Goal: Task Accomplishment & Management: Manage account settings

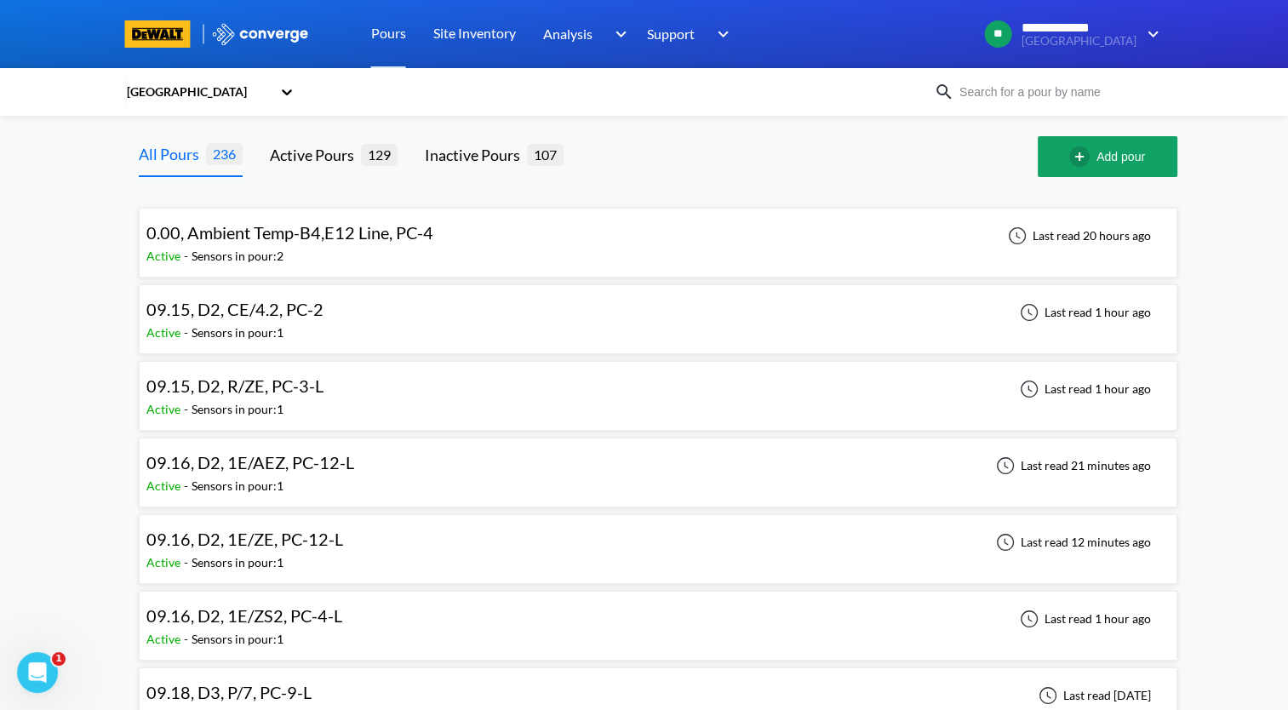
click at [293, 318] on span "09.15, D2, CE/4.2, PC-2" at bounding box center [234, 309] width 177 height 20
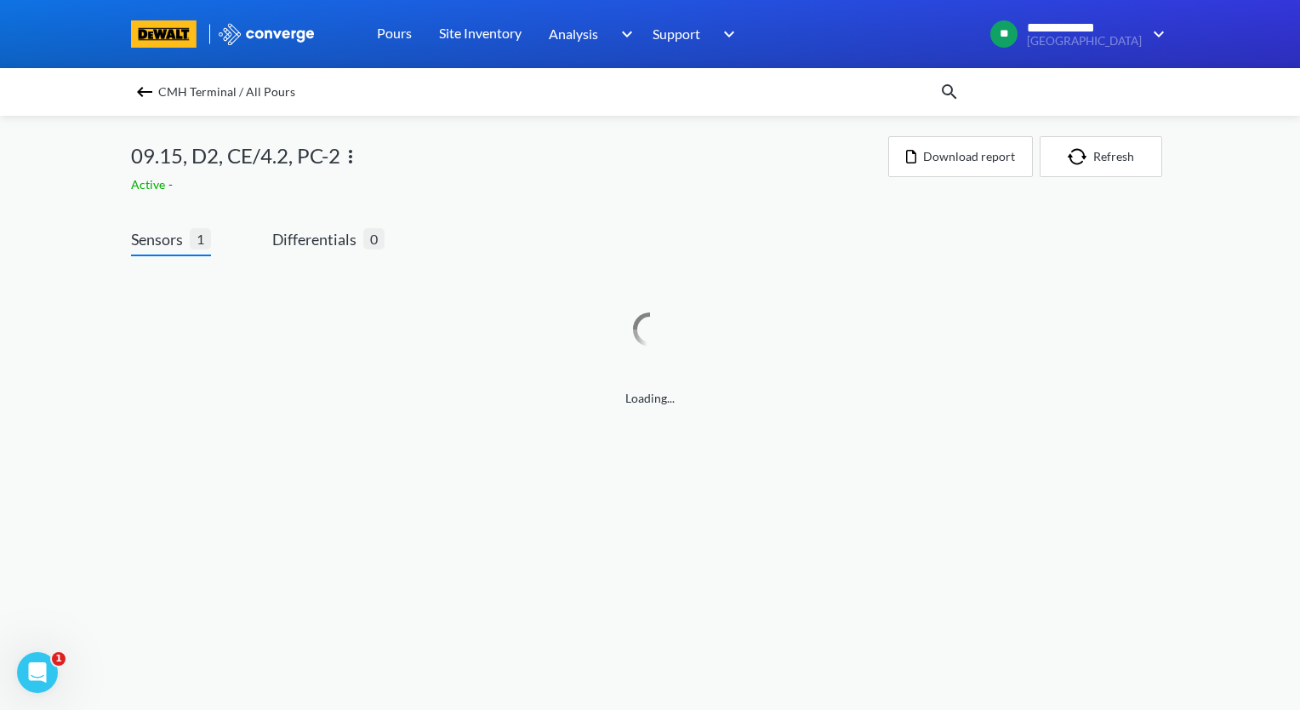
click at [293, 318] on div "Loading..." at bounding box center [650, 339] width 1038 height 138
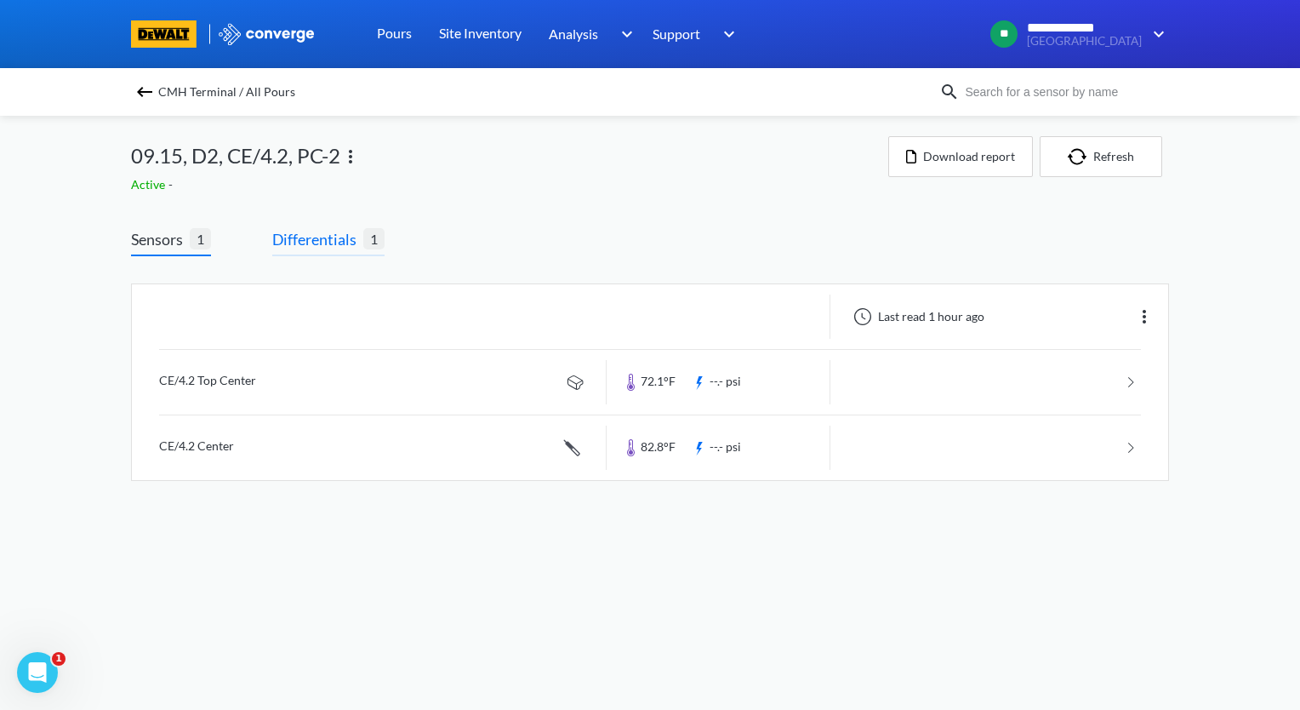
click at [334, 243] on span "Differentials" at bounding box center [317, 239] width 91 height 24
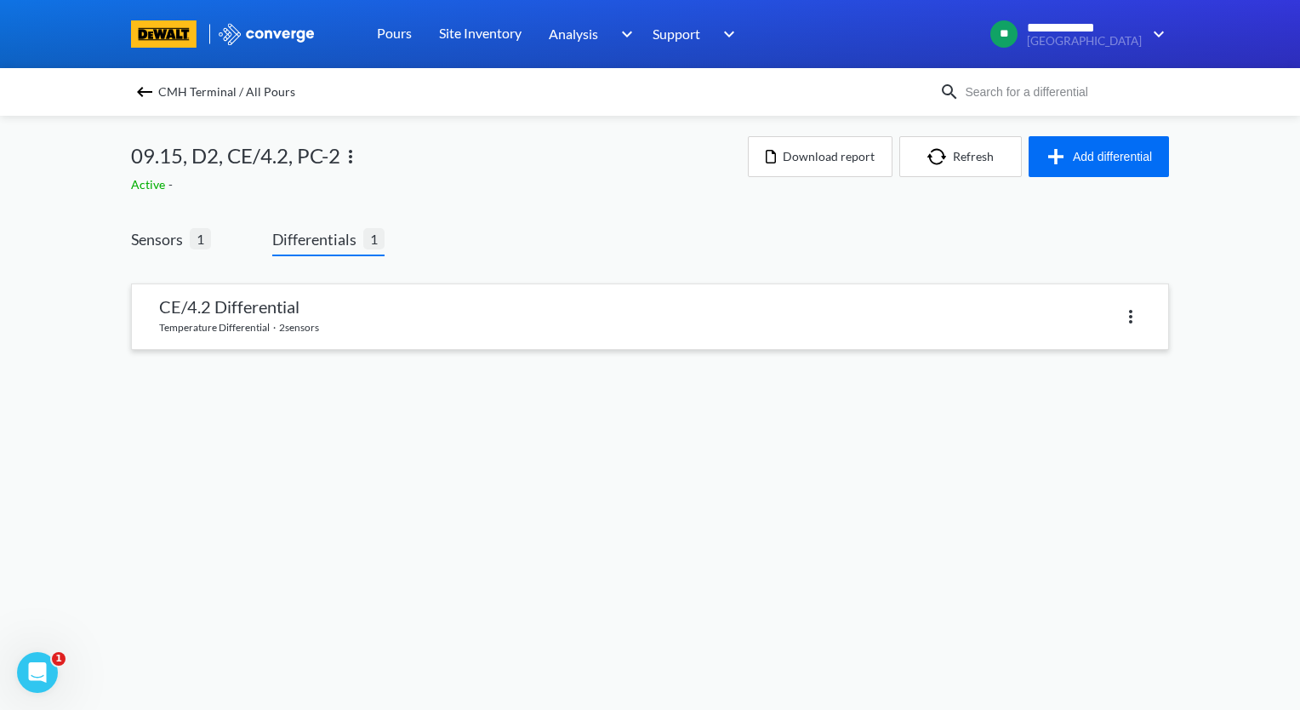
click at [348, 328] on link at bounding box center [650, 316] width 1036 height 65
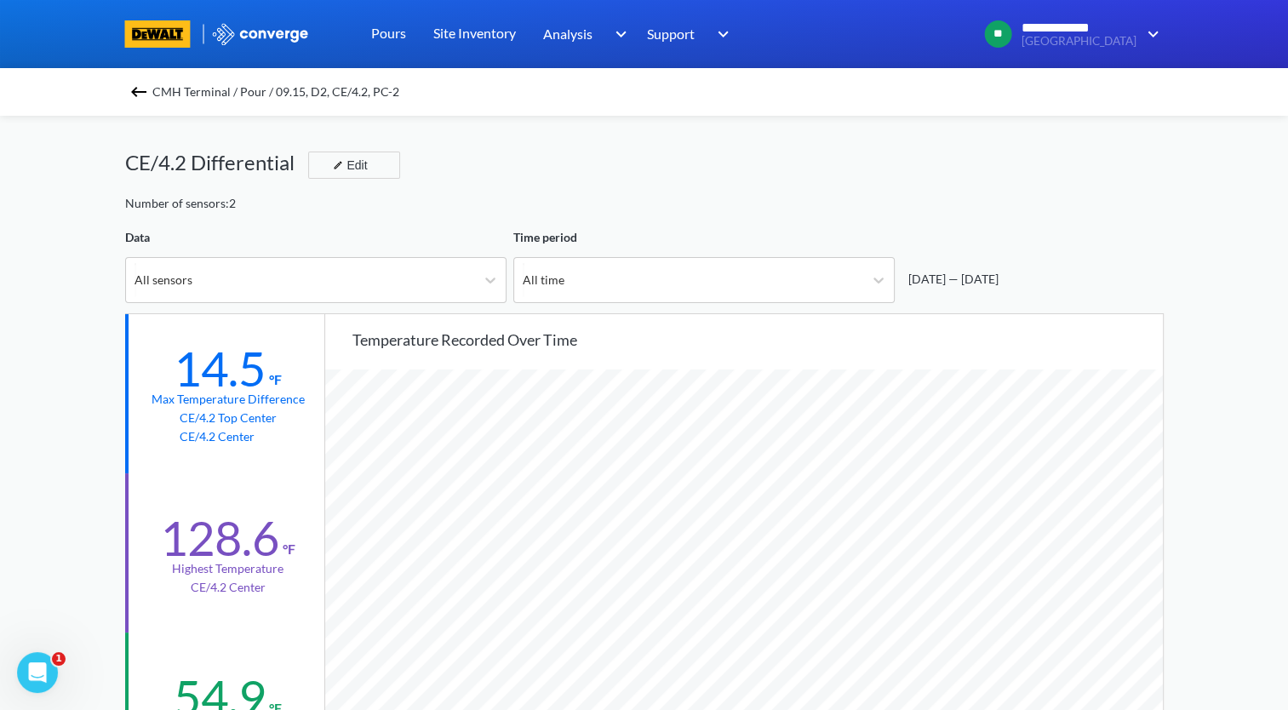
scroll to position [1425, 1287]
click at [882, 283] on icon at bounding box center [878, 279] width 17 height 17
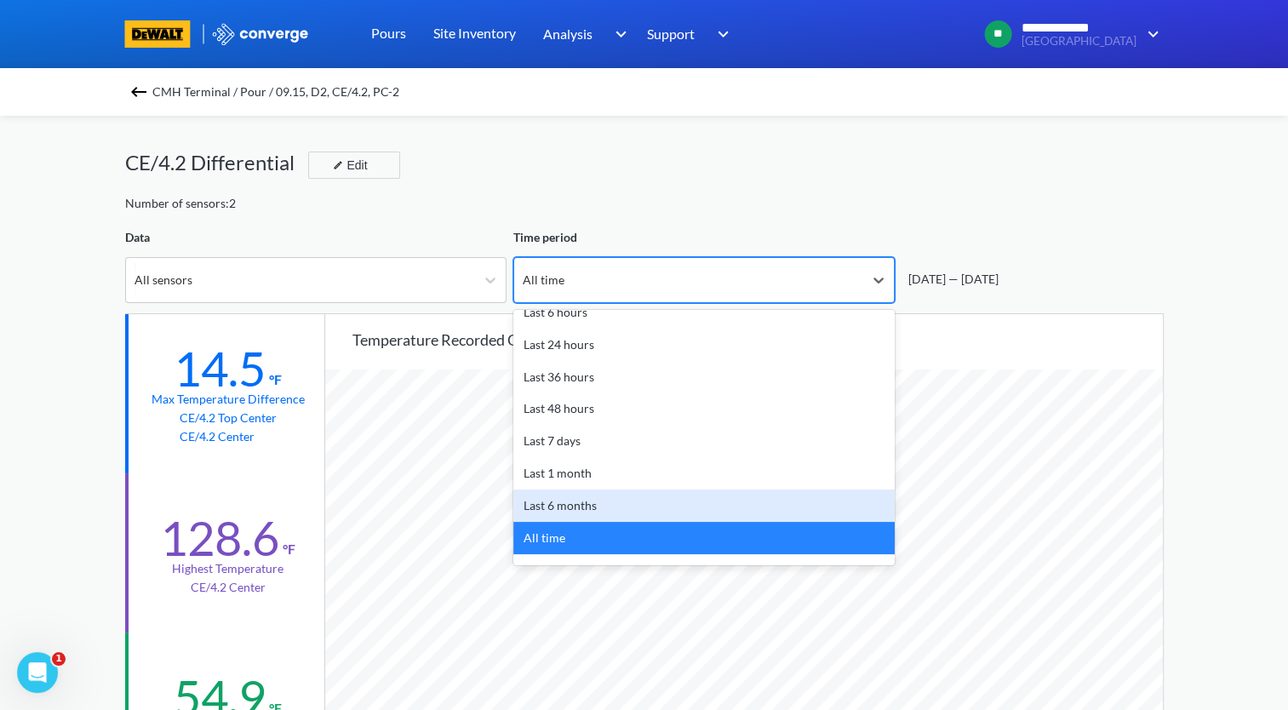
scroll to position [75, 0]
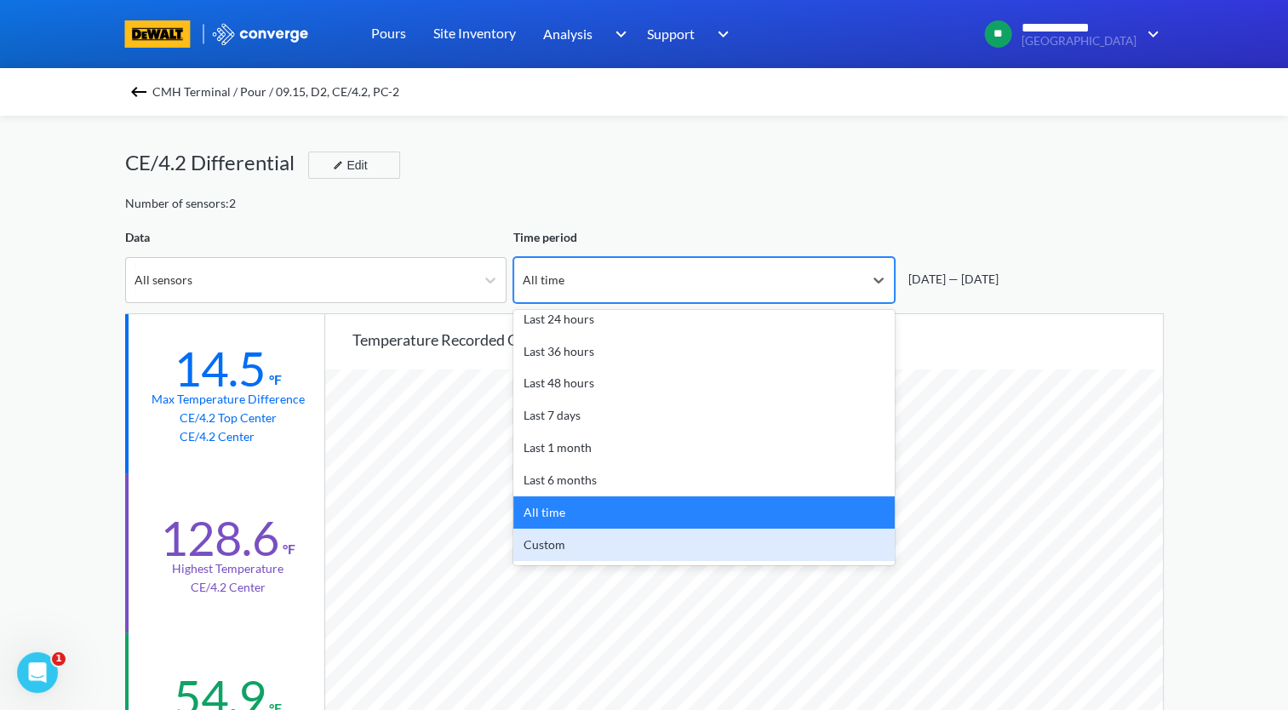
click at [717, 538] on div "Custom" at bounding box center [703, 544] width 381 height 32
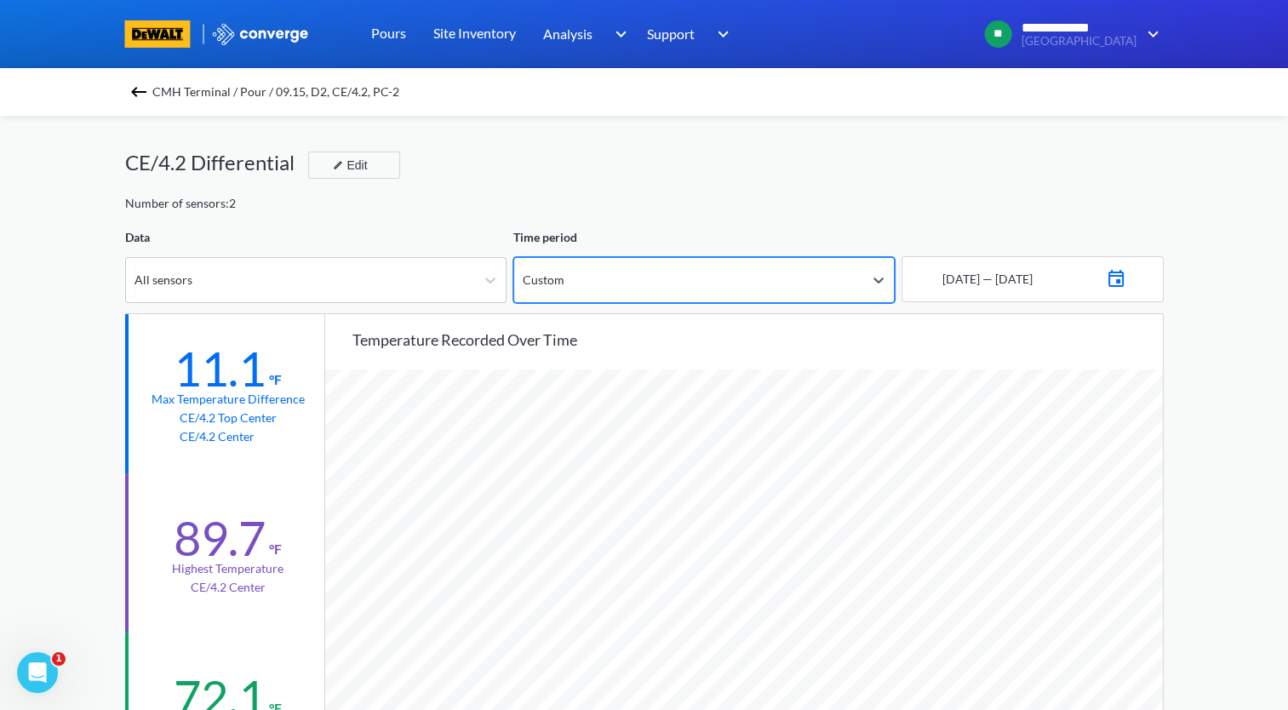
scroll to position [1425, 1287]
click at [1126, 283] on img at bounding box center [1115, 277] width 20 height 24
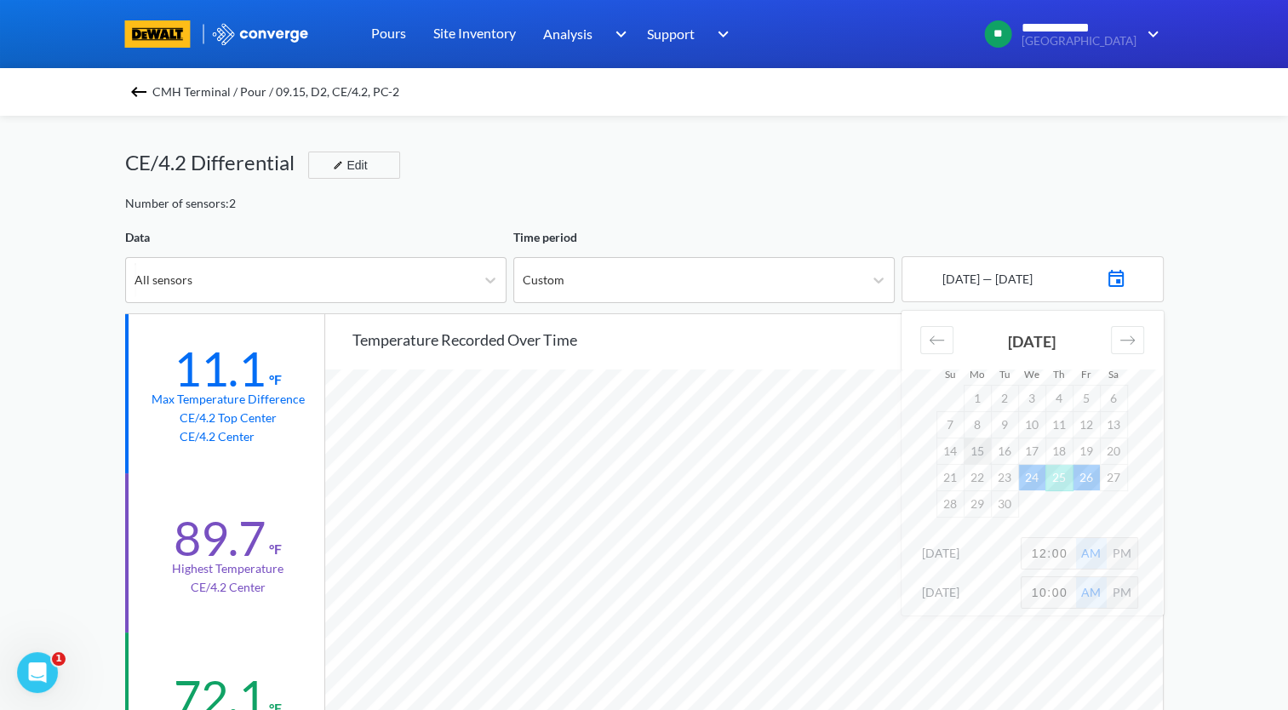
click at [977, 451] on td "15" at bounding box center [976, 450] width 27 height 26
click at [975, 479] on td "22" at bounding box center [976, 477] width 27 height 26
drag, startPoint x: 1059, startPoint y: 559, endPoint x: 970, endPoint y: 565, distance: 89.6
click at [970, 565] on div "[DATE] 12:00 AM PM" at bounding box center [1032, 556] width 262 height 39
type input "2"
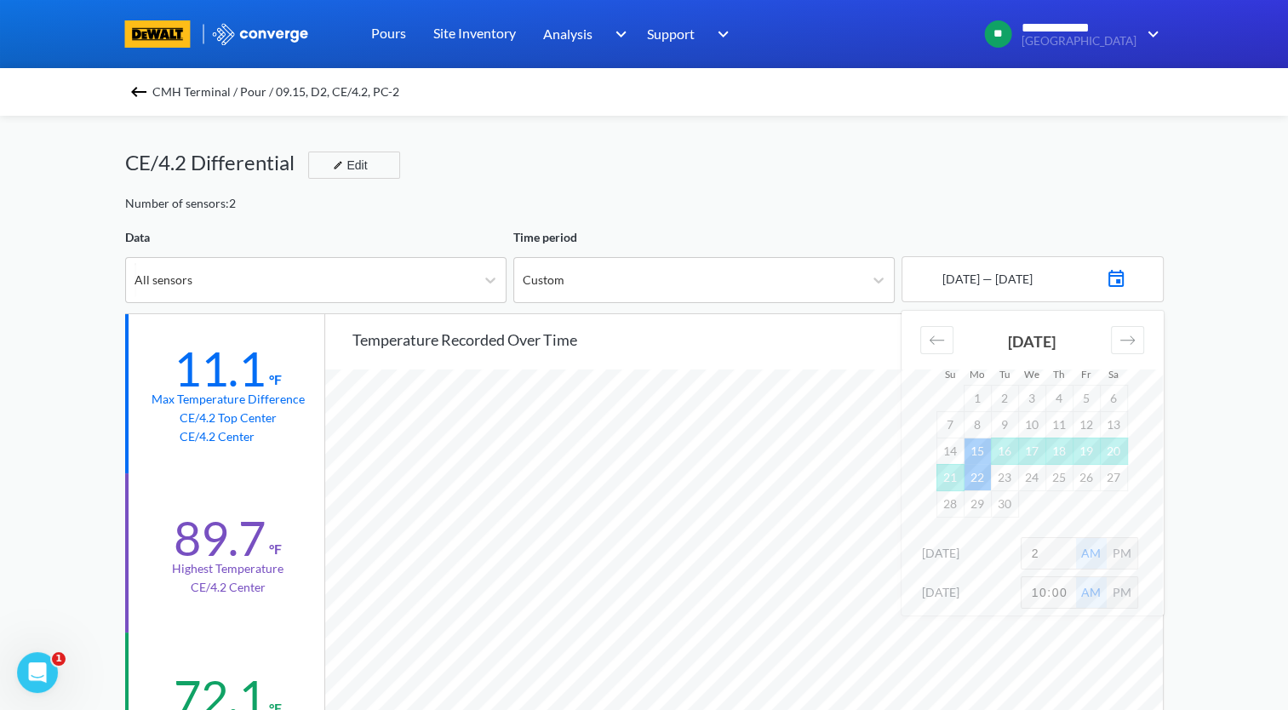
click at [1217, 494] on div "**********" at bounding box center [644, 713] width 1288 height 1426
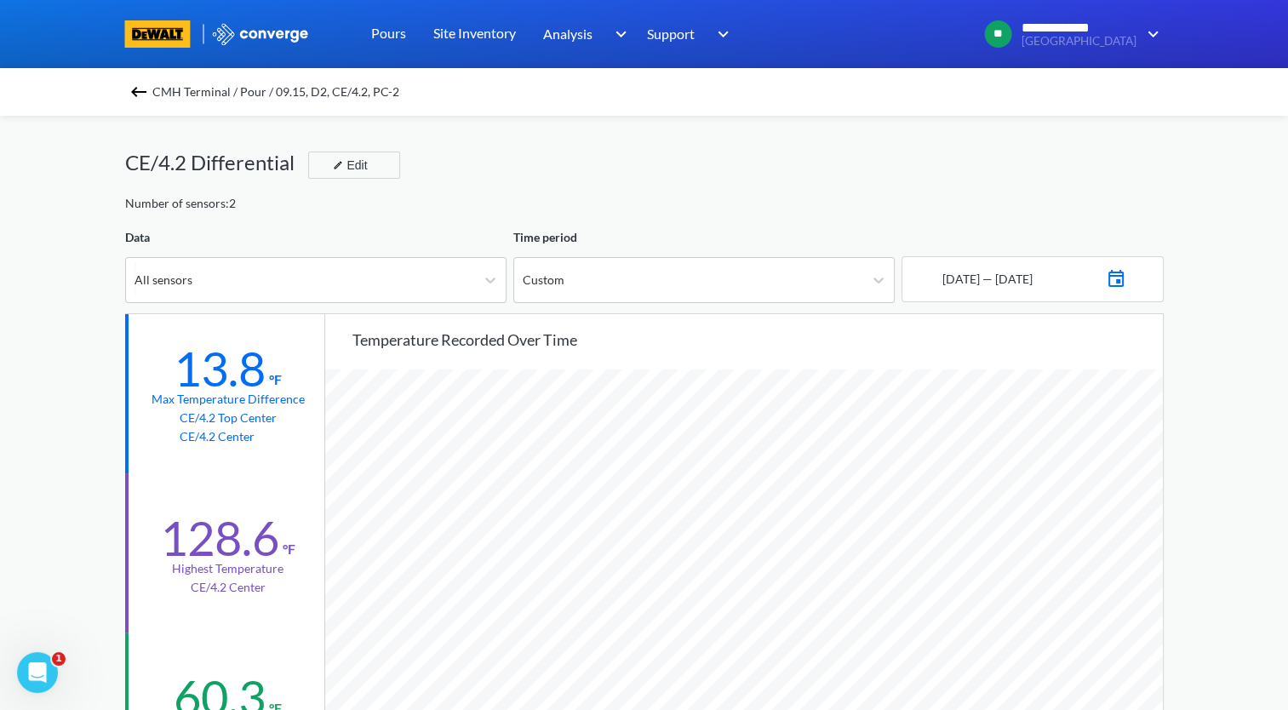
scroll to position [255, 0]
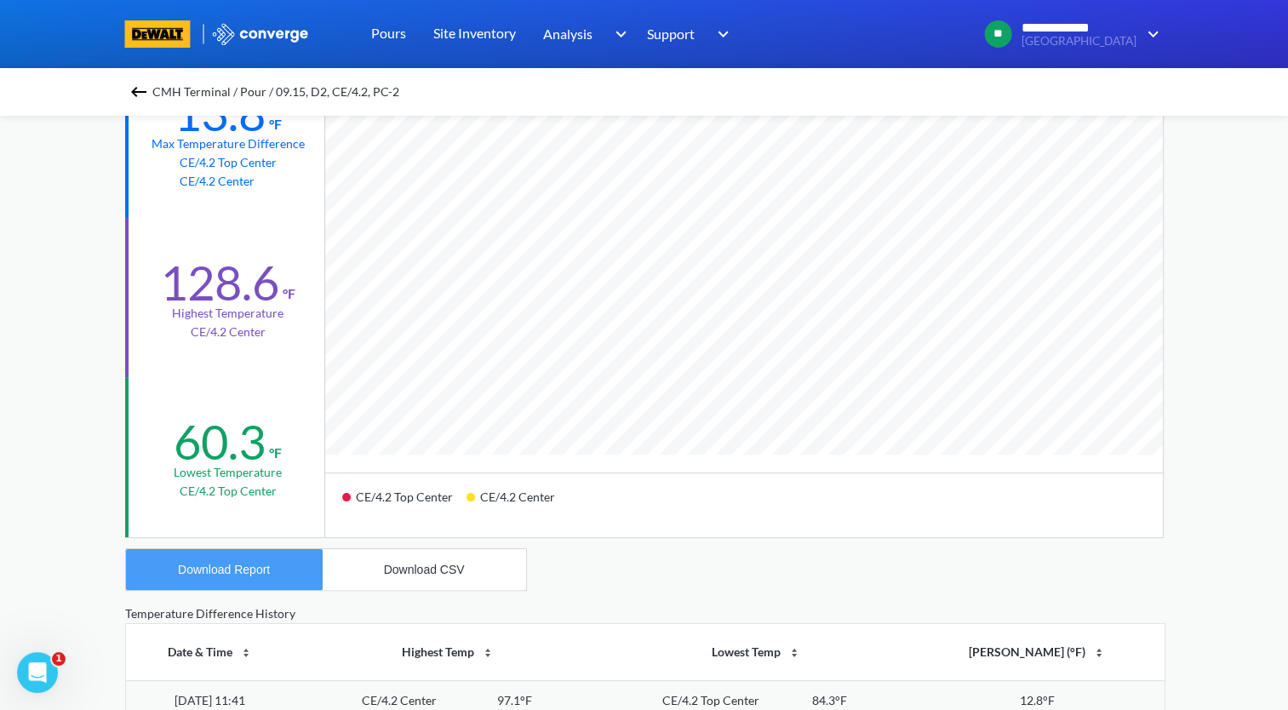
click at [283, 572] on button "Download Report" at bounding box center [224, 569] width 197 height 41
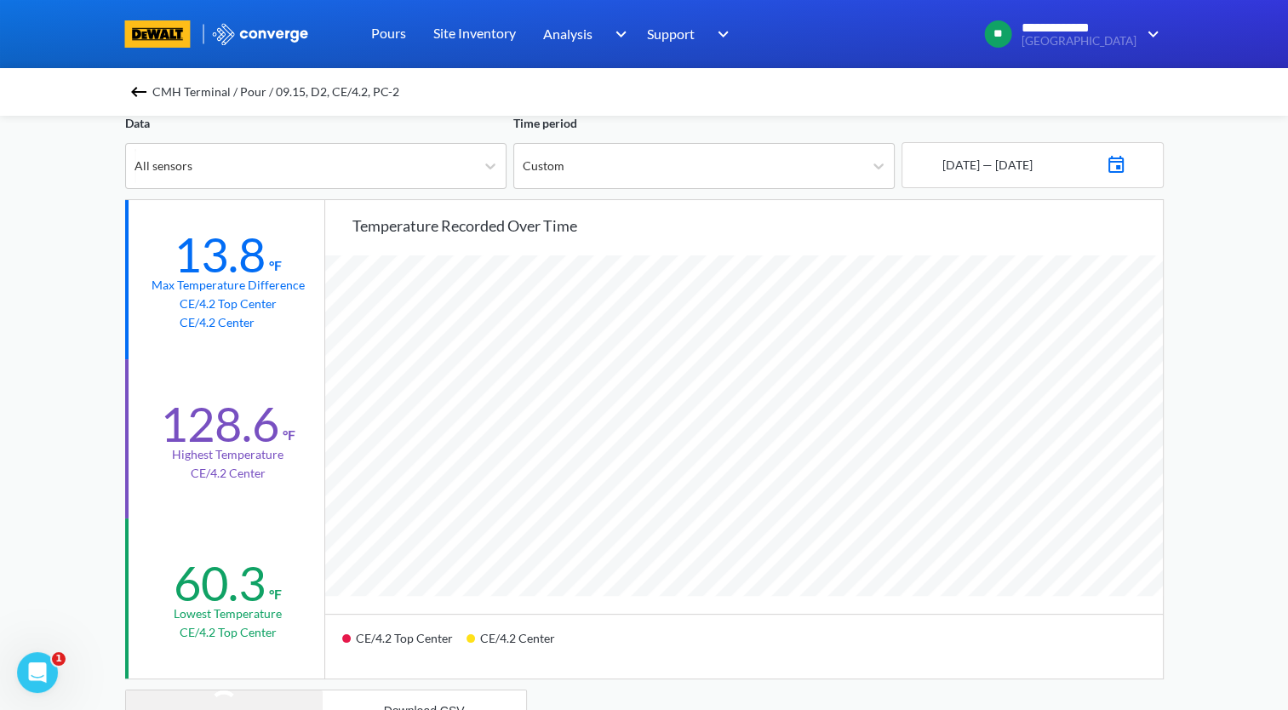
scroll to position [85, 0]
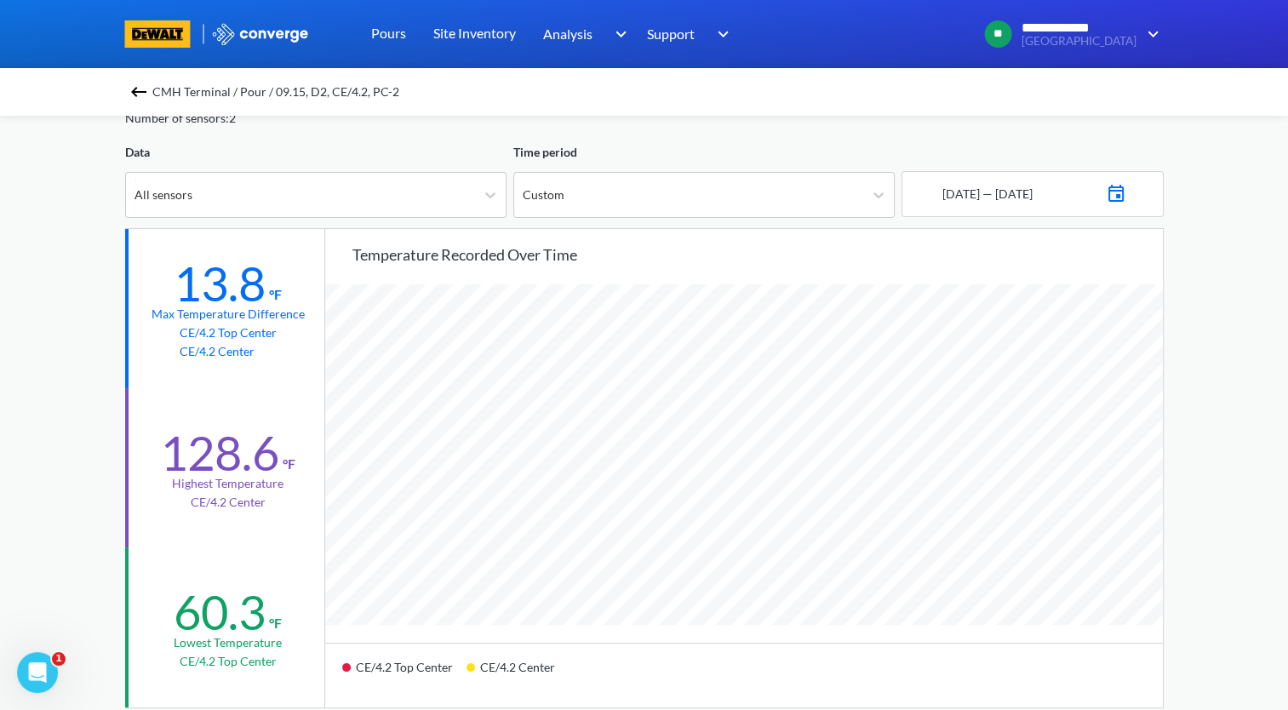
click at [140, 92] on img at bounding box center [138, 92] width 20 height 20
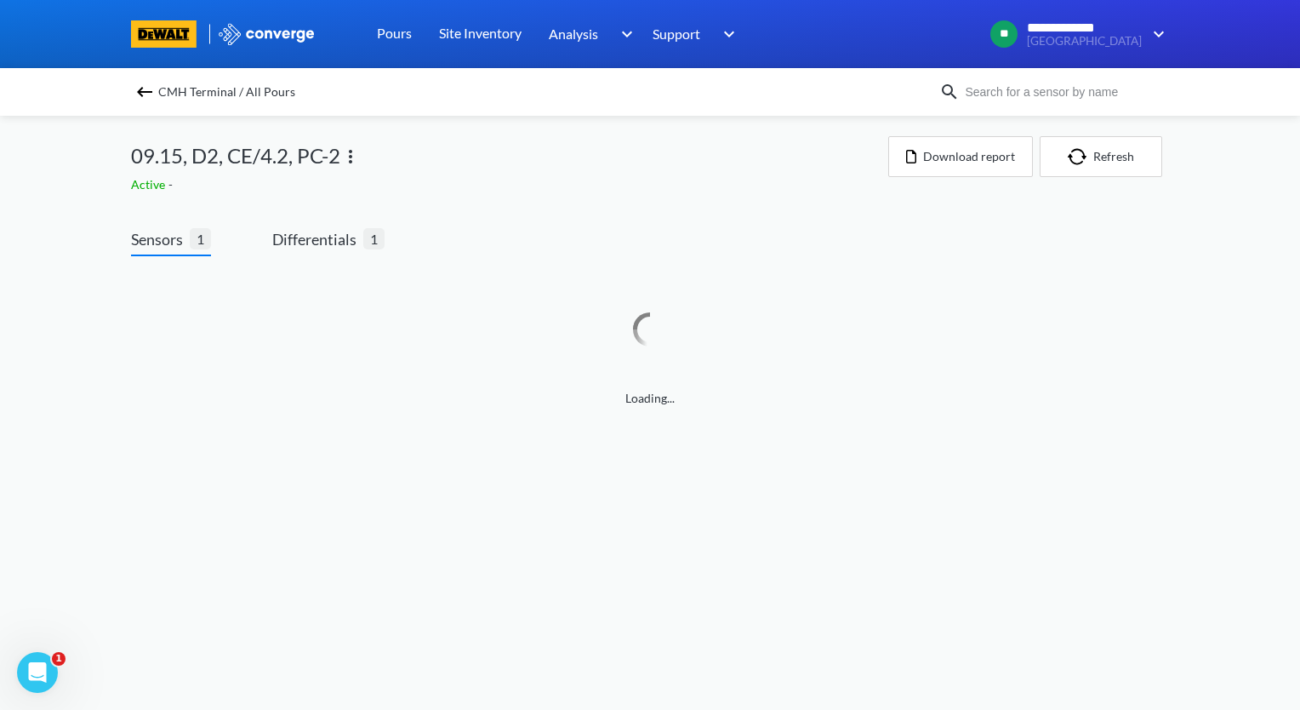
click at [356, 160] on img at bounding box center [350, 156] width 20 height 20
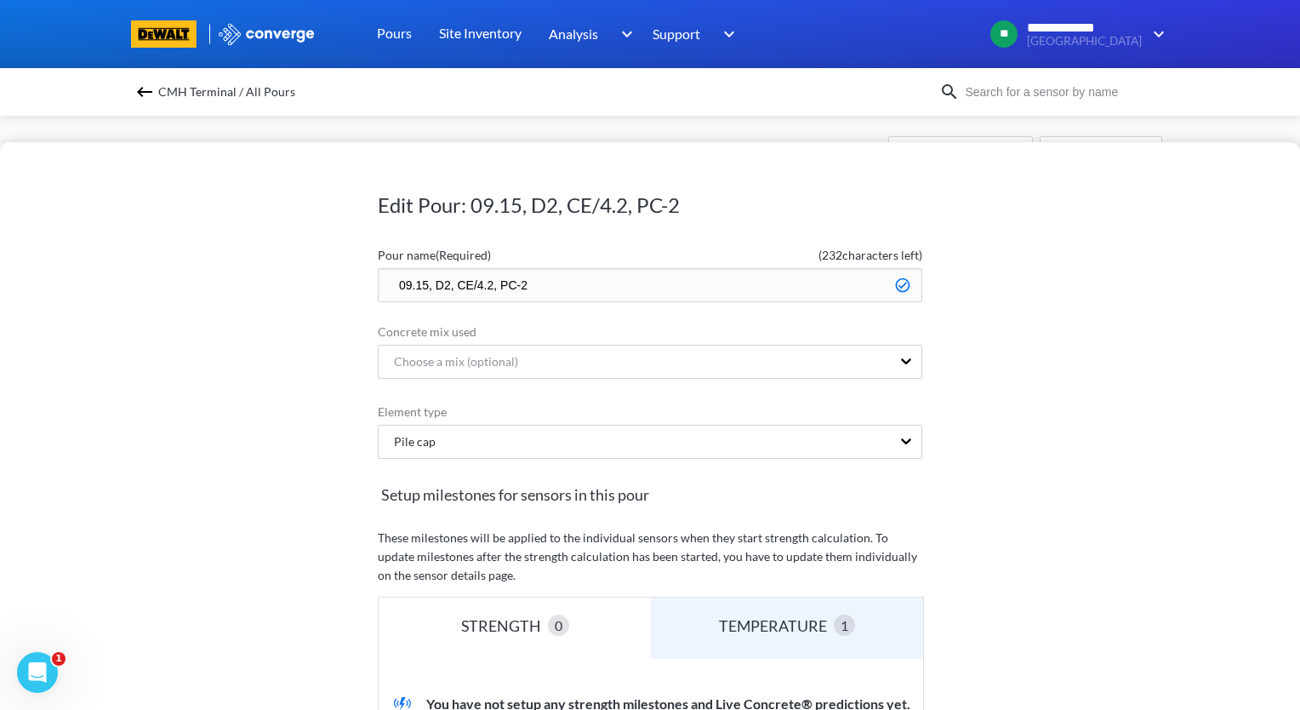
click at [387, 281] on input "09.15, D2, CE/4.2, PC-2" at bounding box center [650, 285] width 545 height 34
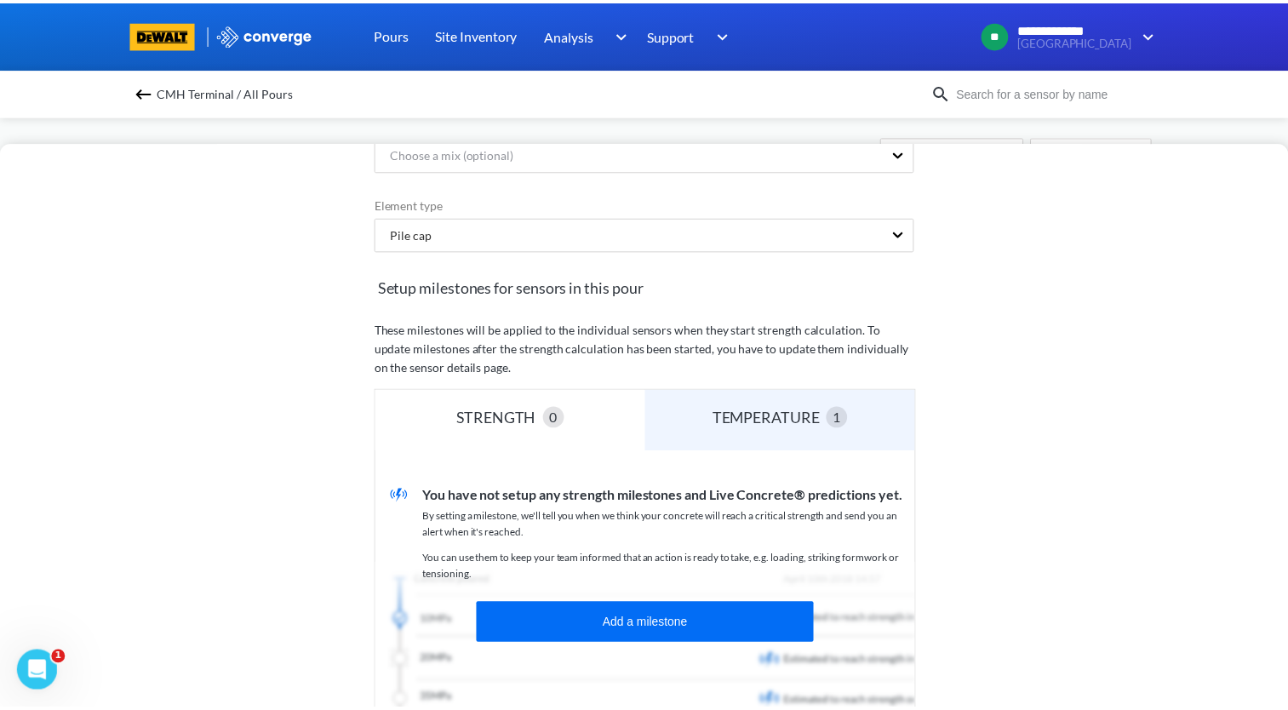
scroll to position [421, 0]
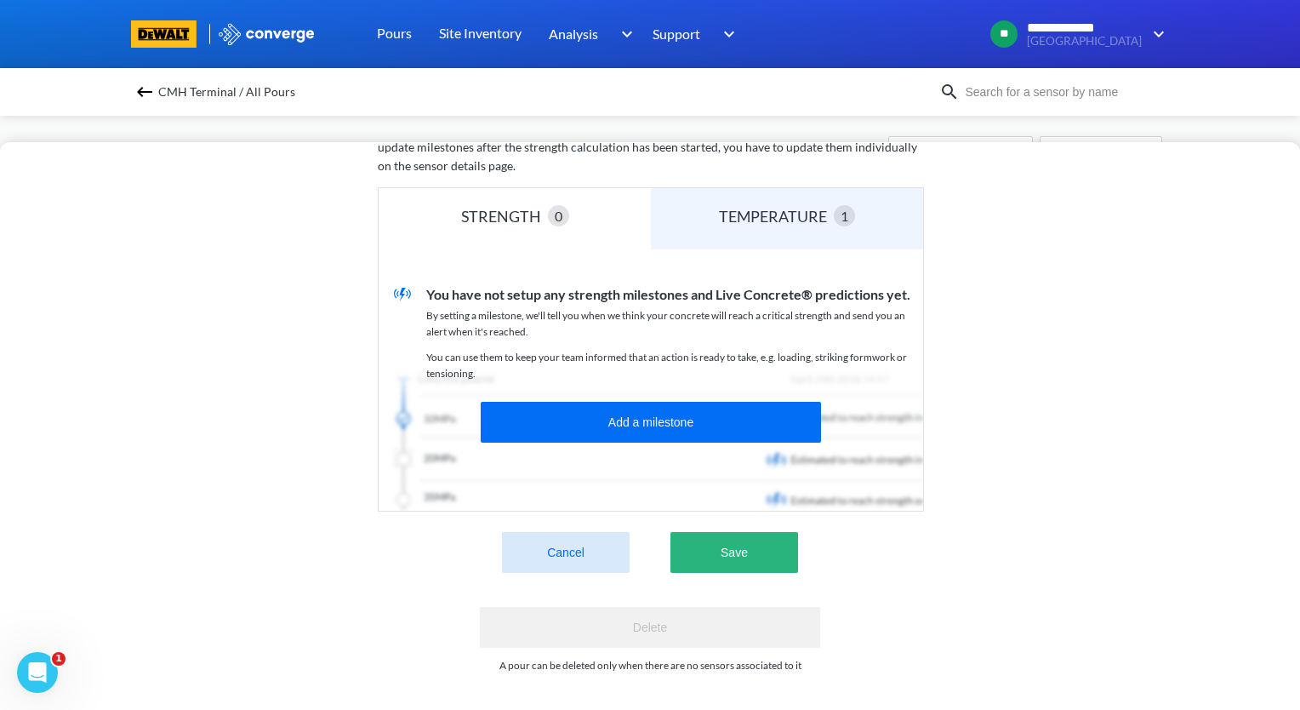
type input "zzz.09.15, D2, CE/4.2, PC-2"
click at [742, 534] on button "Save" at bounding box center [735, 552] width 128 height 41
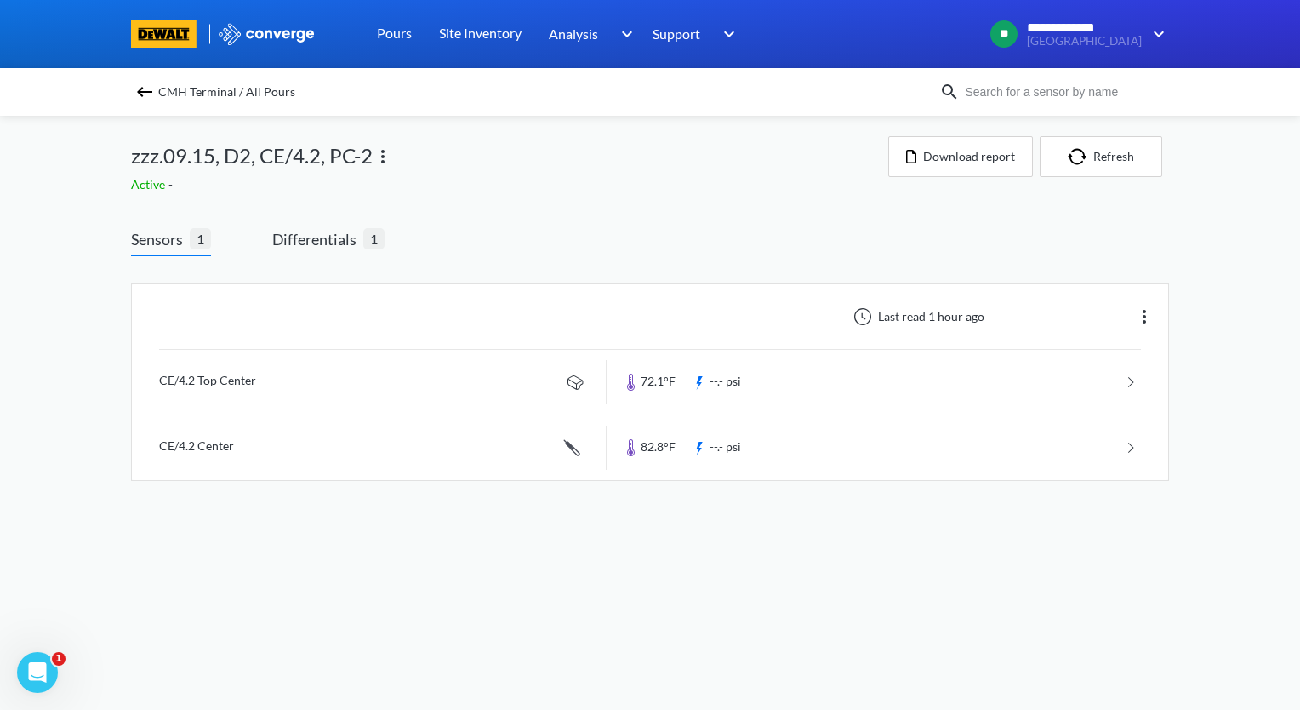
click at [146, 100] on img at bounding box center [144, 92] width 20 height 20
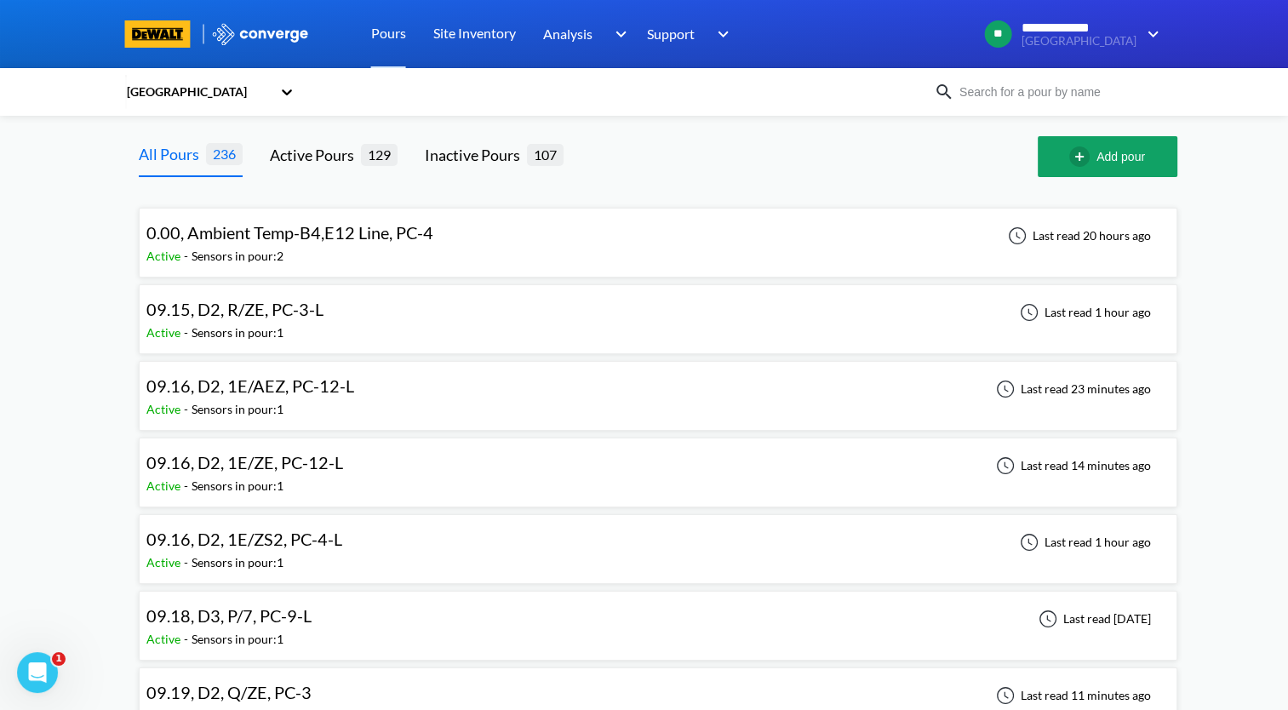
click at [415, 316] on div "09.15, D2, R/ZE, PC-3-L Active - Sensors in pour: 1 Last read 1 hour ago" at bounding box center [657, 319] width 1023 height 54
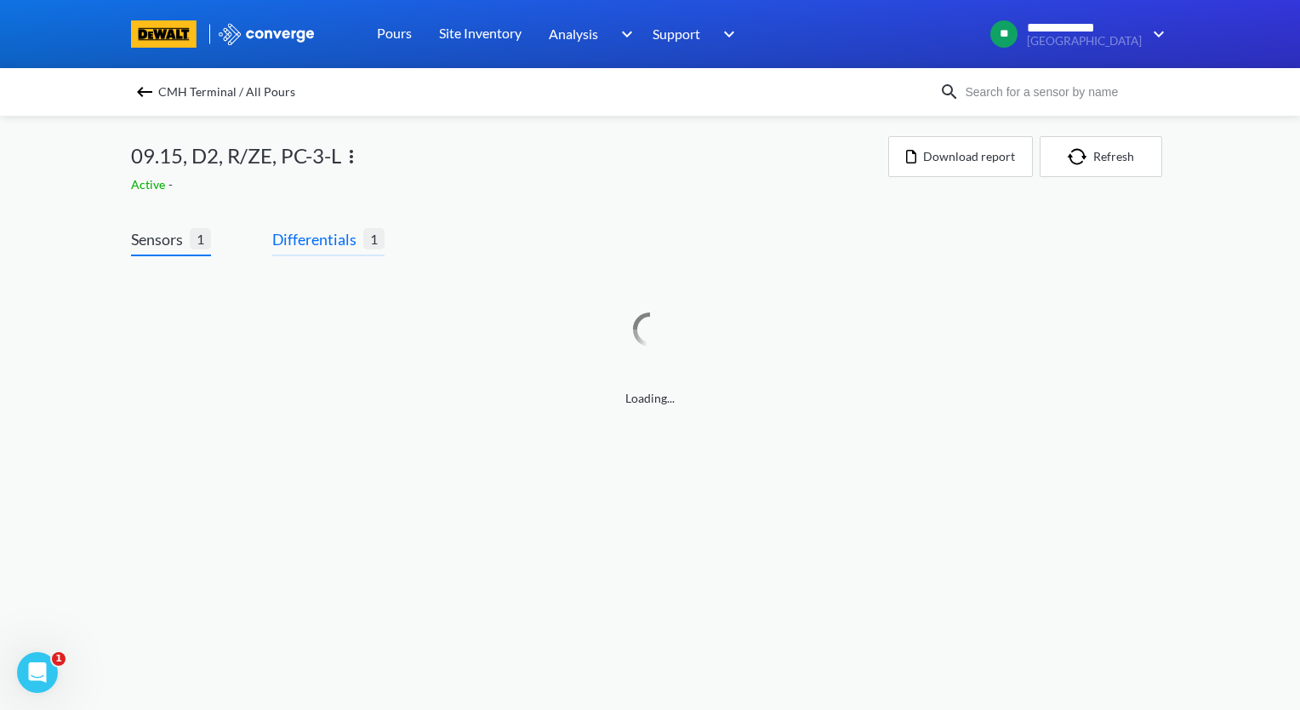
click at [327, 238] on span "Differentials" at bounding box center [317, 239] width 91 height 24
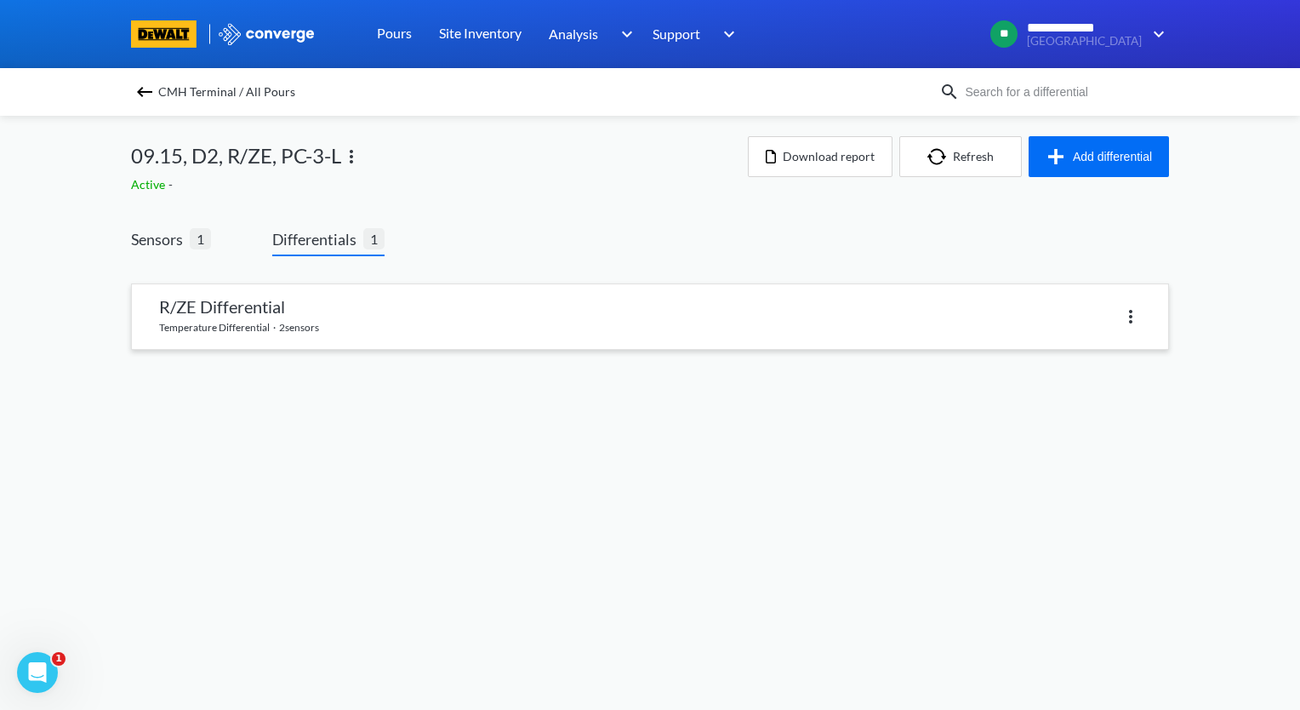
click at [323, 328] on link at bounding box center [650, 316] width 1036 height 65
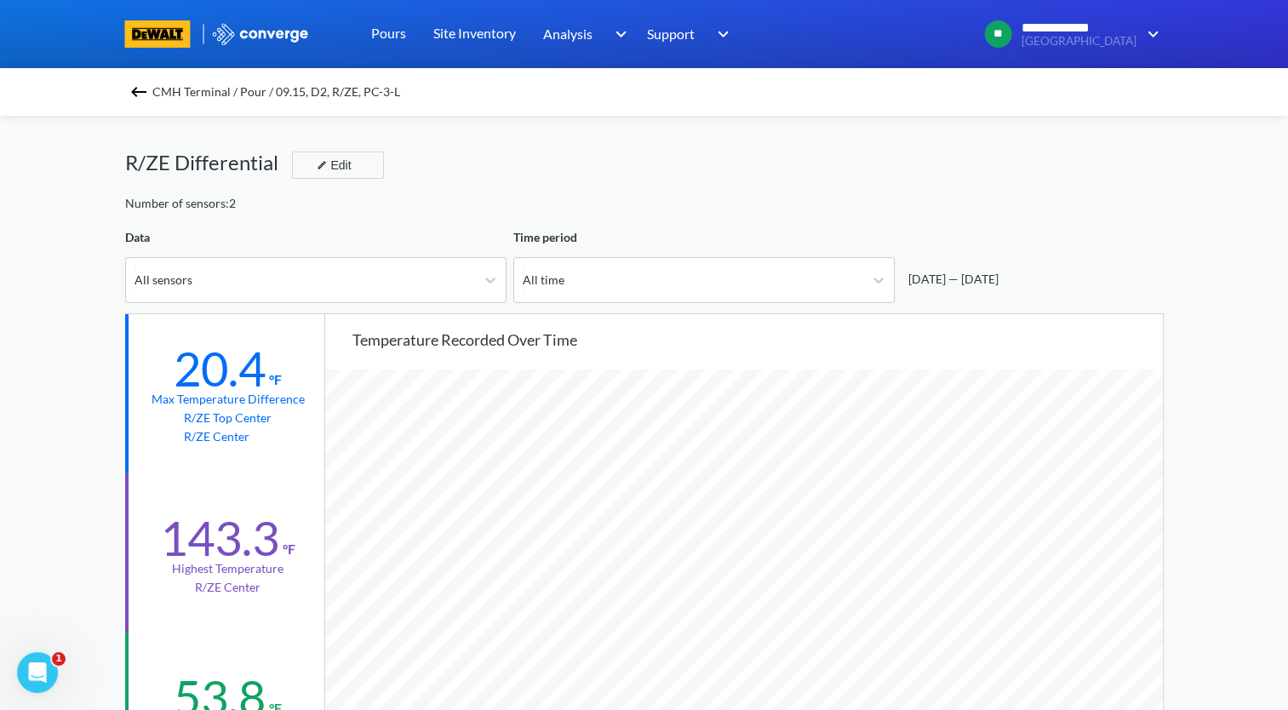
scroll to position [1425, 1287]
click at [882, 283] on icon at bounding box center [878, 279] width 17 height 17
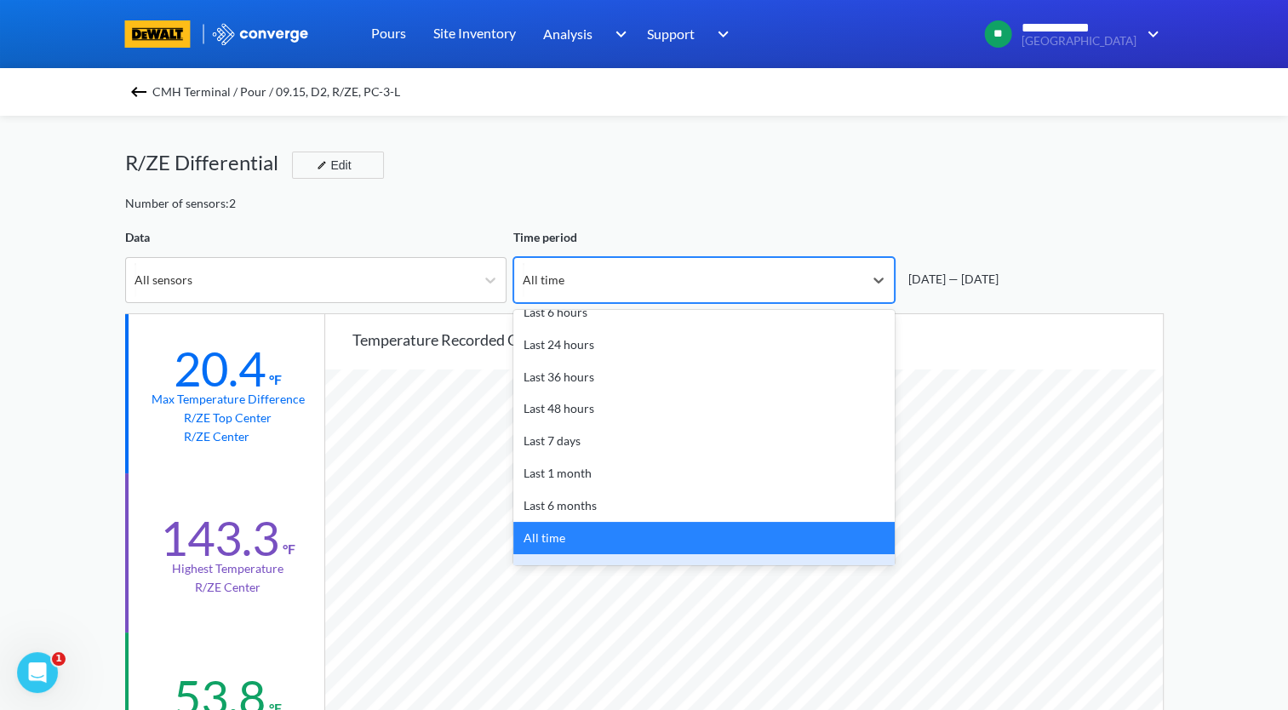
scroll to position [75, 0]
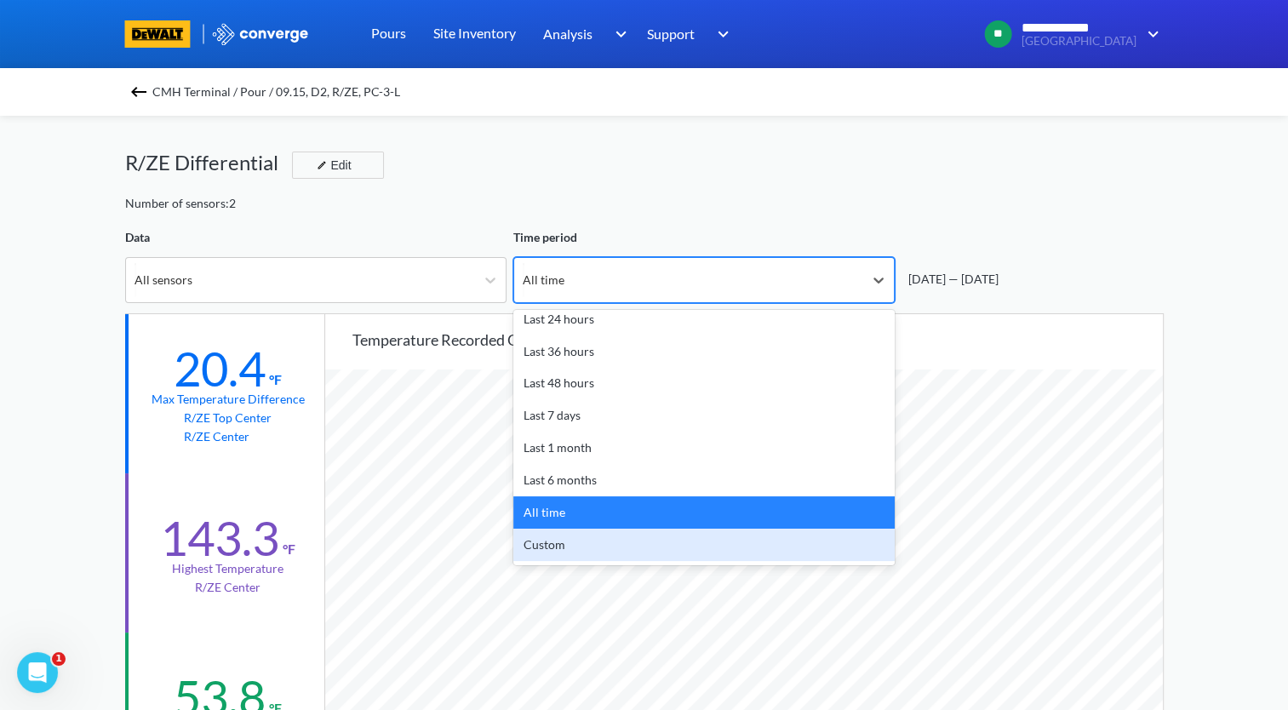
click at [613, 544] on div "Custom" at bounding box center [703, 544] width 381 height 32
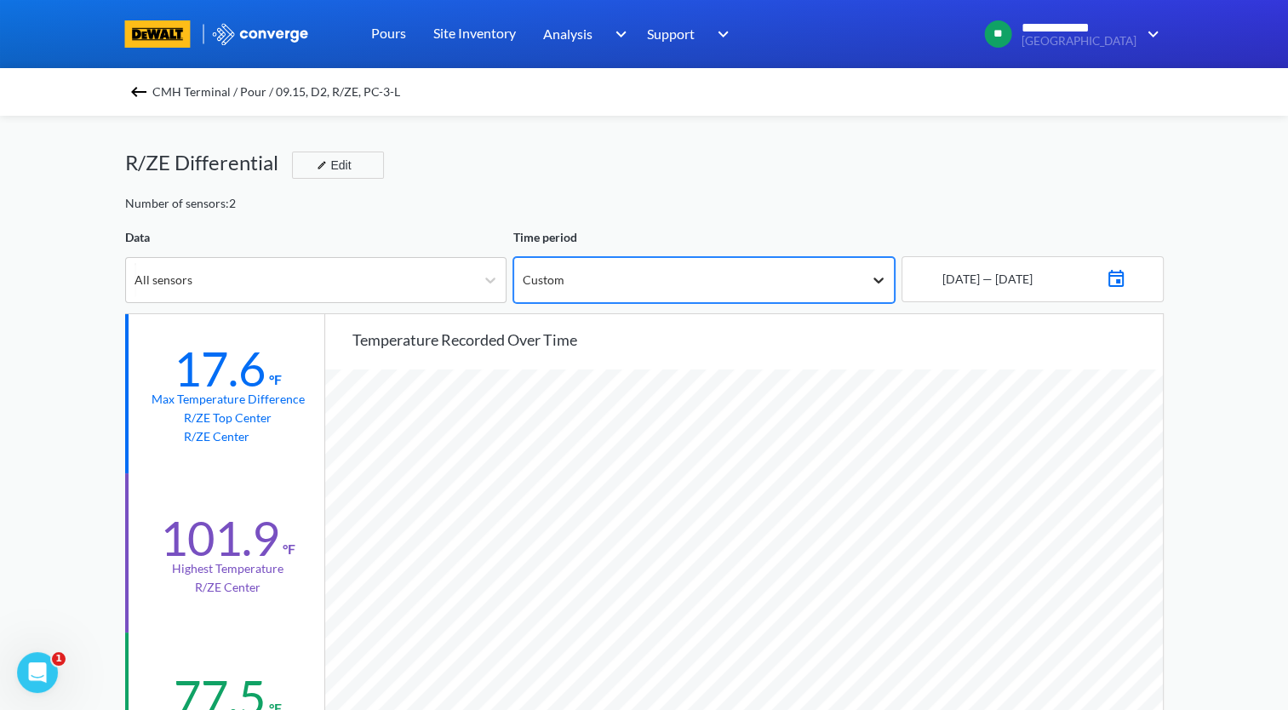
scroll to position [1425, 1287]
click at [1126, 276] on img at bounding box center [1115, 277] width 20 height 24
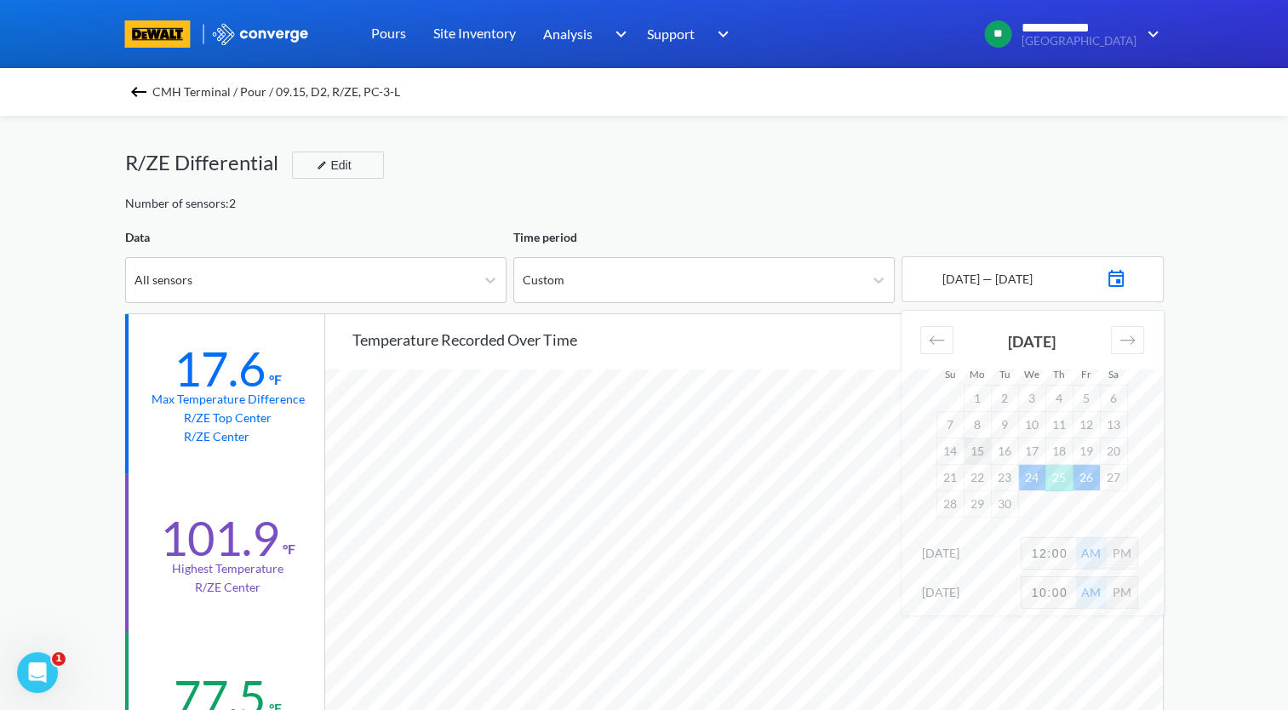
click at [984, 454] on td "15" at bounding box center [976, 450] width 27 height 26
click at [984, 478] on td "22" at bounding box center [976, 477] width 27 height 26
drag, startPoint x: 1070, startPoint y: 553, endPoint x: 987, endPoint y: 563, distance: 83.2
click at [987, 563] on div "[DATE] 12:00 AM PM" at bounding box center [1032, 556] width 262 height 39
type input "2"
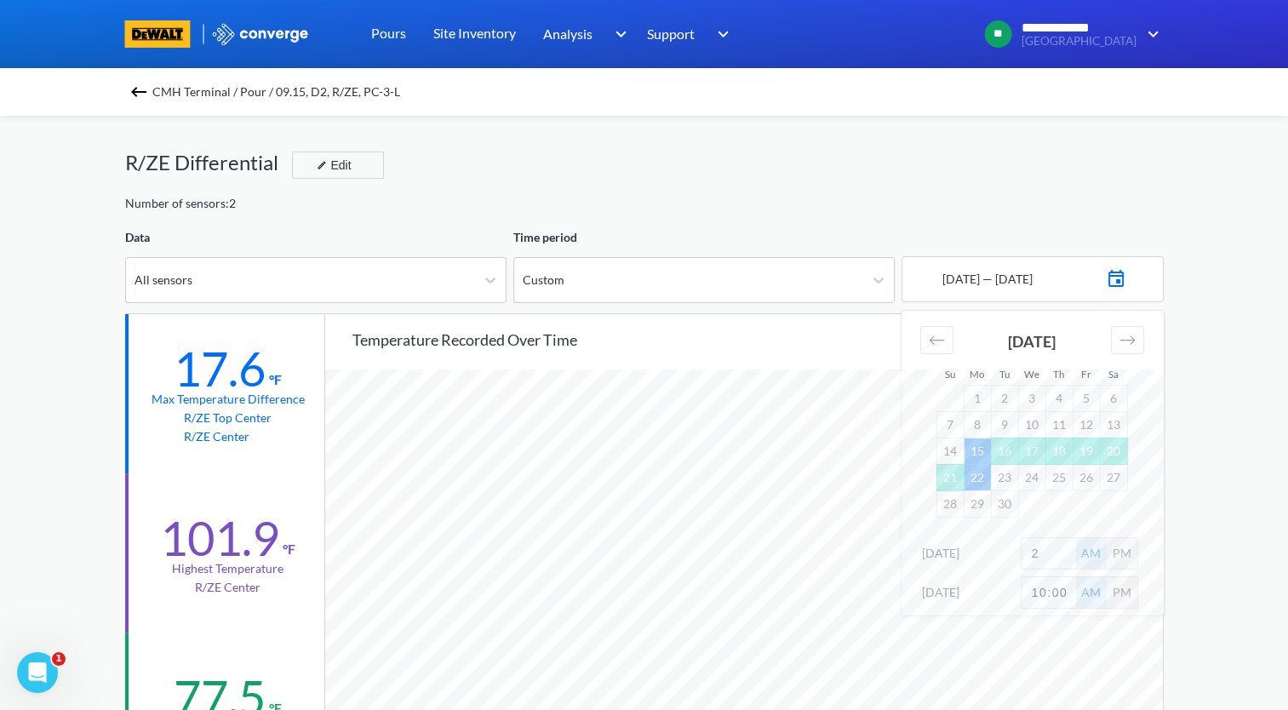
click at [1210, 429] on div "**********" at bounding box center [644, 713] width 1288 height 1426
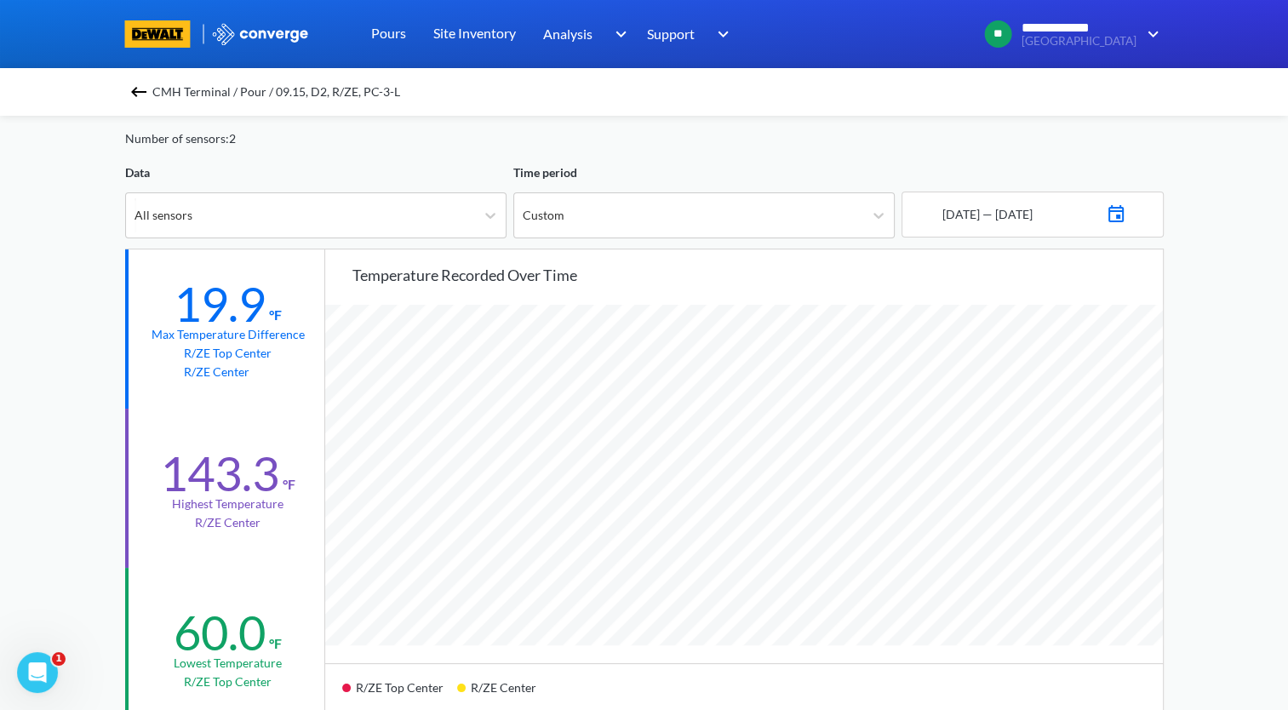
scroll to position [255, 0]
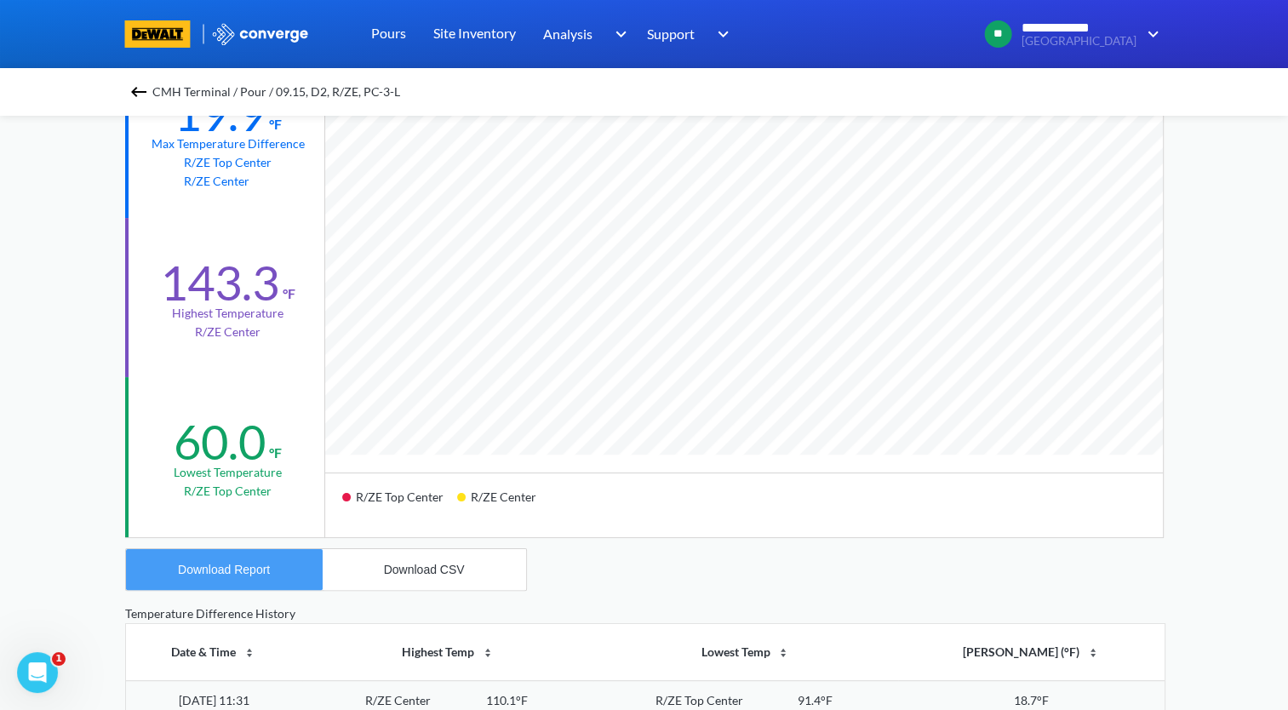
click at [242, 567] on div "Download Report" at bounding box center [224, 570] width 92 height 14
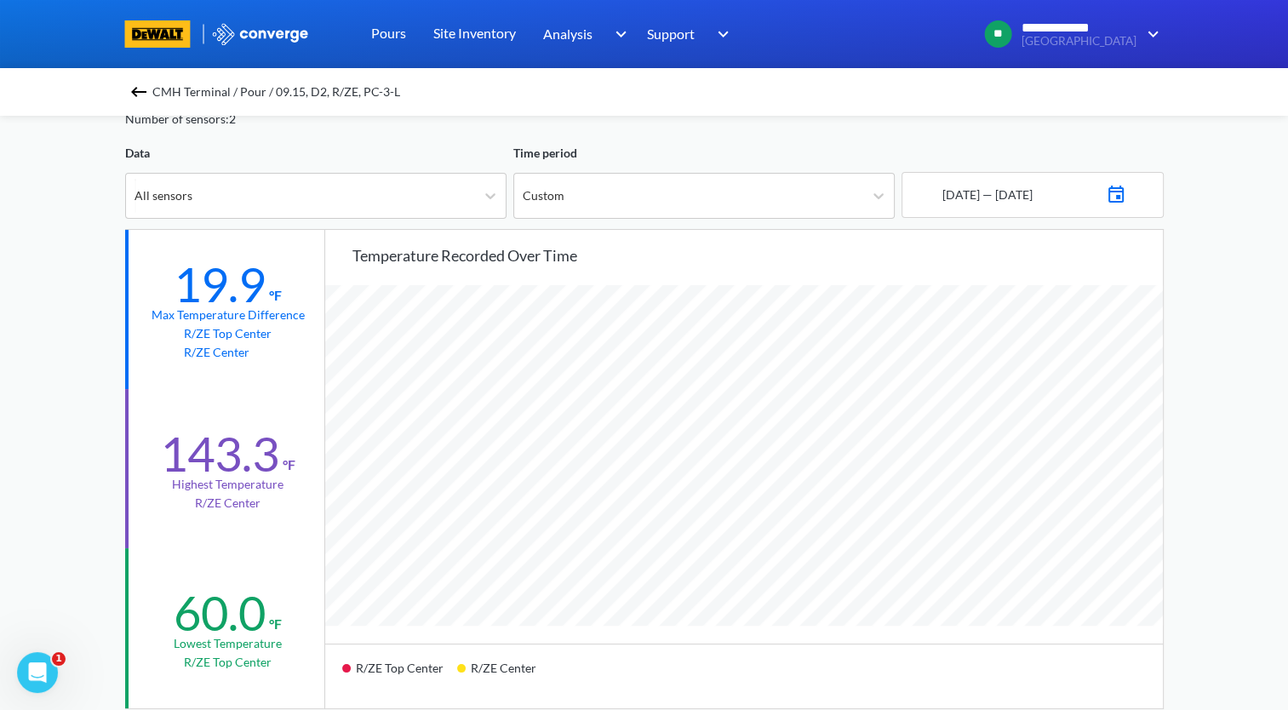
scroll to position [85, 0]
click at [140, 97] on img at bounding box center [138, 92] width 20 height 20
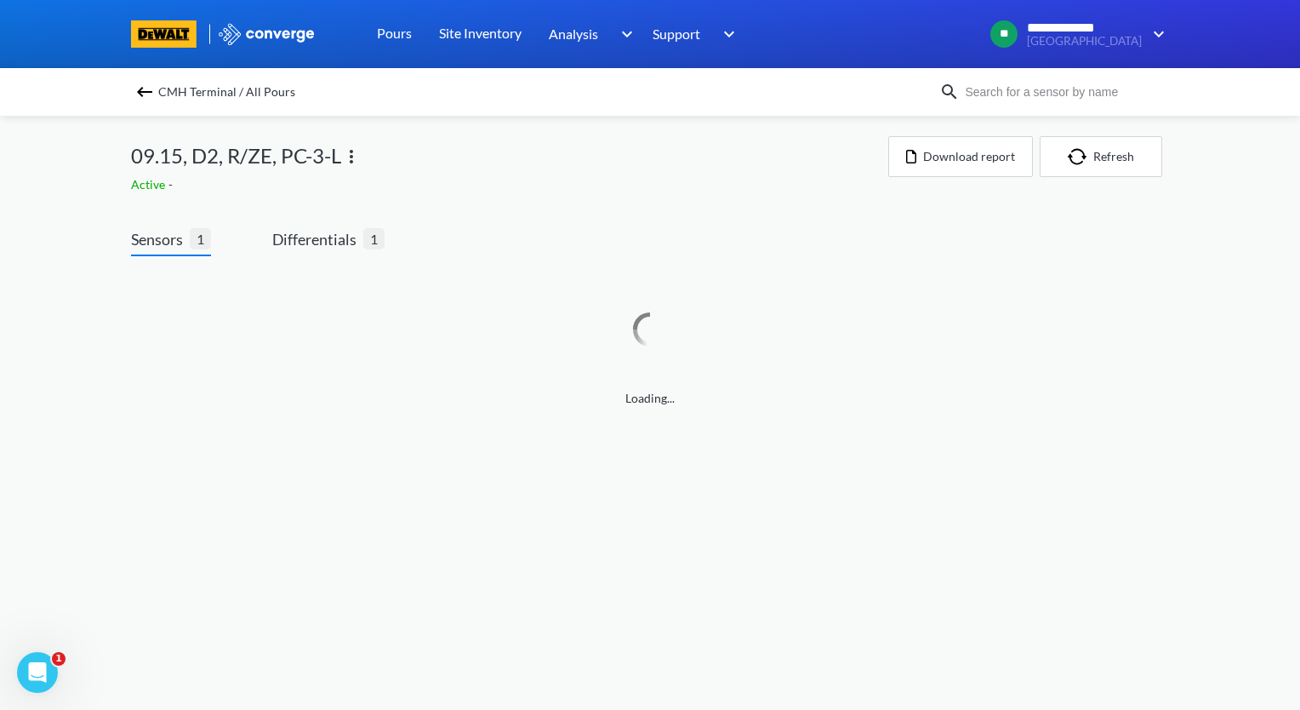
click at [354, 157] on img at bounding box center [351, 156] width 20 height 20
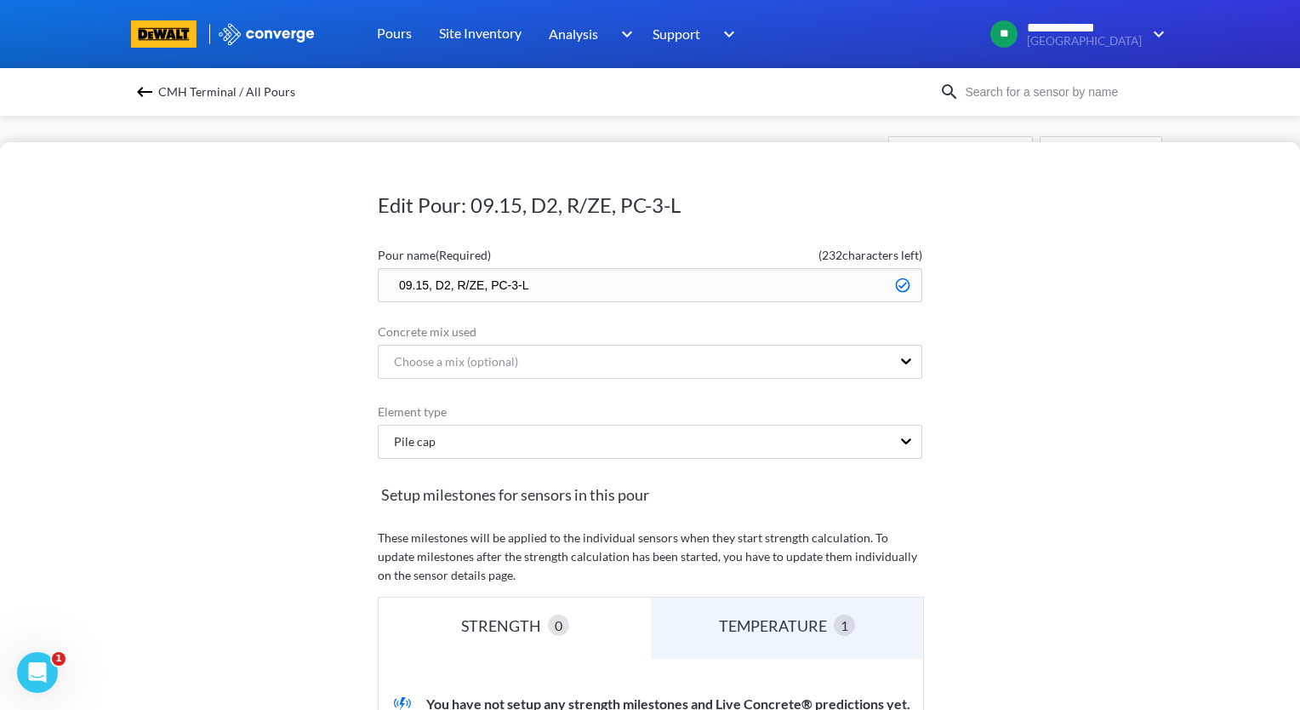
click at [385, 284] on input "09.15, D2, R/ZE, PC-3-L" at bounding box center [650, 285] width 545 height 34
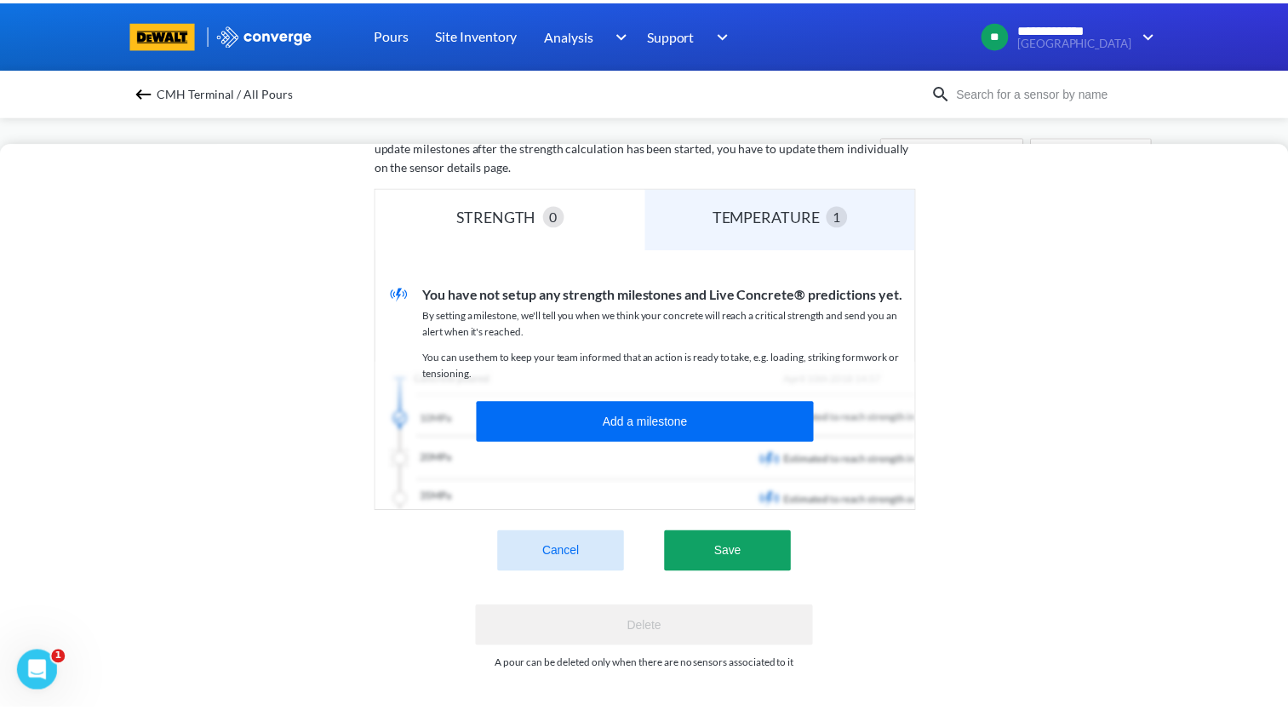
scroll to position [421, 0]
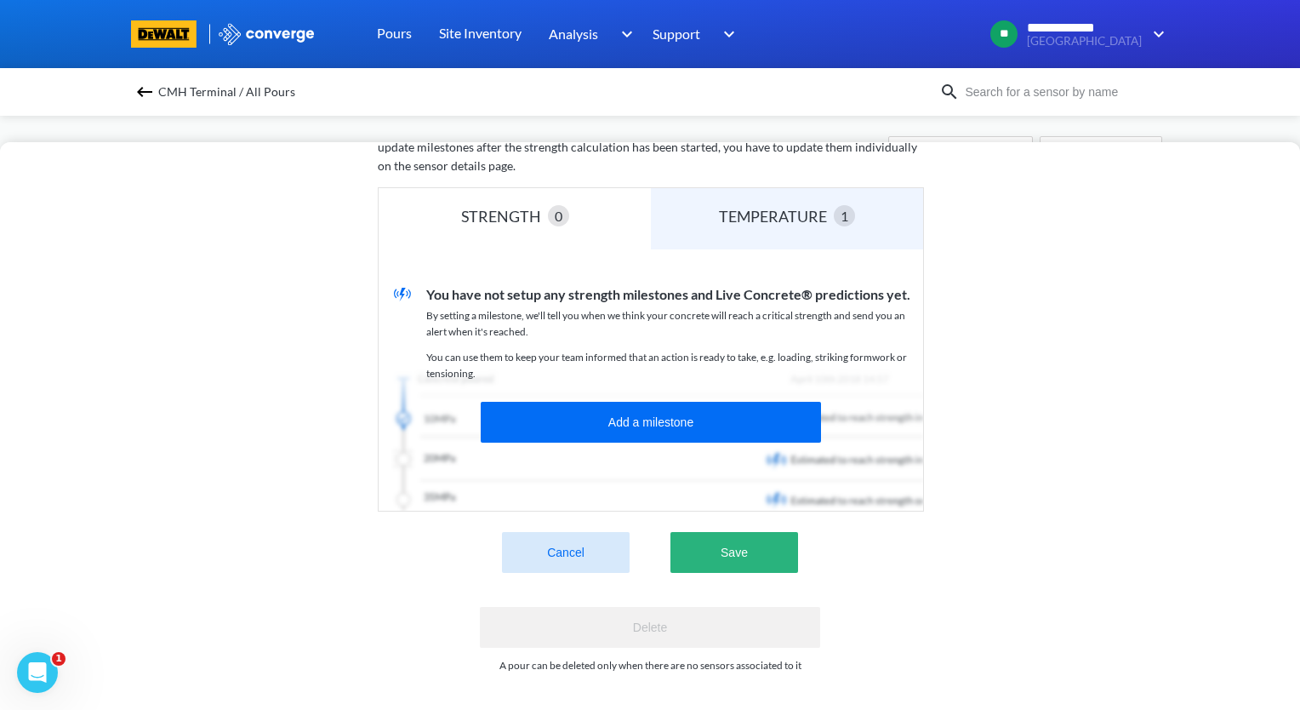
type input "zzz.09.15, D2, R/ZE, PC-3-L"
click at [707, 543] on button "Save" at bounding box center [735, 552] width 128 height 41
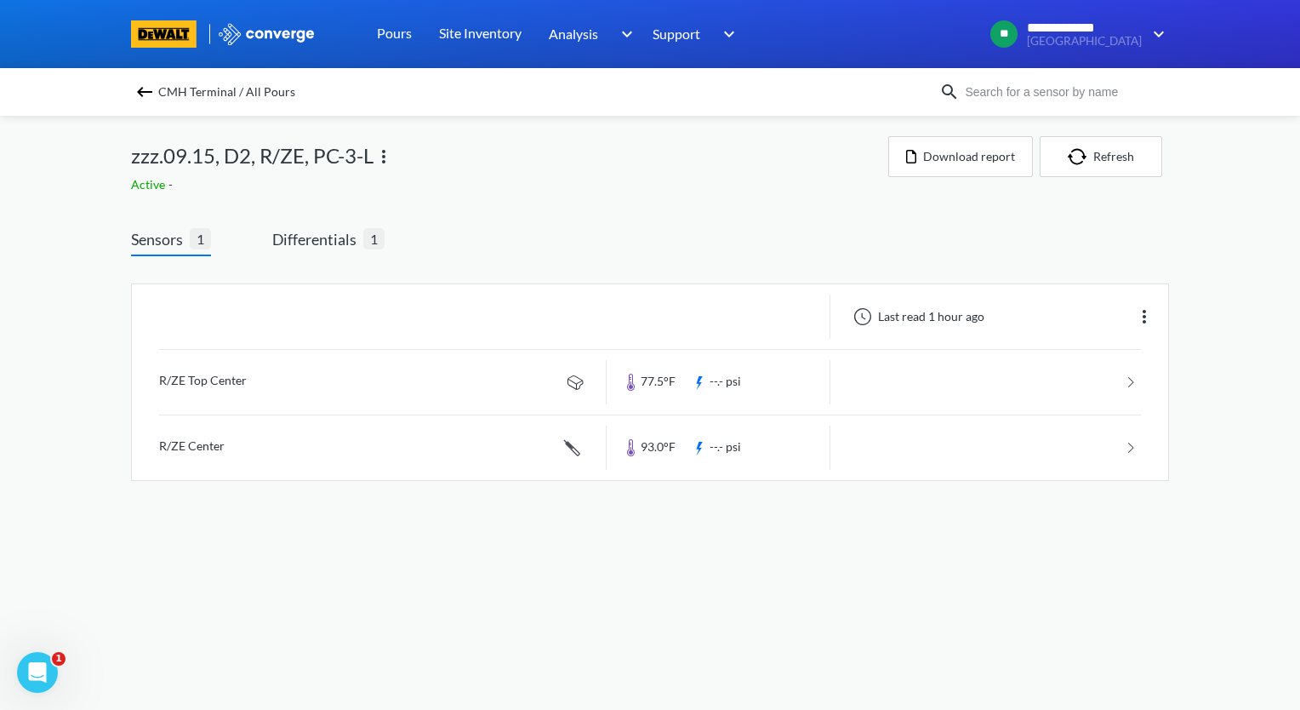
click at [136, 94] on img at bounding box center [144, 92] width 20 height 20
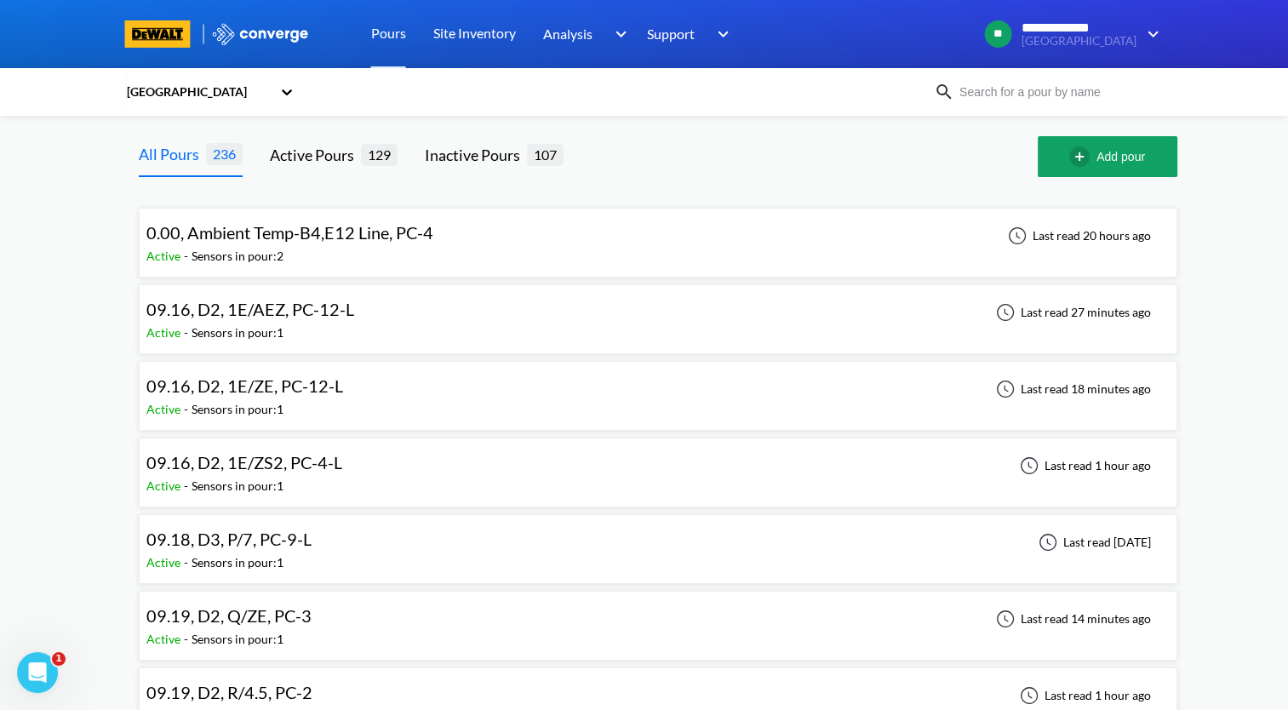
click at [377, 318] on div "09.16, D2, 1E/AEZ, PC-12-L Active - Sensors in pour: 1 Last read 27 minutes ago" at bounding box center [657, 319] width 1023 height 54
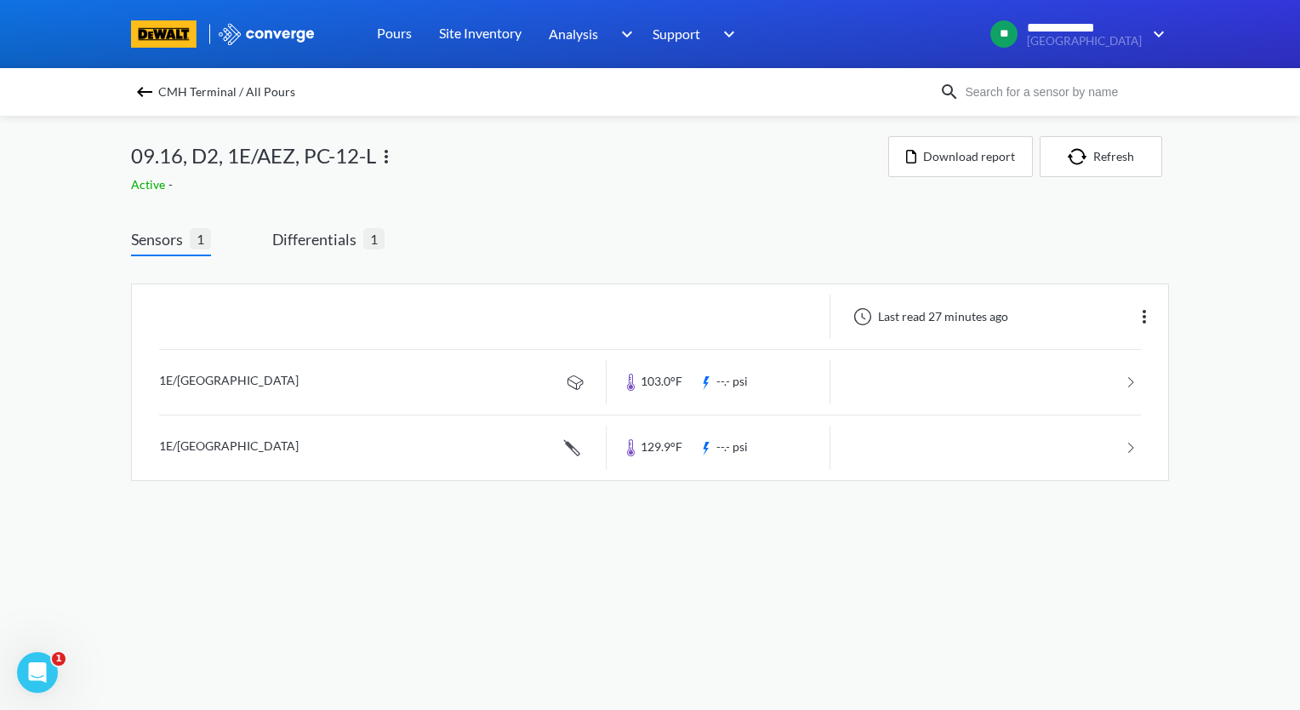
click at [144, 93] on img at bounding box center [144, 92] width 20 height 20
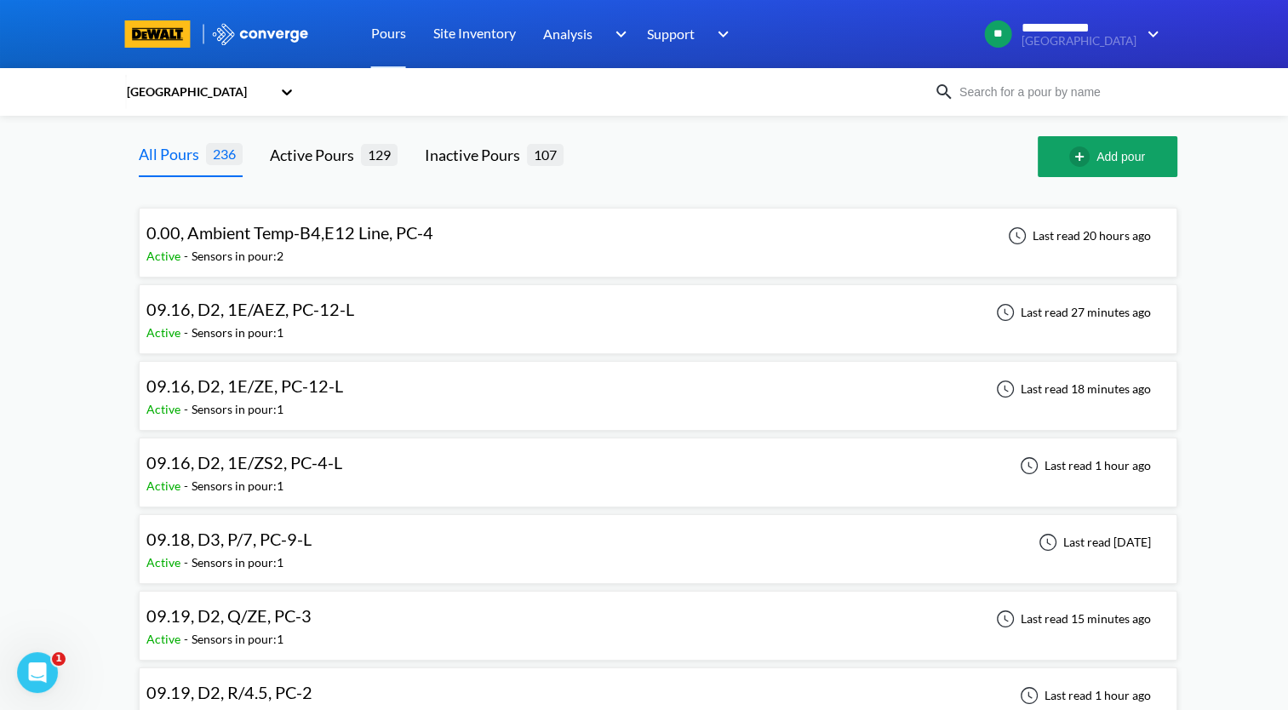
click at [403, 322] on div "09.16, D2, 1E/AEZ, PC-12-L Active - Sensors in pour: 1 Last read 27 minutes ago" at bounding box center [657, 319] width 1023 height 54
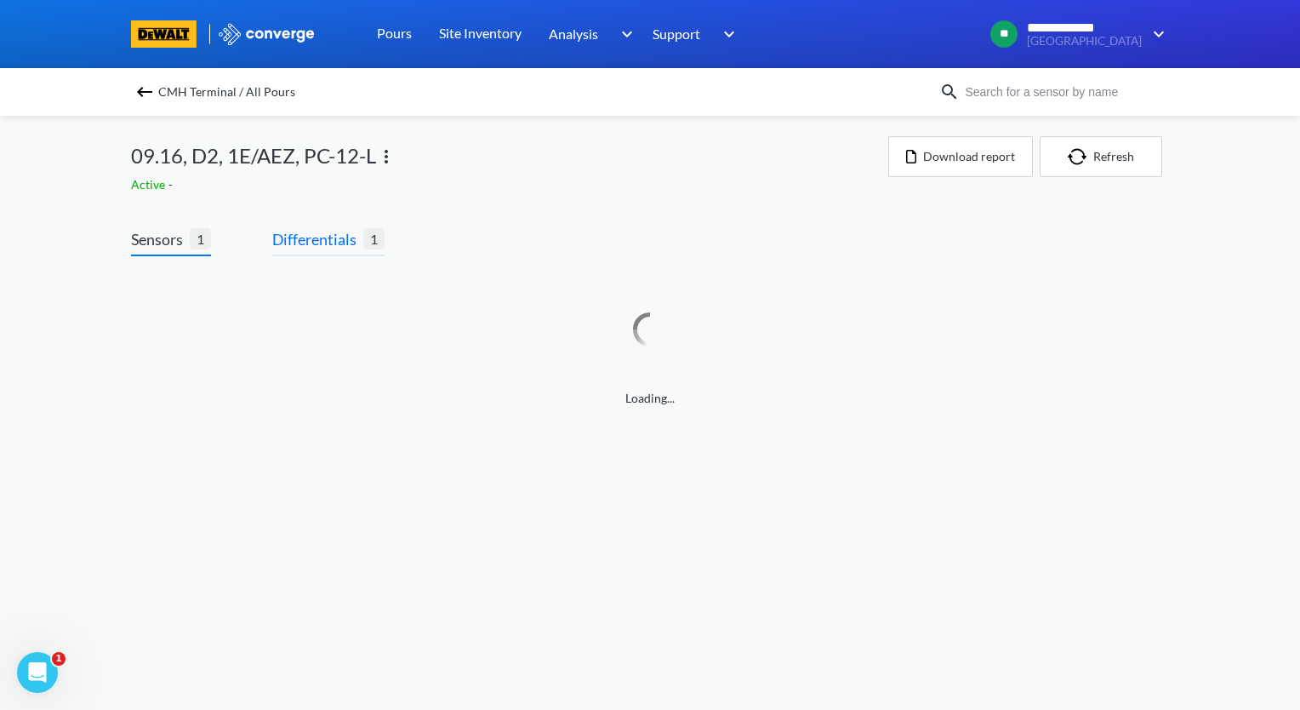
click at [339, 248] on span "Differentials" at bounding box center [317, 239] width 91 height 24
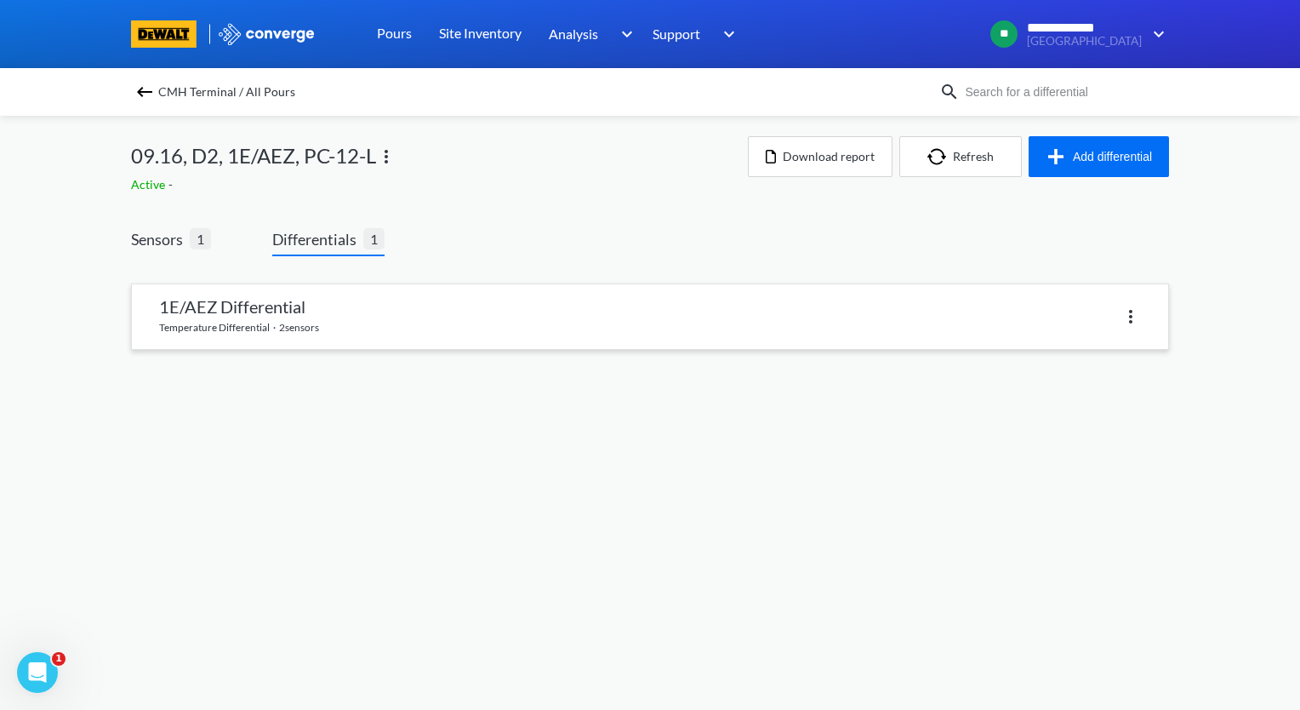
click at [378, 315] on link at bounding box center [650, 316] width 1036 height 65
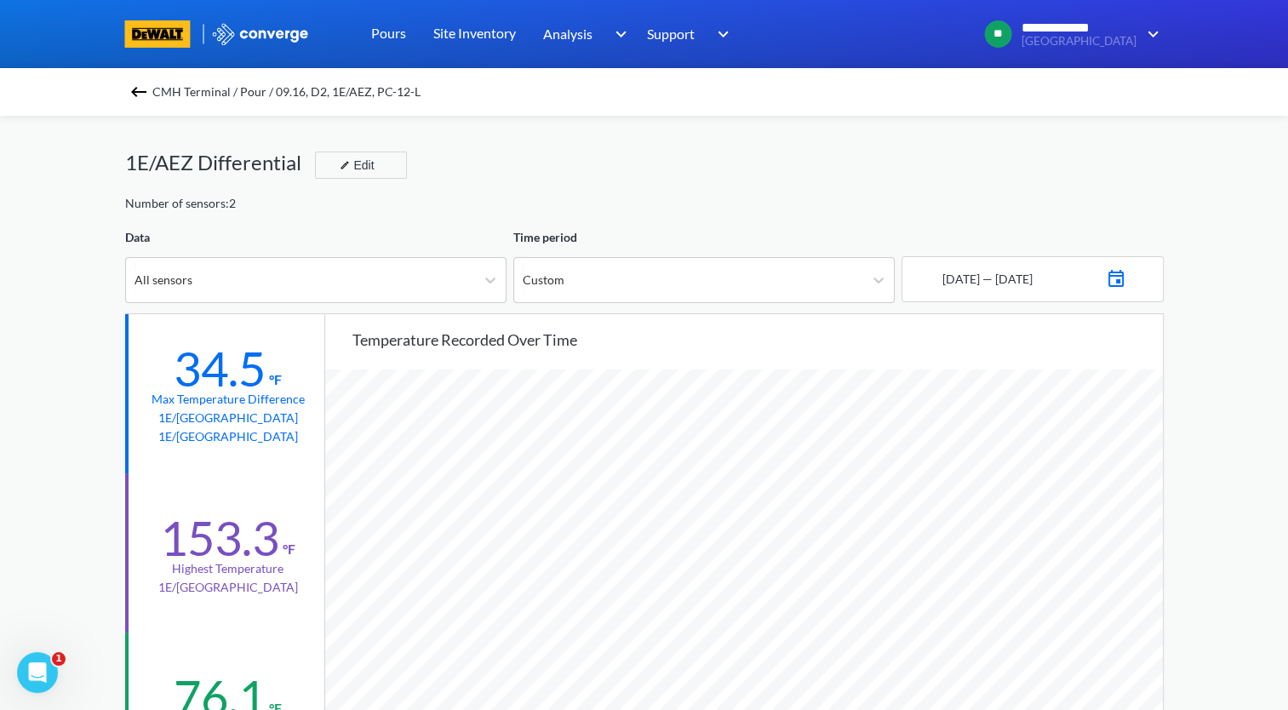
scroll to position [170, 0]
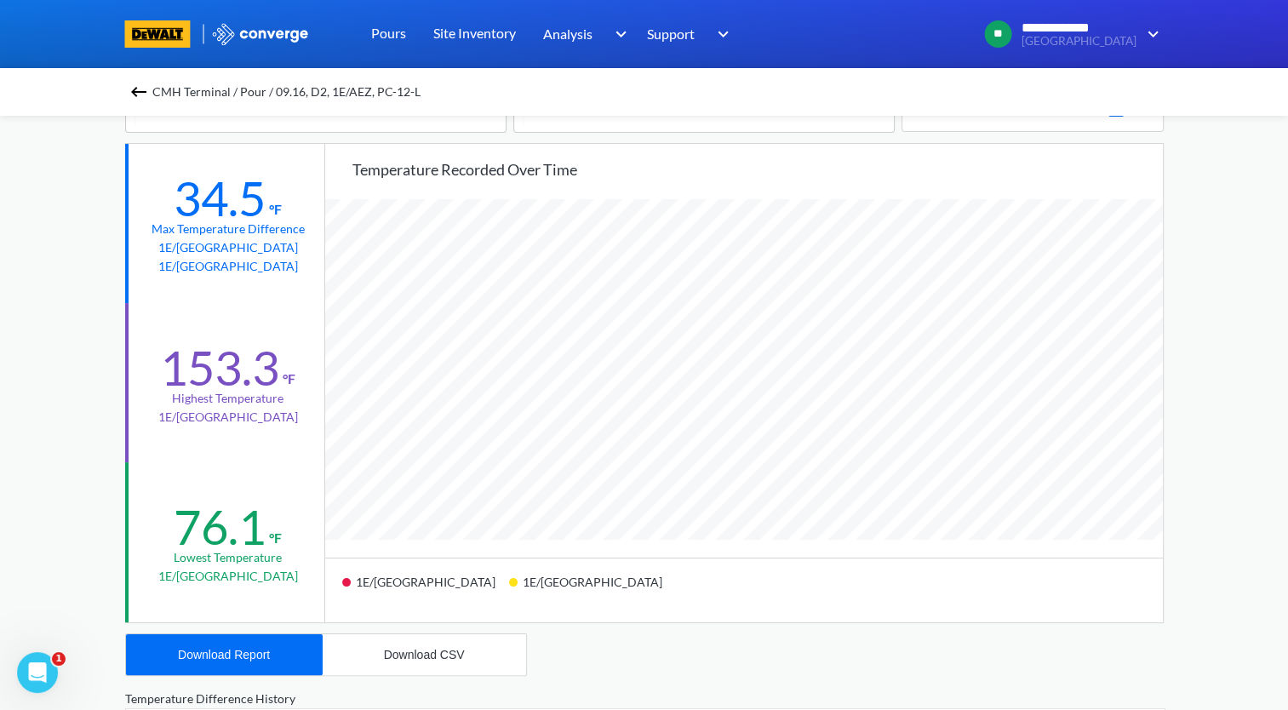
click at [144, 93] on img at bounding box center [138, 92] width 20 height 20
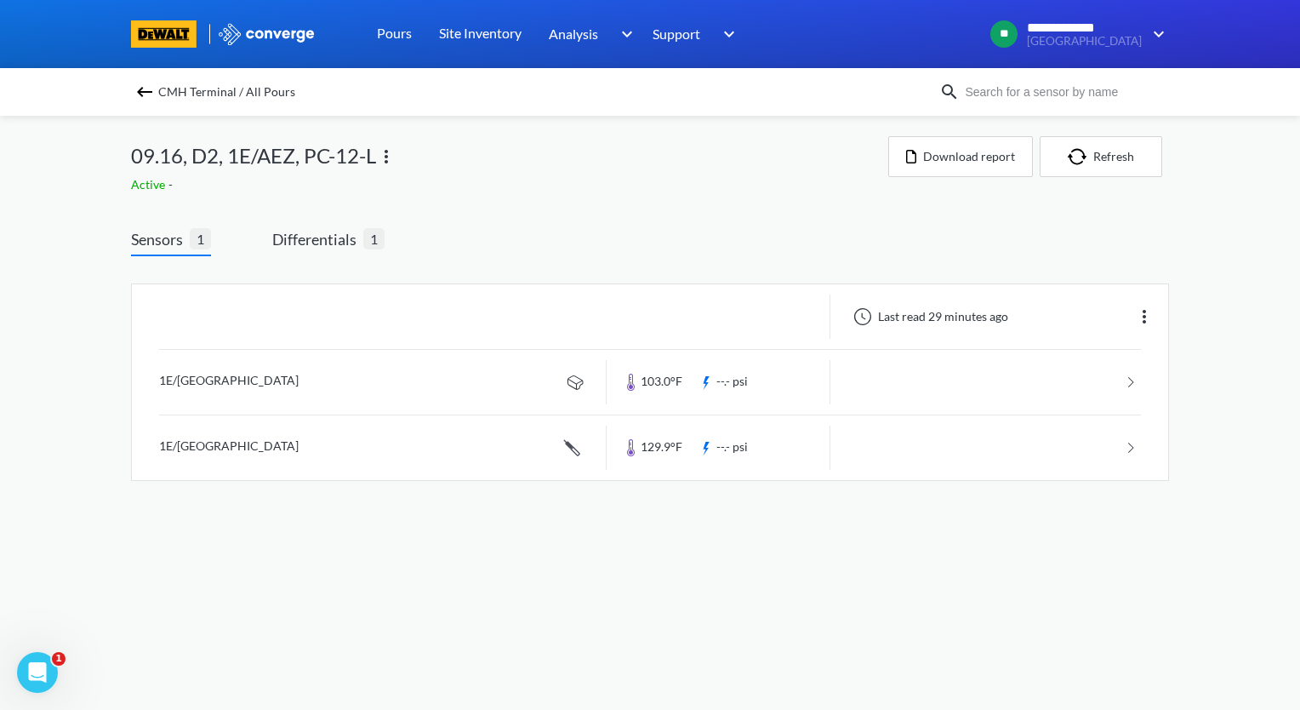
click at [143, 90] on img at bounding box center [144, 92] width 20 height 20
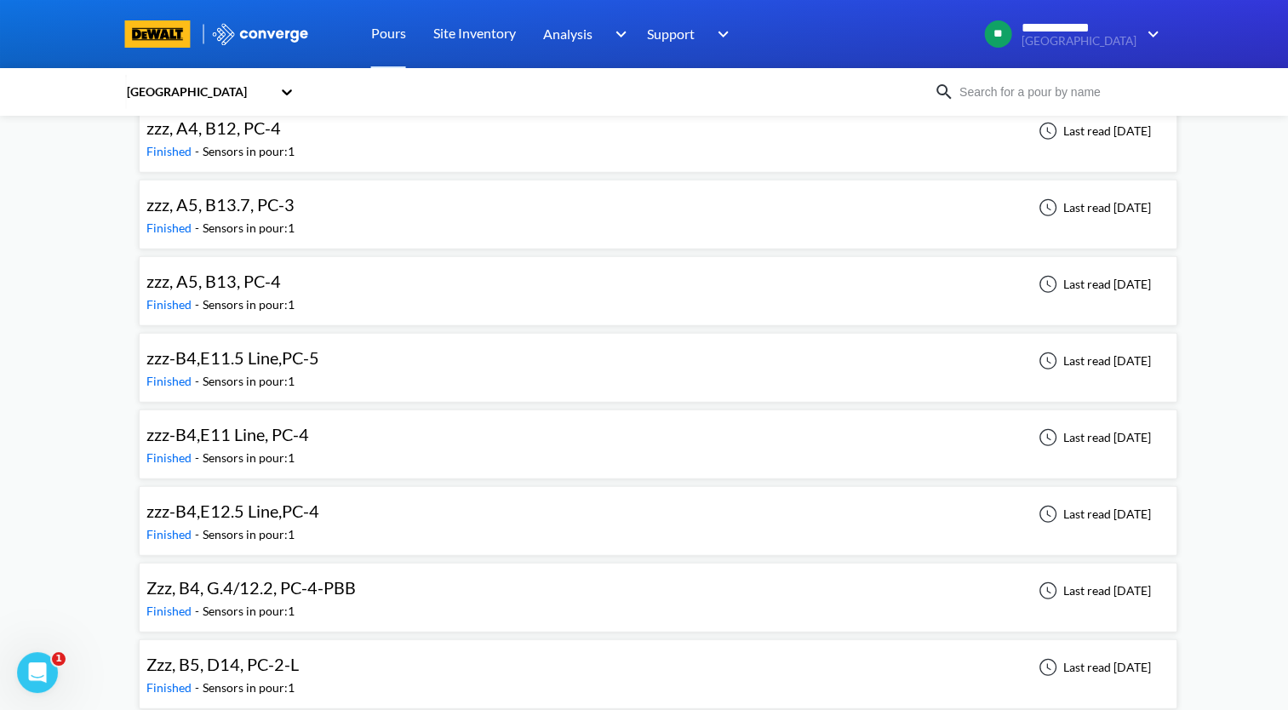
scroll to position [17499, 0]
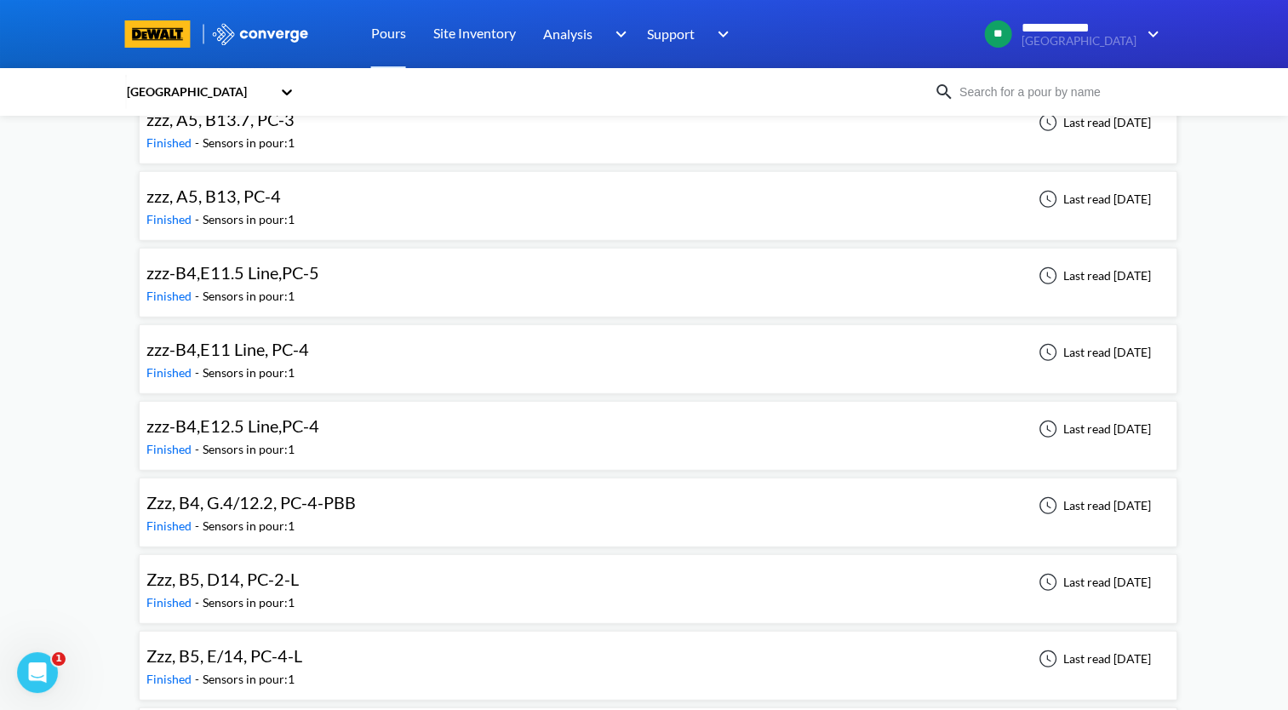
click at [305, 562] on div "Zzz, B5, D14, PC-2-L Finished - Sensors in pour: 1 Last read [DATE]" at bounding box center [657, 589] width 1023 height 54
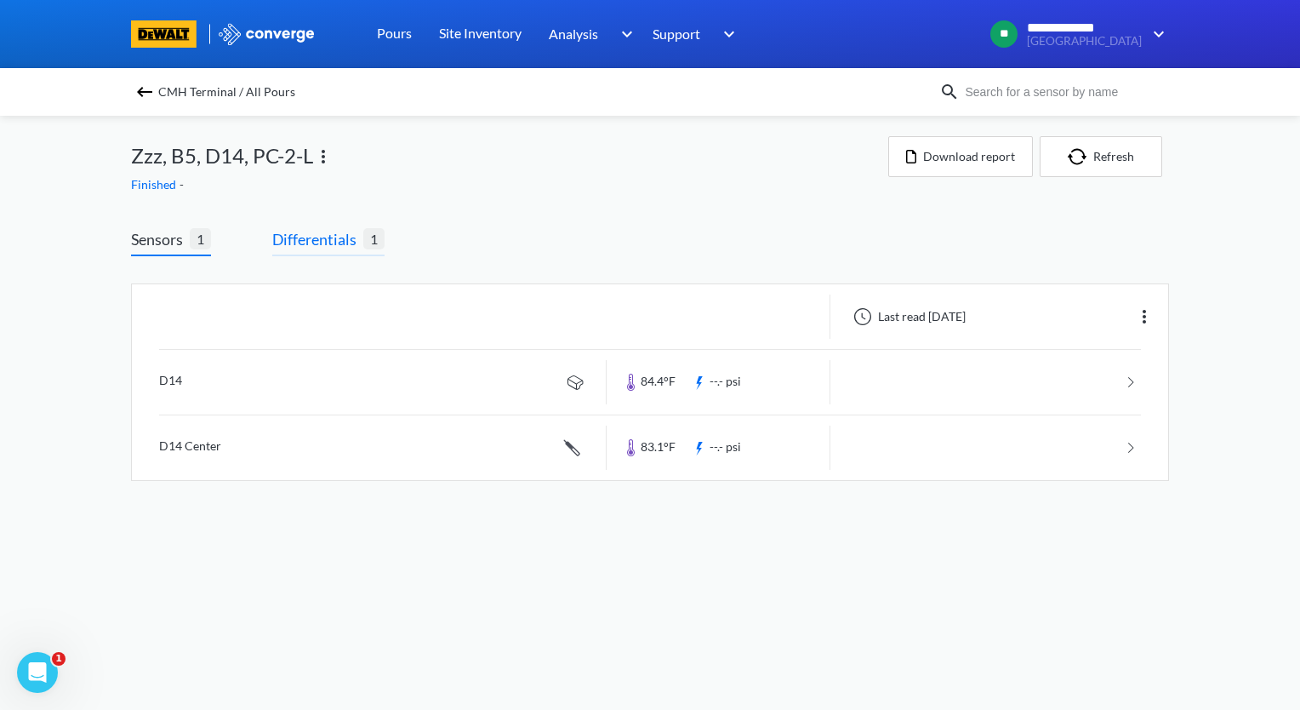
click at [340, 240] on span "Differentials" at bounding box center [317, 239] width 91 height 24
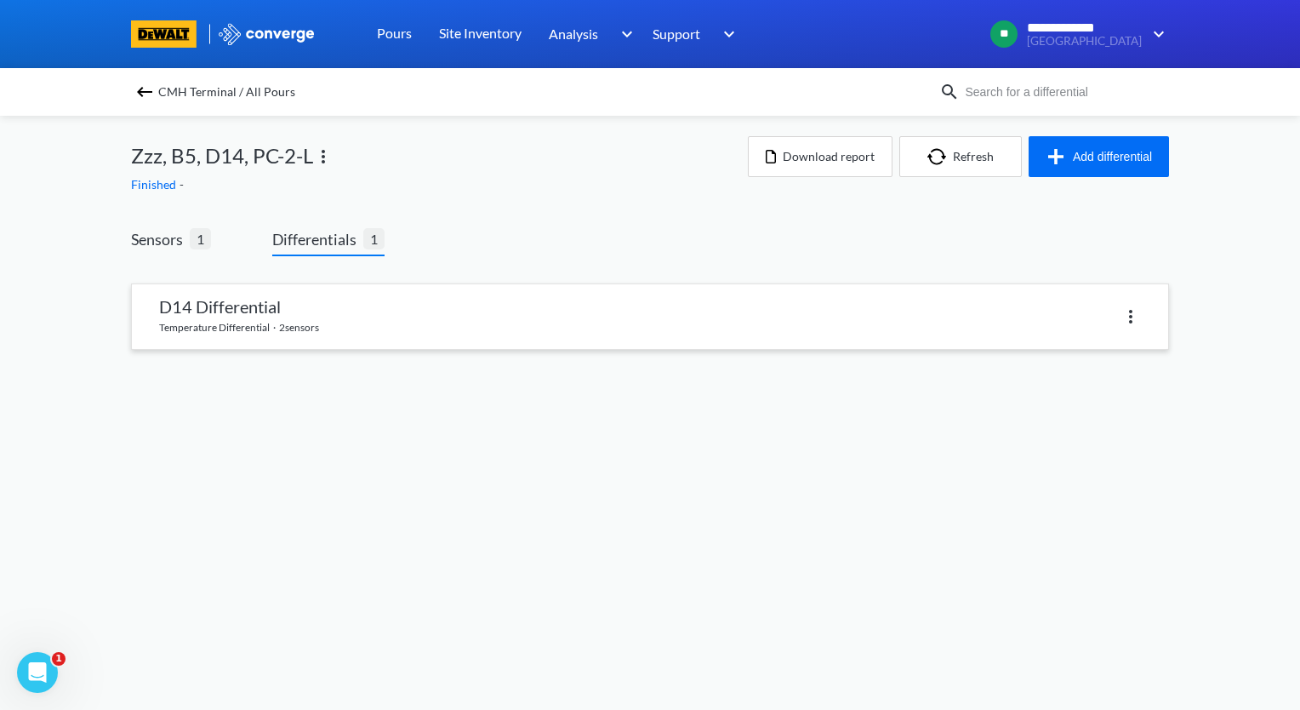
click at [345, 332] on link at bounding box center [650, 316] width 1036 height 65
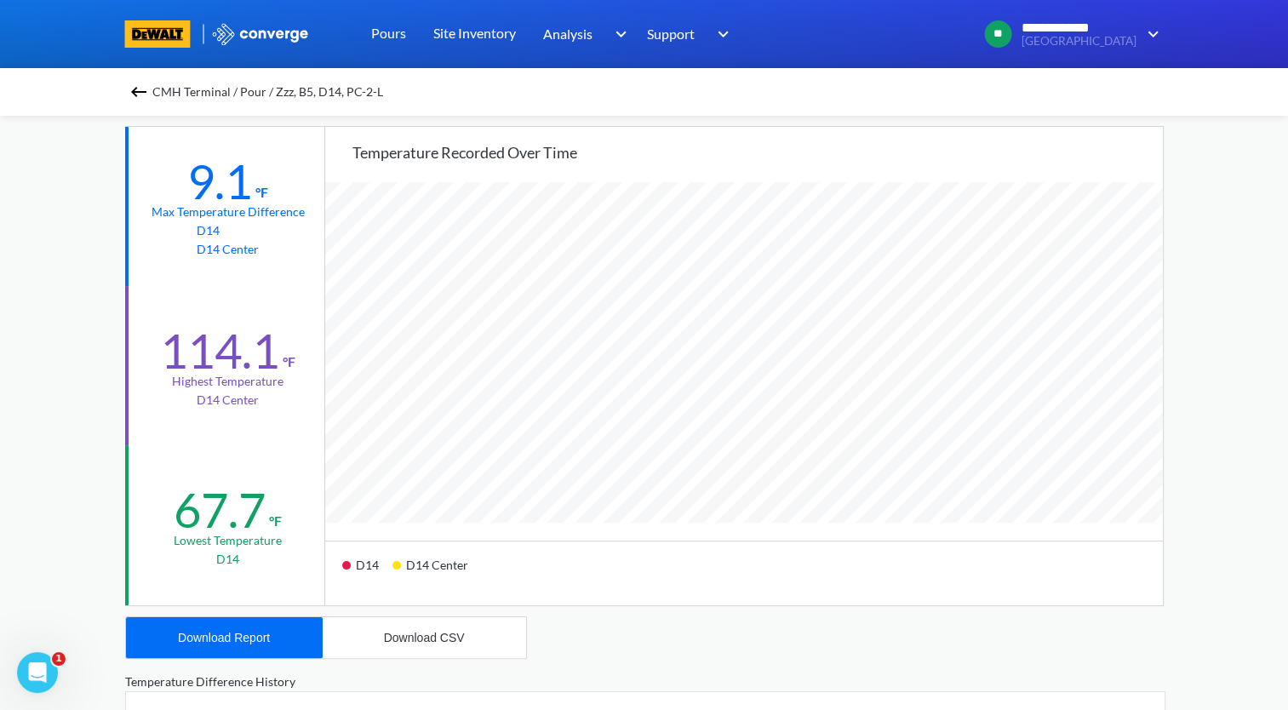
scroll to position [85, 0]
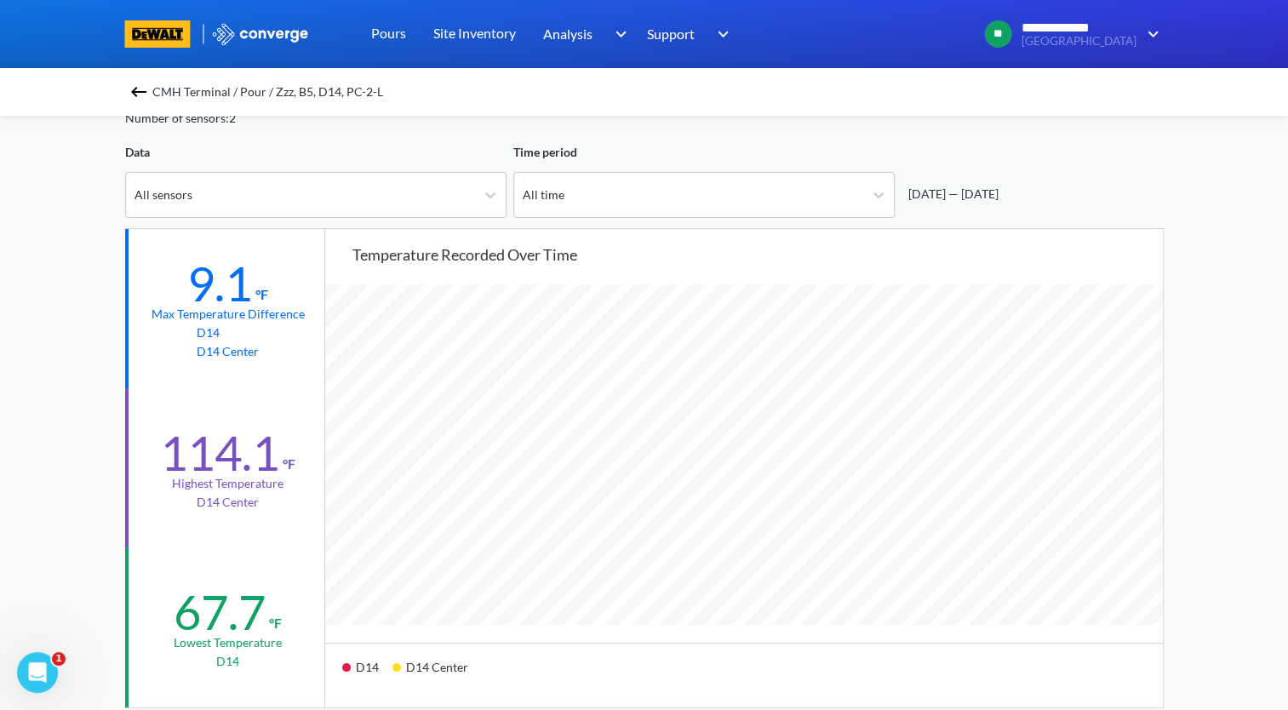
click at [135, 87] on img at bounding box center [138, 92] width 20 height 20
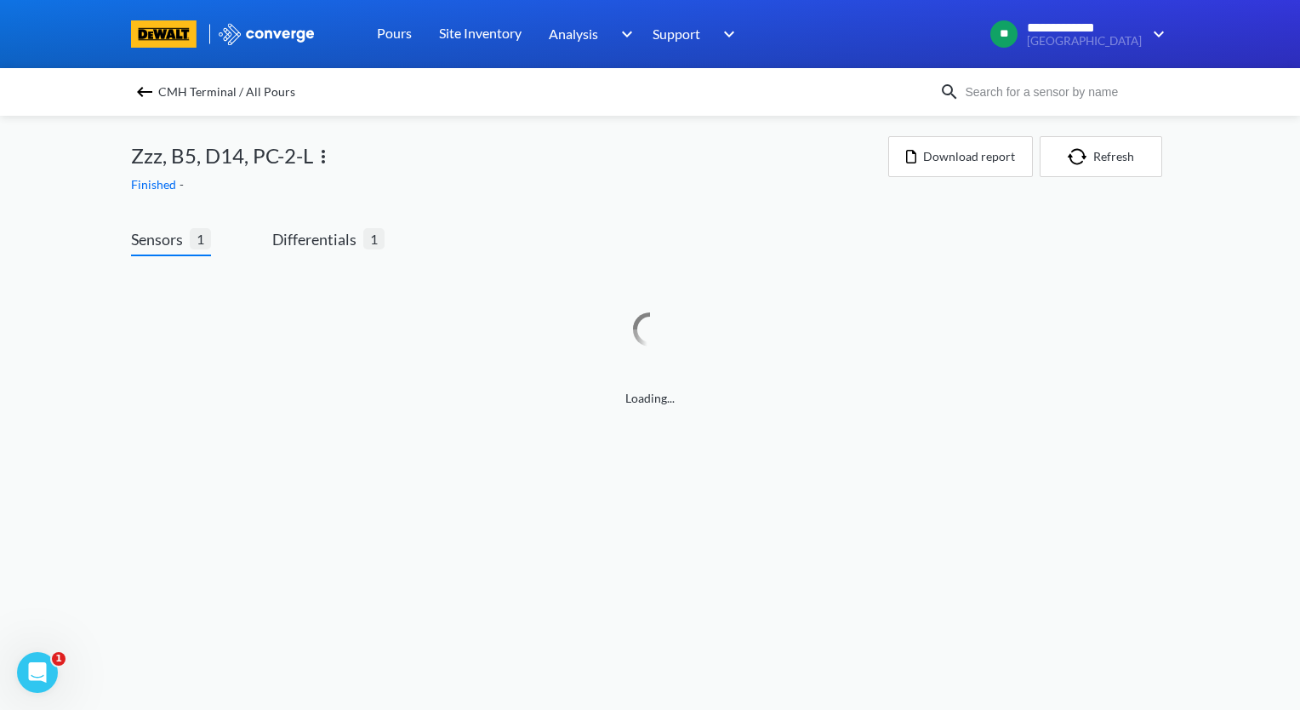
click at [146, 96] on img at bounding box center [144, 92] width 20 height 20
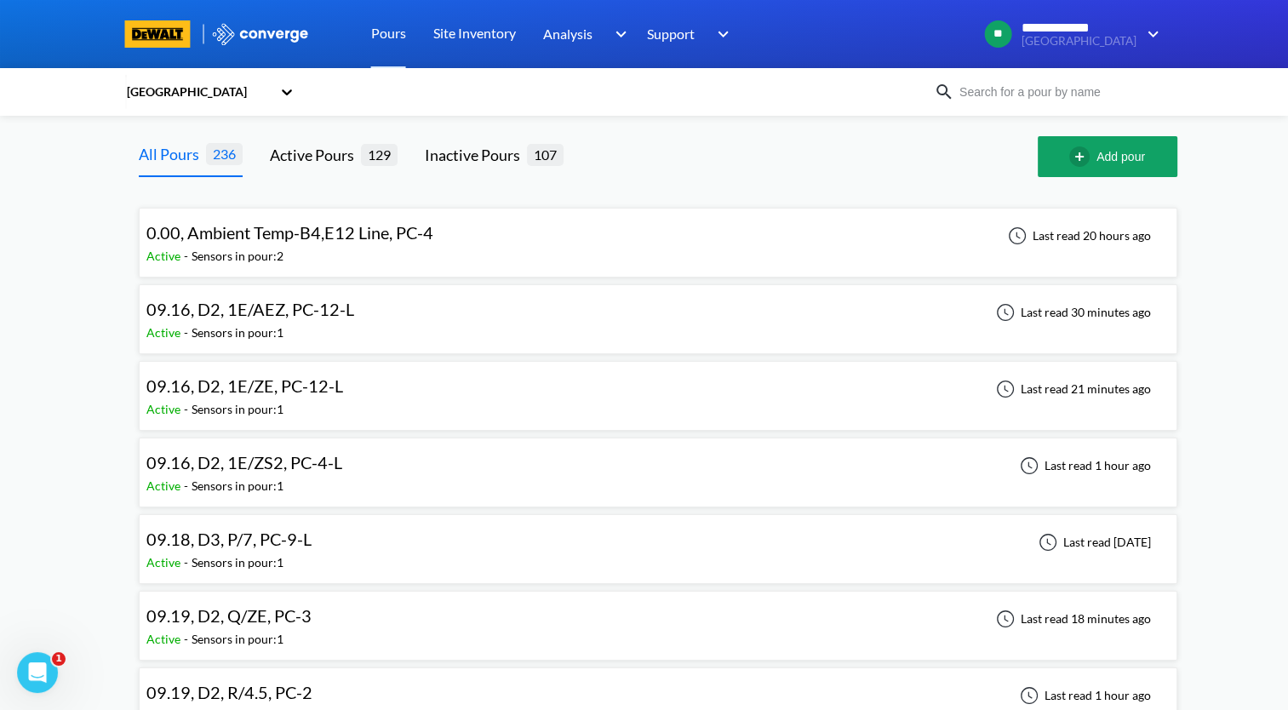
click at [342, 308] on span "09.16, D2, 1E/AEZ, PC-12-L" at bounding box center [250, 309] width 208 height 20
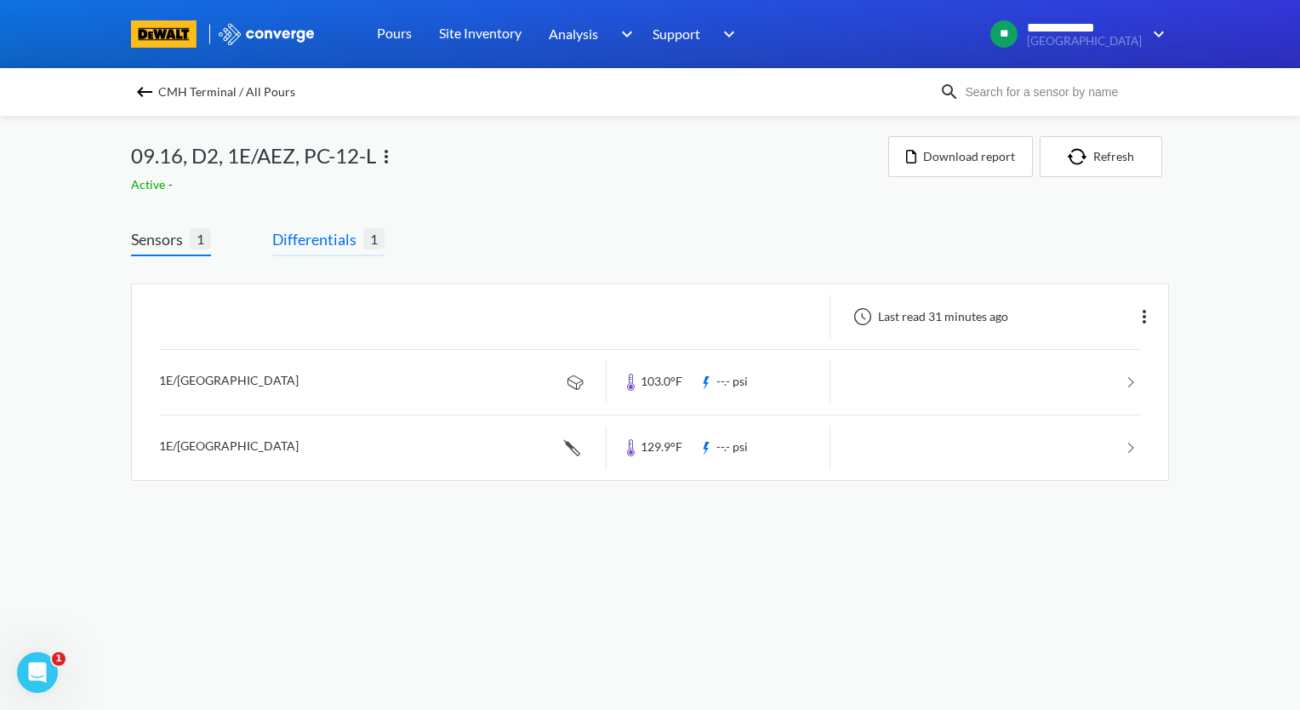
click at [325, 254] on span "Differentials 1" at bounding box center [328, 241] width 112 height 29
click at [336, 248] on span "Differentials" at bounding box center [317, 239] width 91 height 24
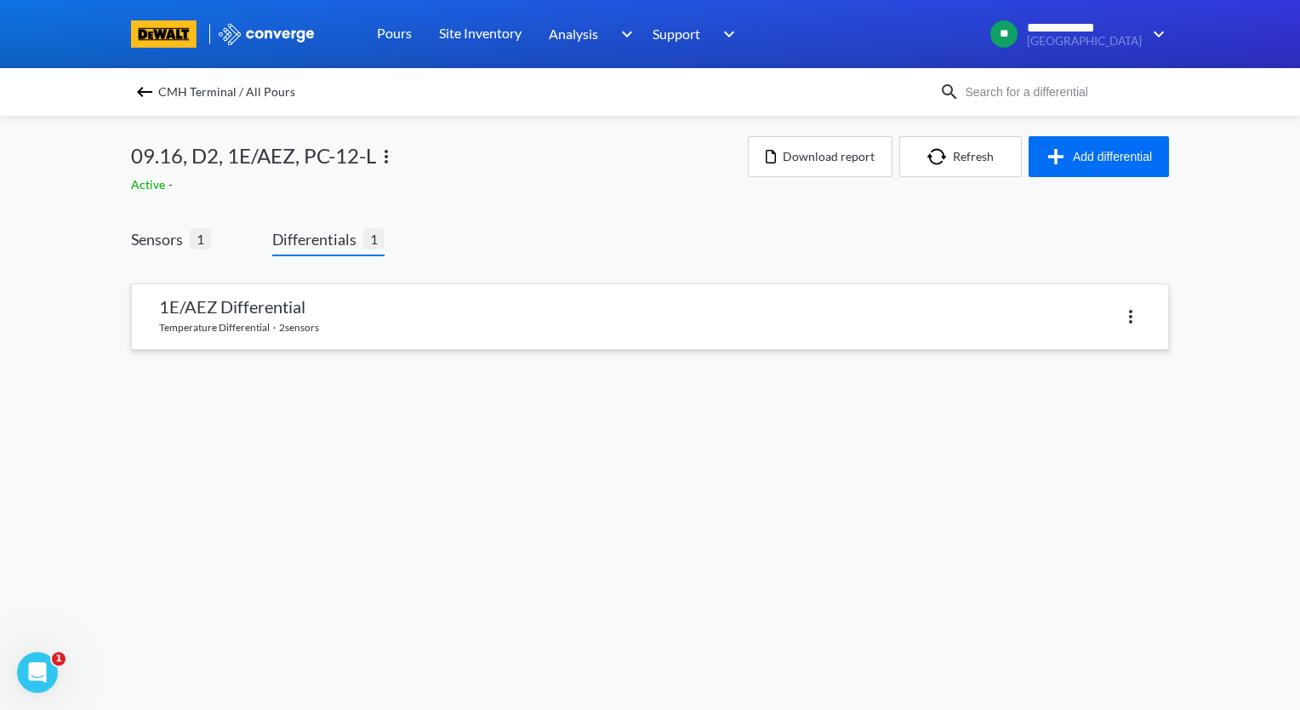
click at [359, 313] on link at bounding box center [650, 316] width 1036 height 65
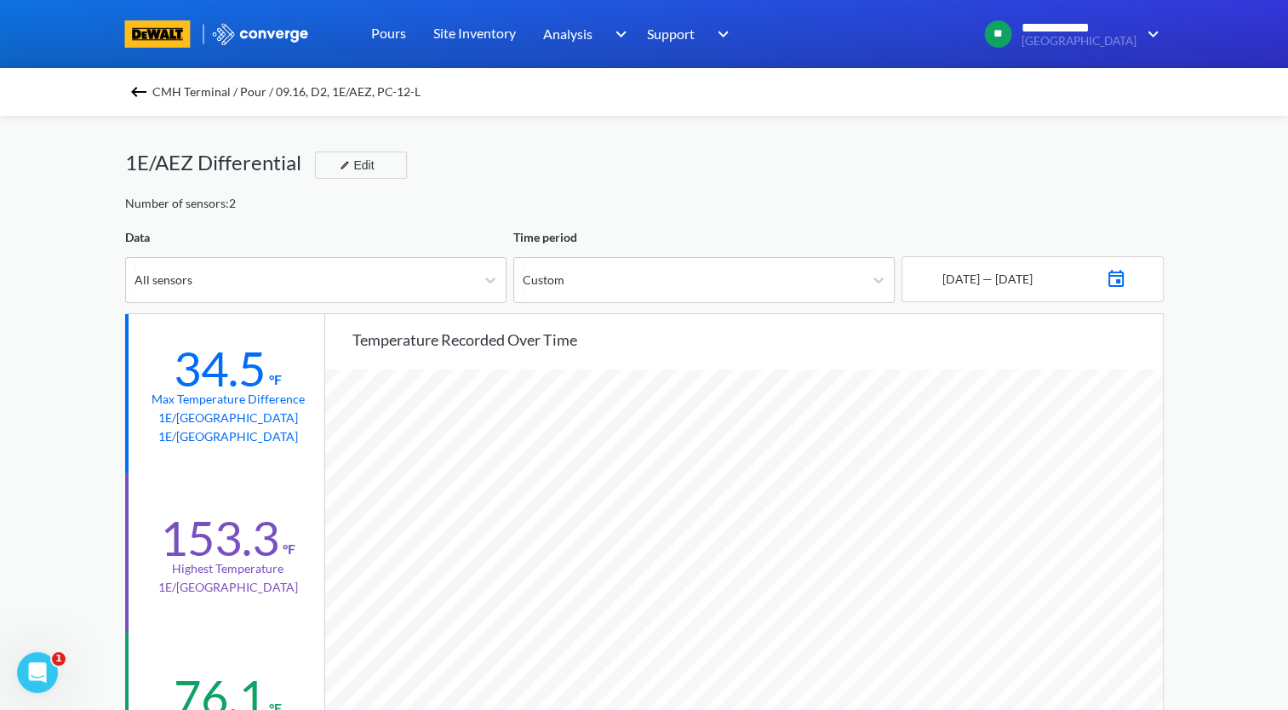
scroll to position [1425, 1287]
click at [144, 84] on img at bounding box center [138, 92] width 20 height 20
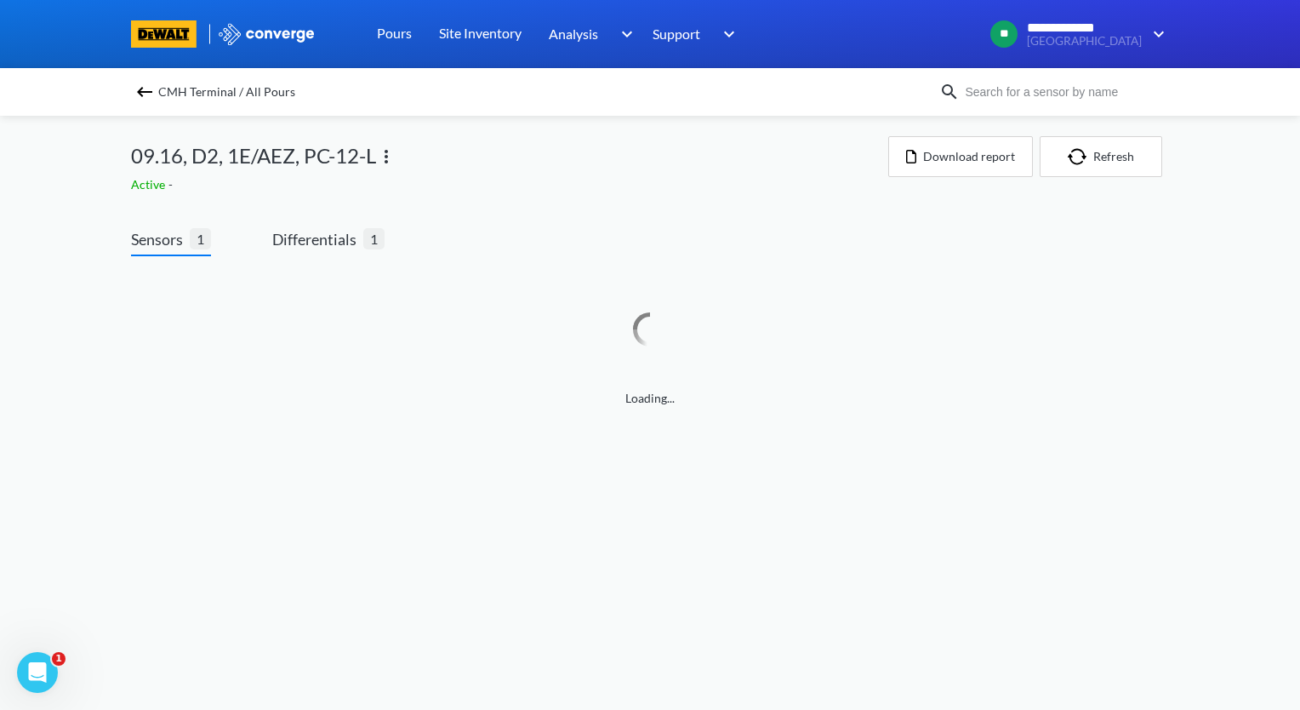
click at [149, 96] on img at bounding box center [144, 92] width 20 height 20
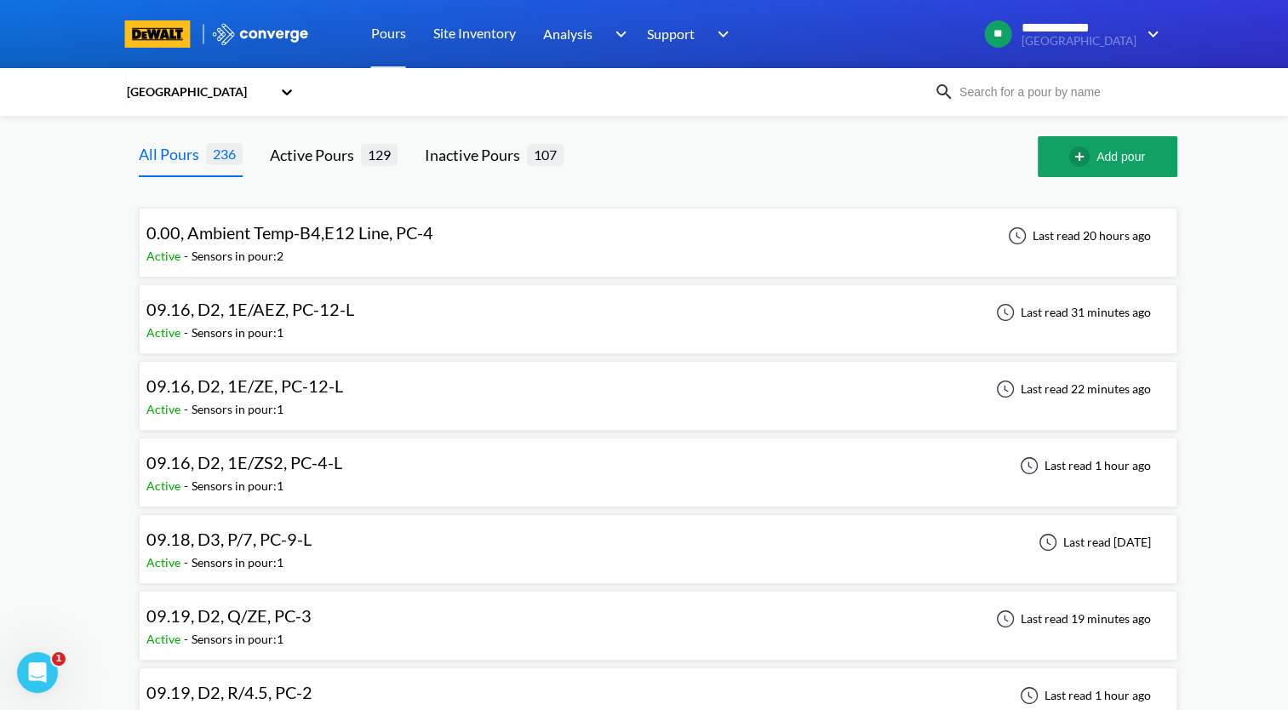
click at [486, 469] on div "09.16, D2, 1E/ZS2, PC-4-L Active - Sensors in pour: 1 Last read 1 hour ago" at bounding box center [657, 472] width 1023 height 54
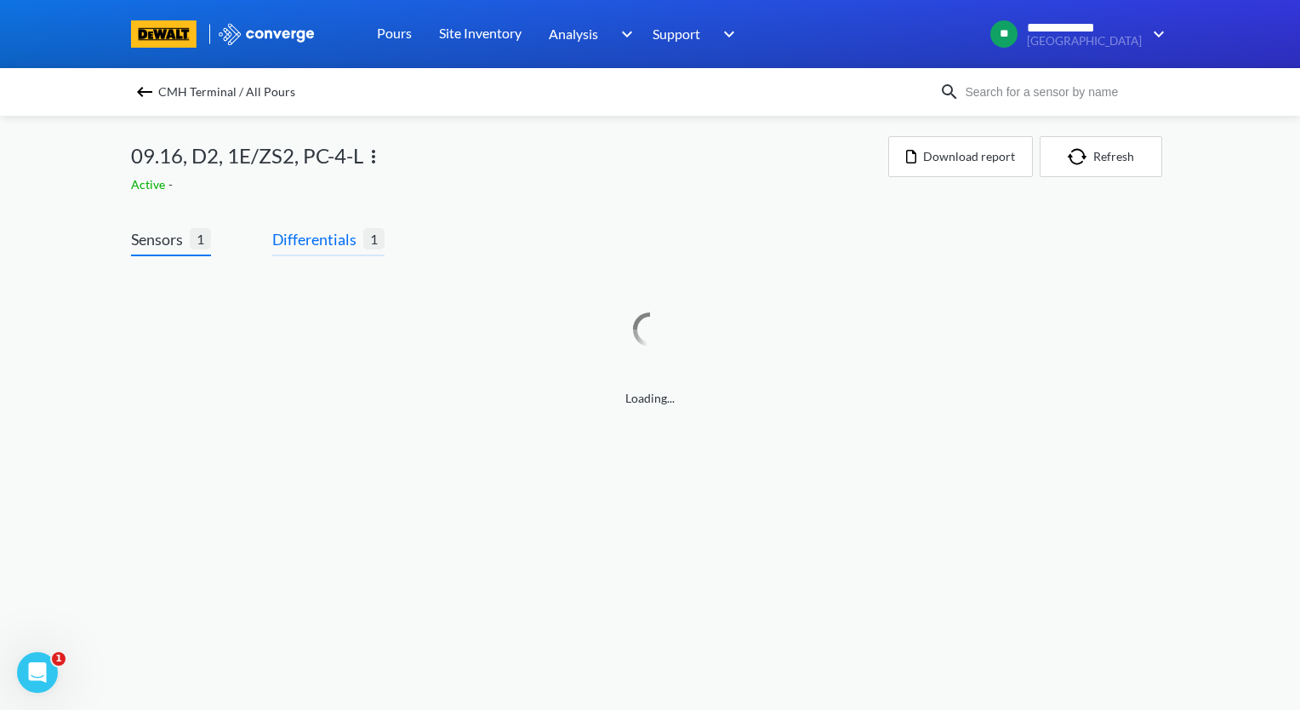
click at [335, 238] on span "Differentials" at bounding box center [317, 239] width 91 height 24
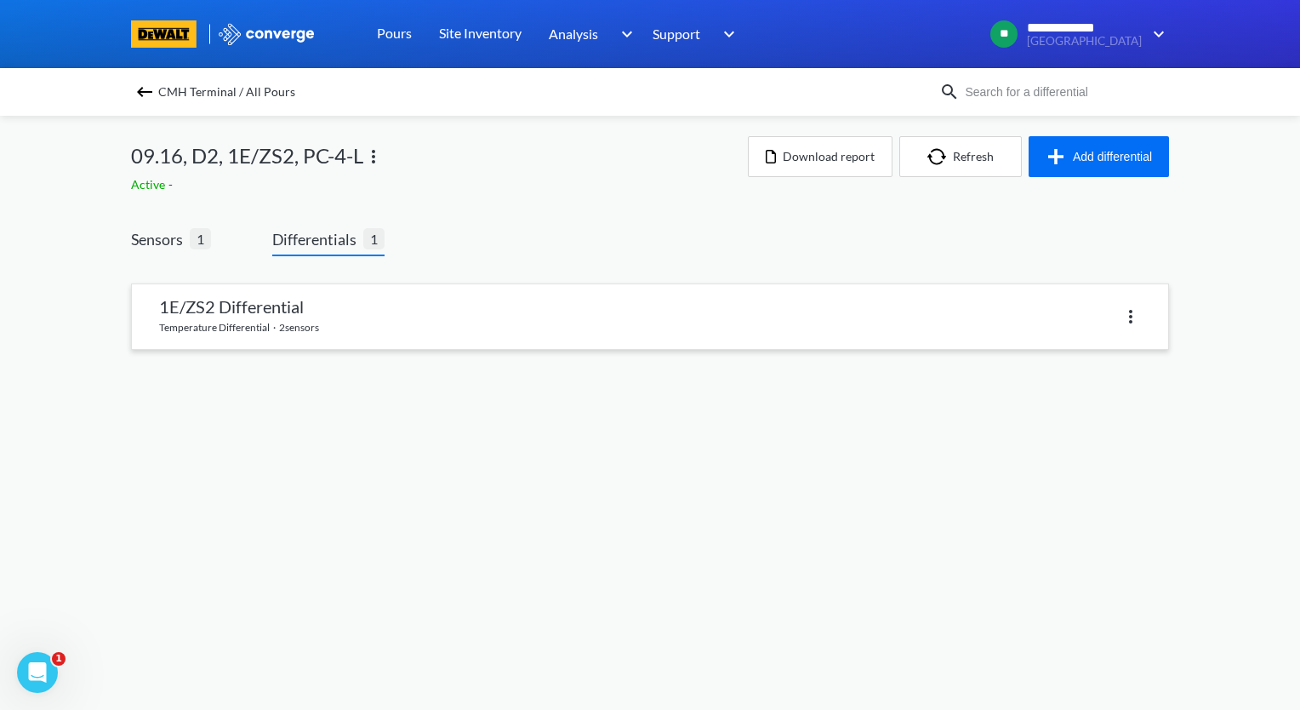
click at [337, 332] on link at bounding box center [650, 316] width 1036 height 65
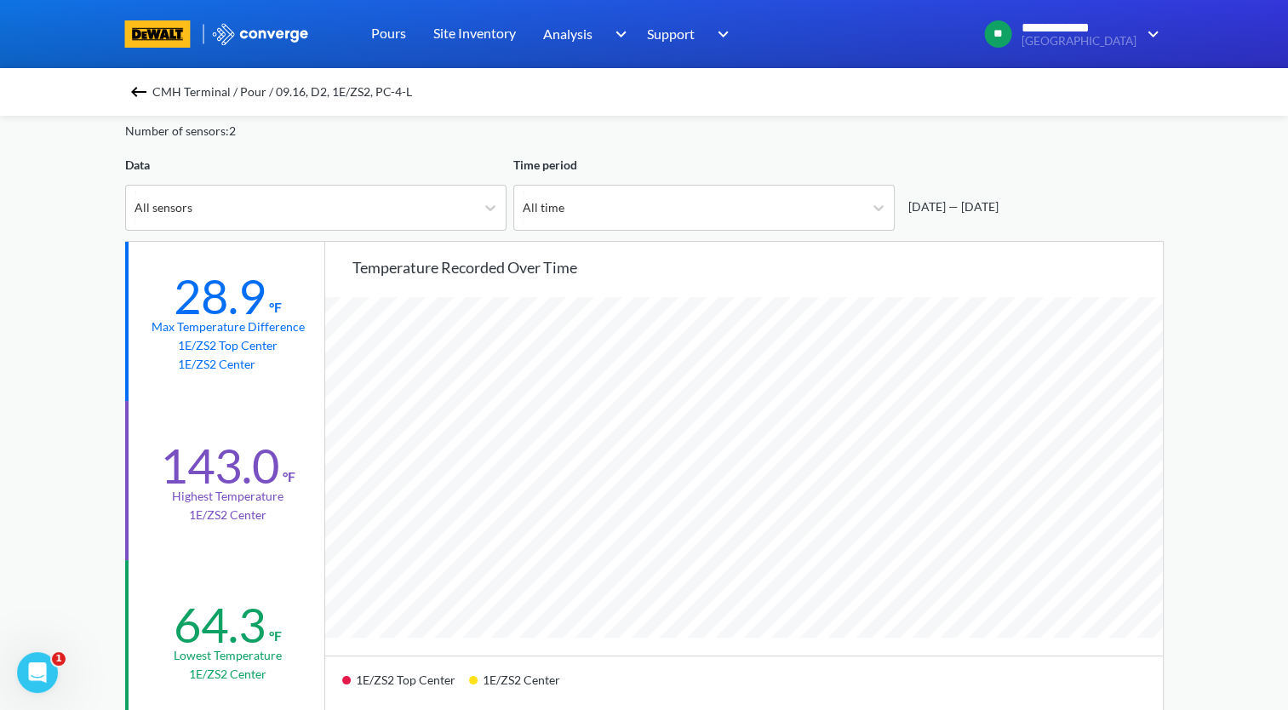
scroll to position [255, 0]
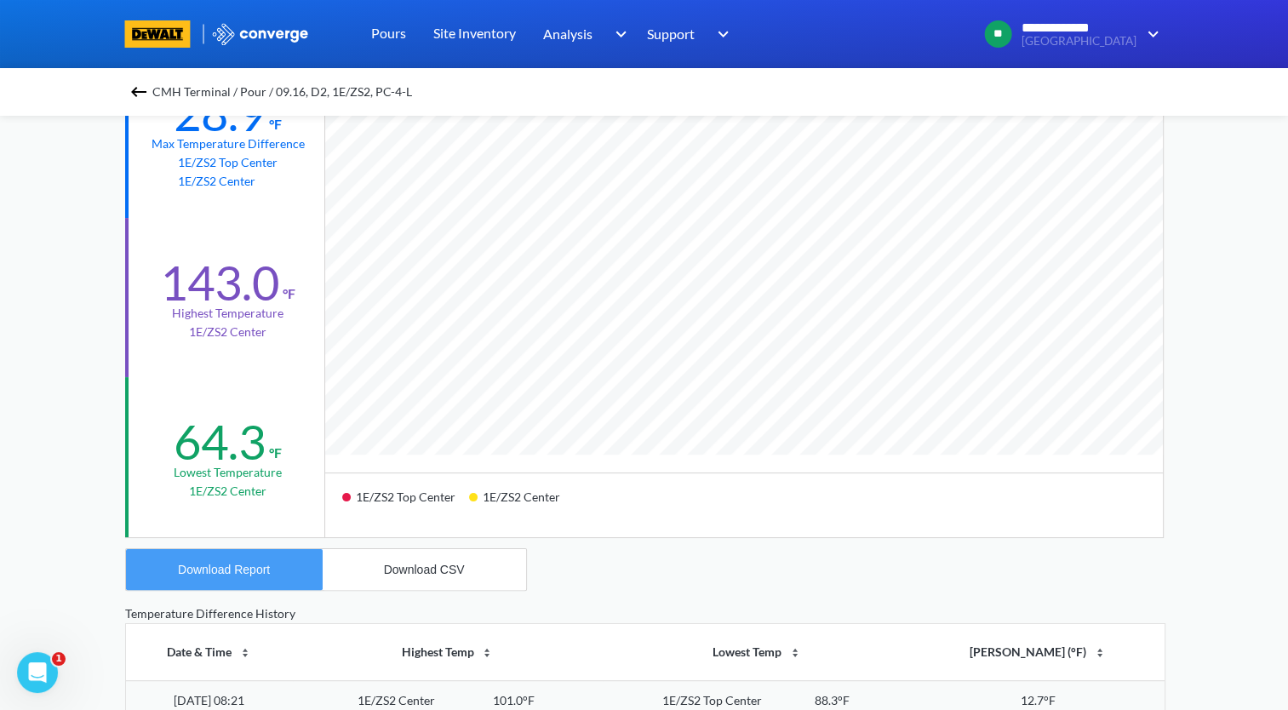
click at [208, 561] on button "Download Report" at bounding box center [224, 569] width 197 height 41
click at [138, 89] on img at bounding box center [138, 92] width 20 height 20
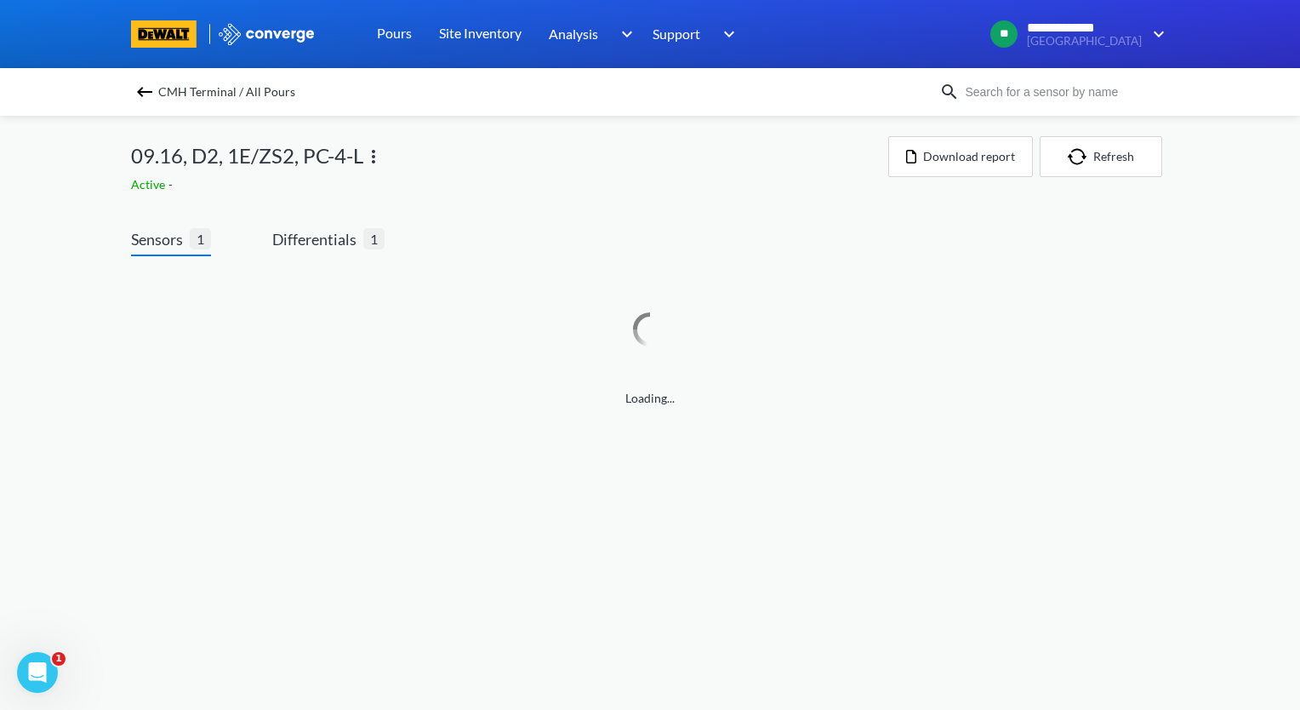
click at [371, 155] on img at bounding box center [373, 156] width 20 height 20
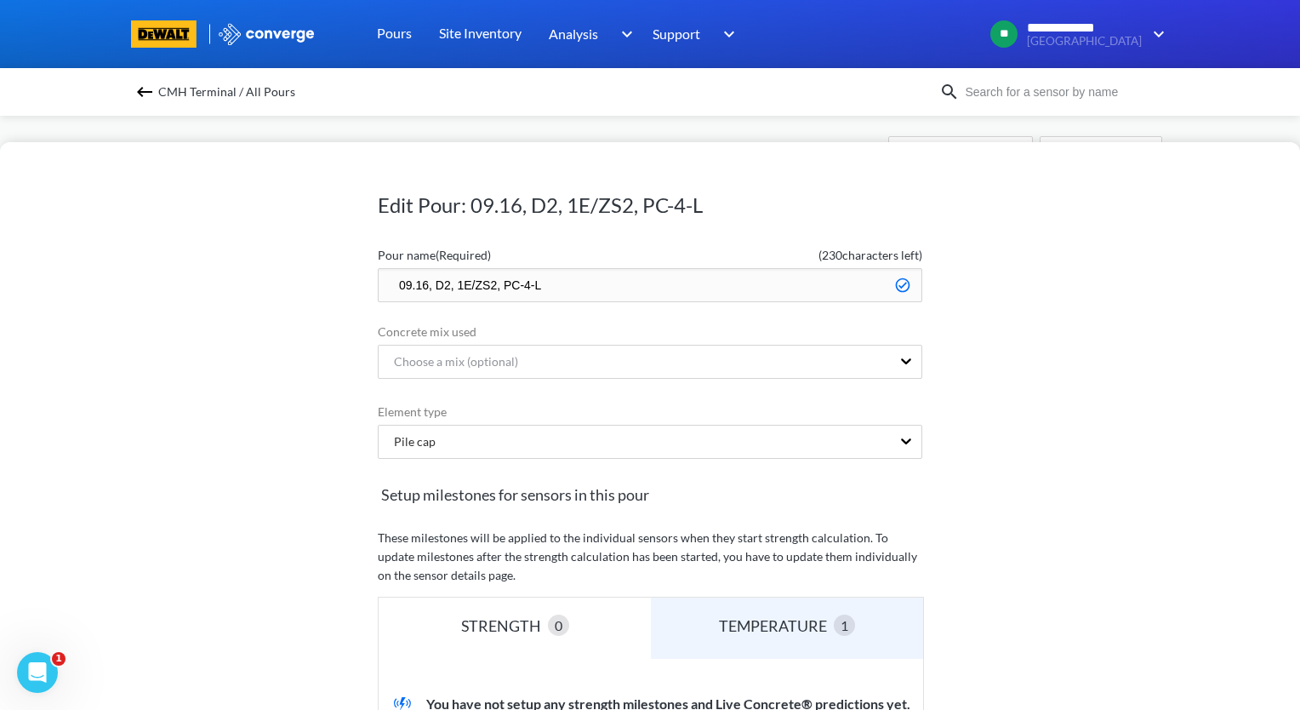
click at [385, 277] on input "09.16, D2, 1E/ZS2, PC-4-L" at bounding box center [650, 285] width 545 height 34
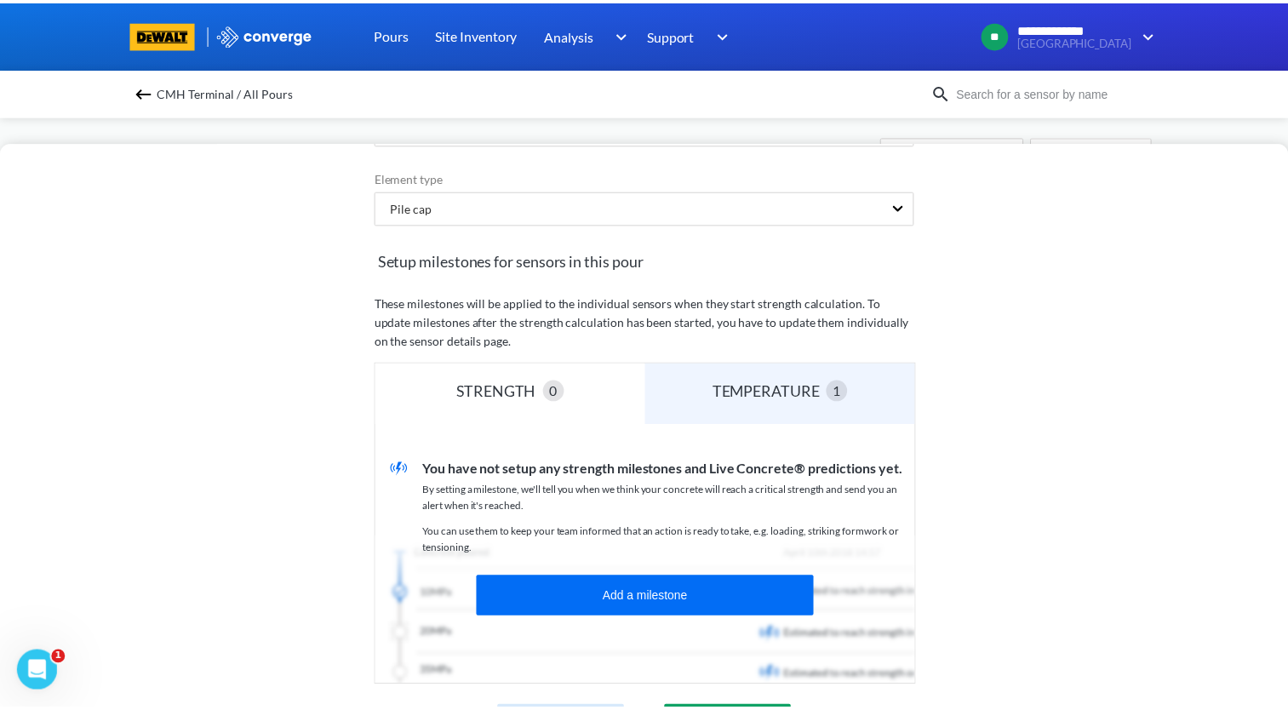
scroll to position [421, 0]
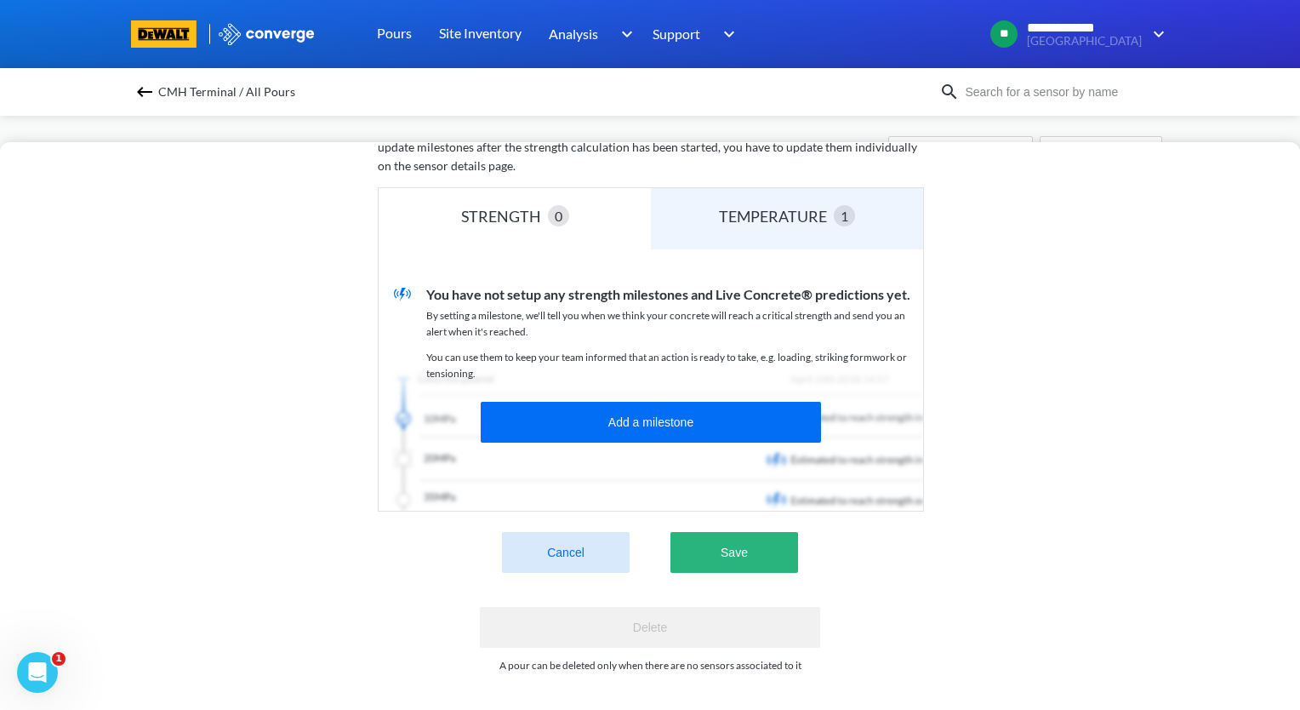
type input "zzz.09.16, D2, 1E/ZS2, PC-4-L"
click at [739, 545] on button "Save" at bounding box center [735, 552] width 128 height 41
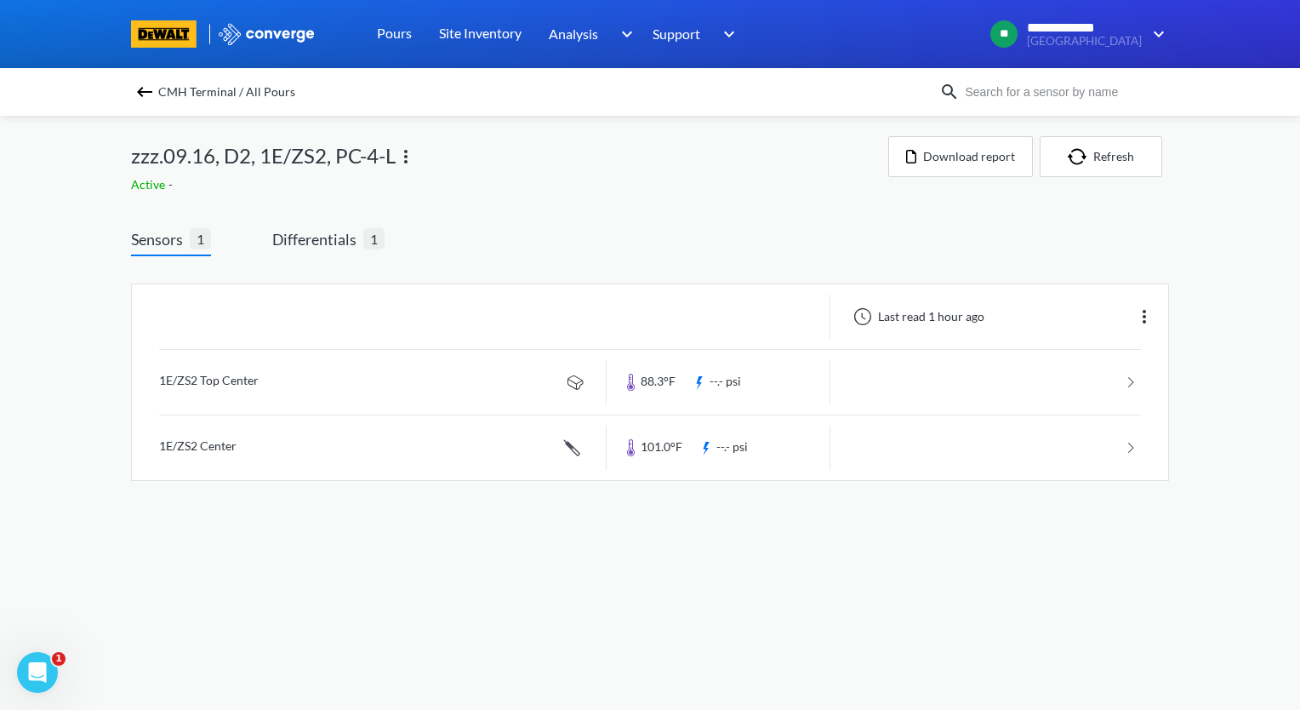
click at [145, 93] on img at bounding box center [144, 92] width 20 height 20
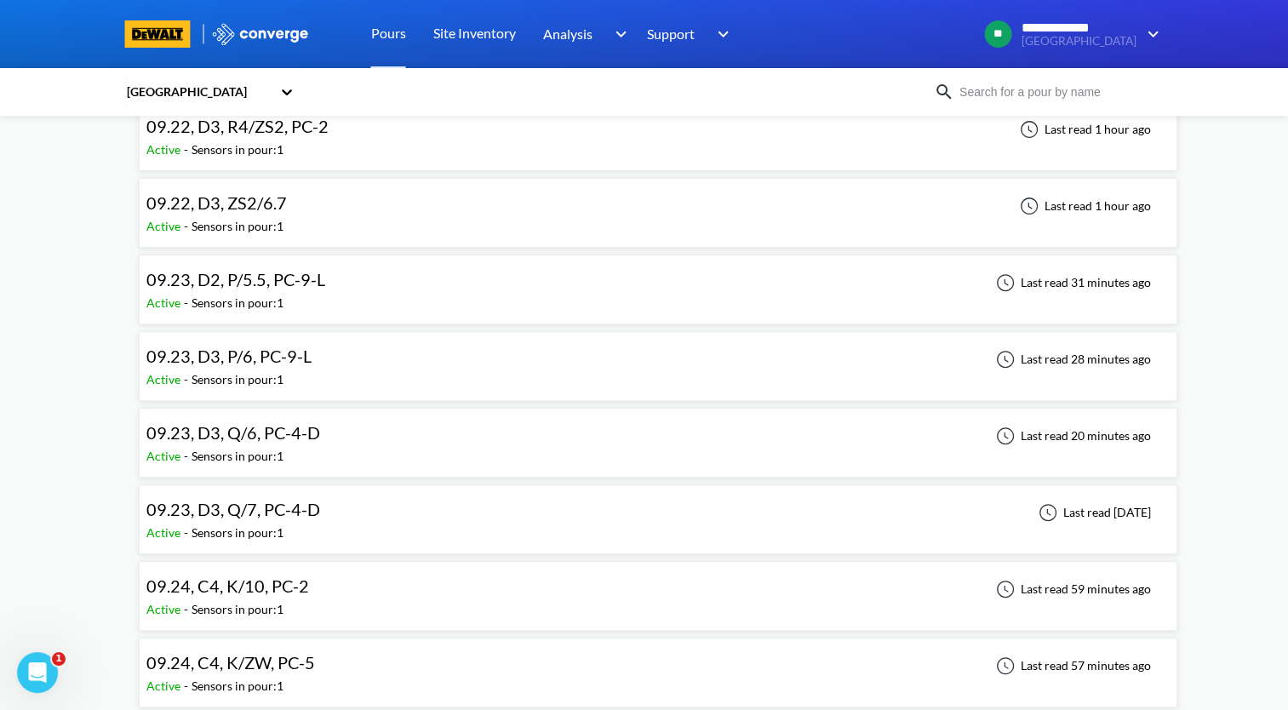
scroll to position [596, 0]
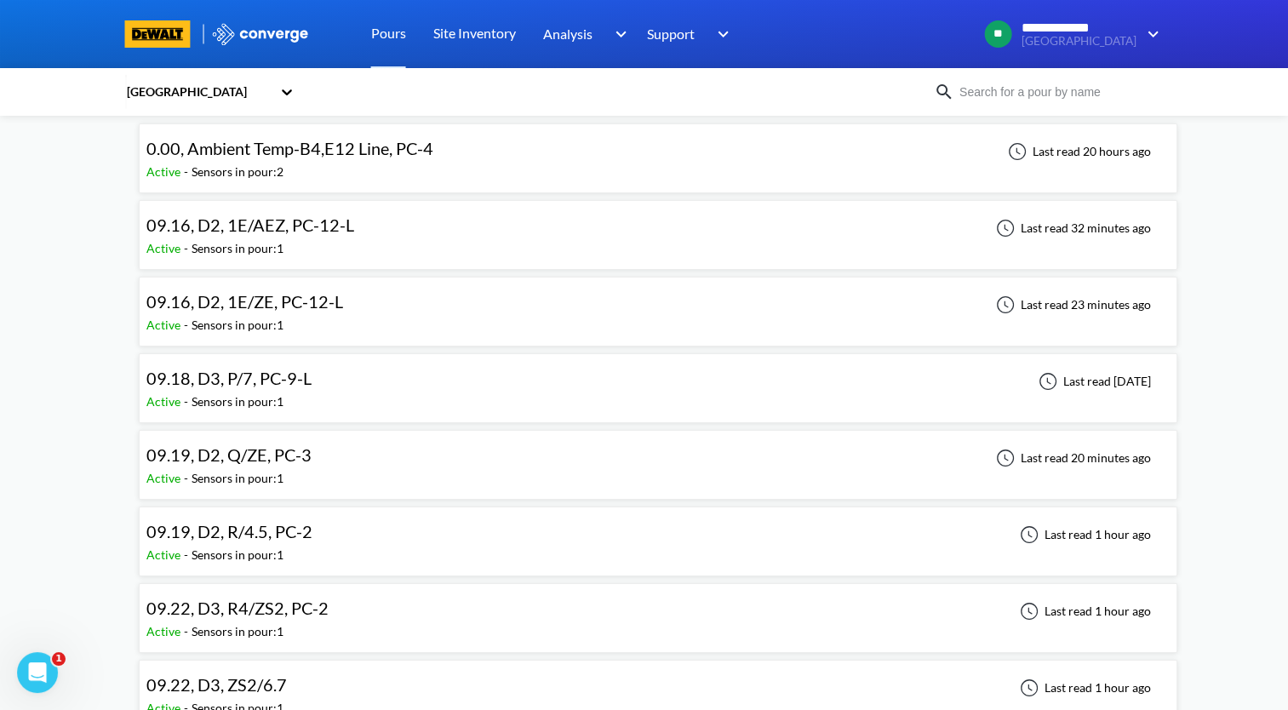
scroll to position [85, 0]
click at [279, 237] on div "09.16, D2, 1E/AEZ, PC-12-L" at bounding box center [250, 224] width 208 height 26
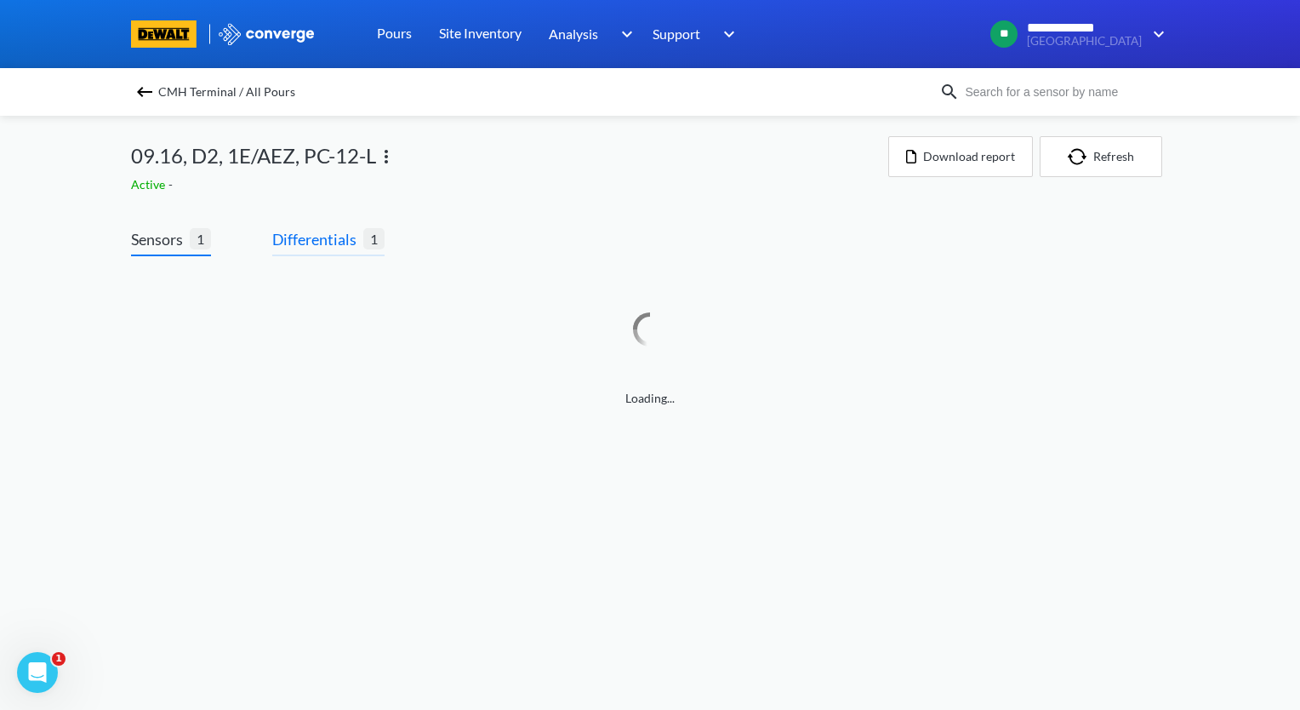
click at [340, 241] on span "Differentials" at bounding box center [317, 239] width 91 height 24
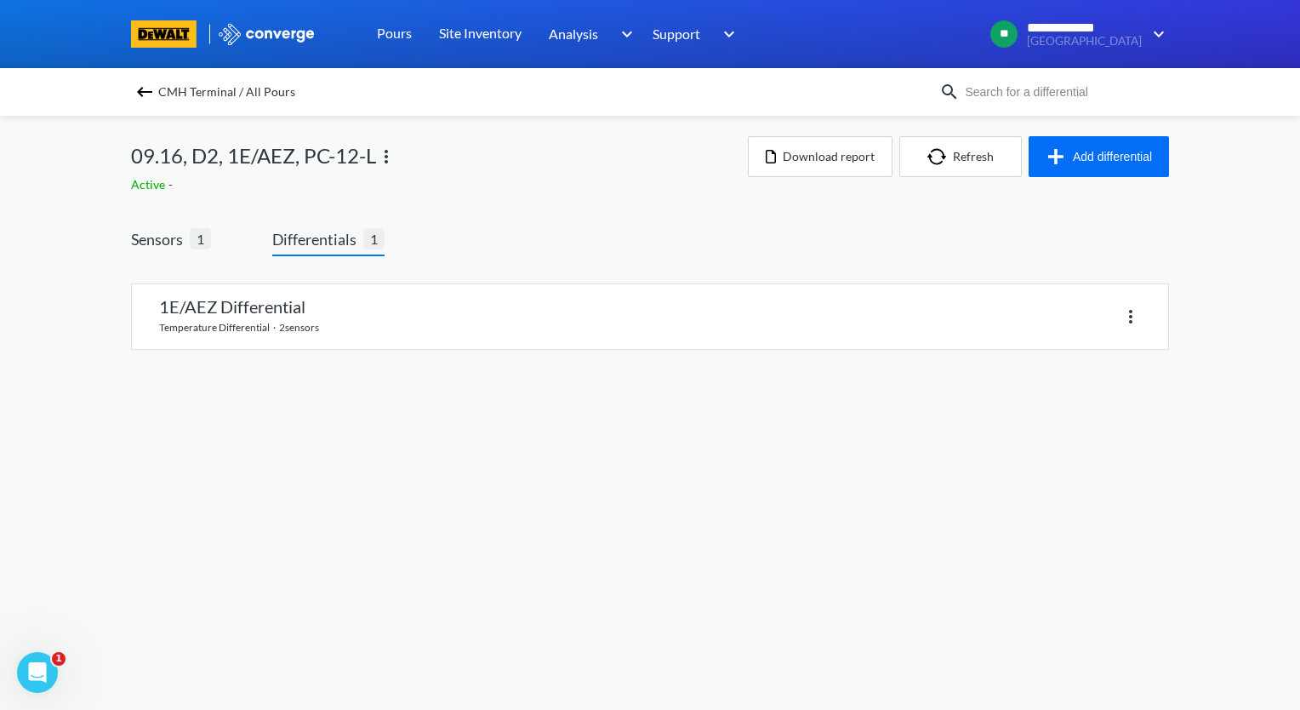
click at [143, 90] on img at bounding box center [144, 92] width 20 height 20
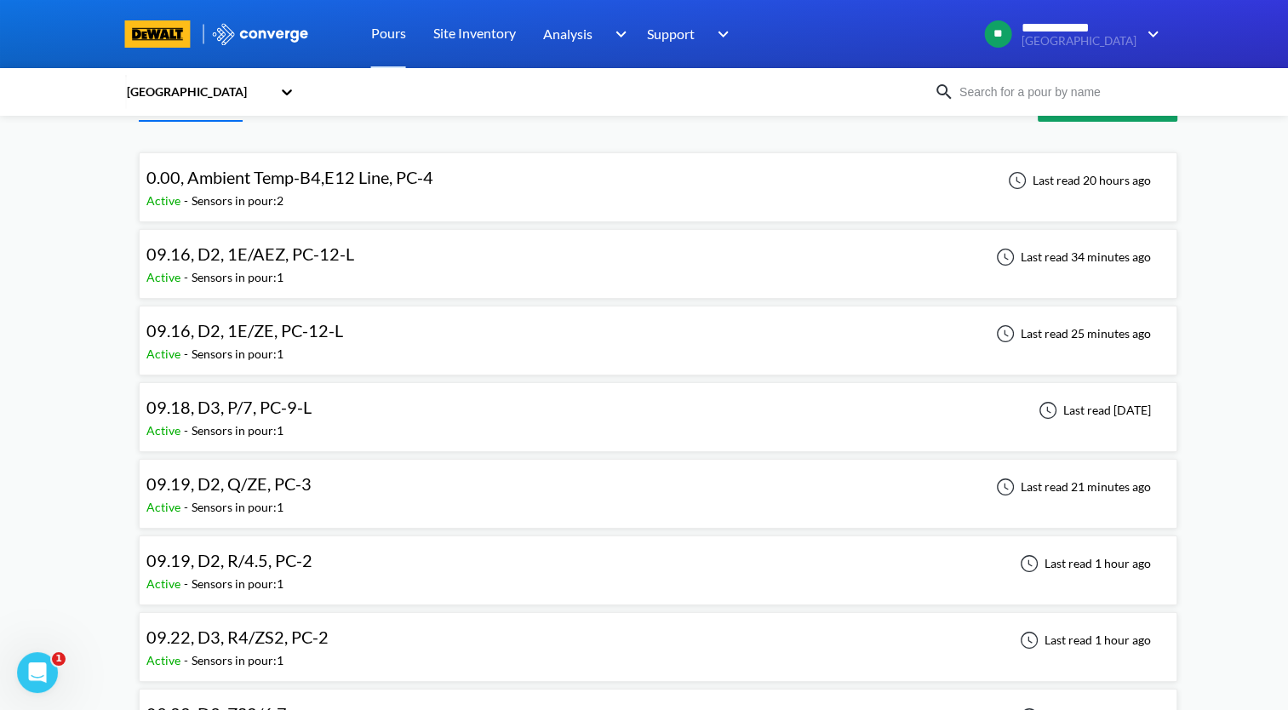
scroll to position [85, 0]
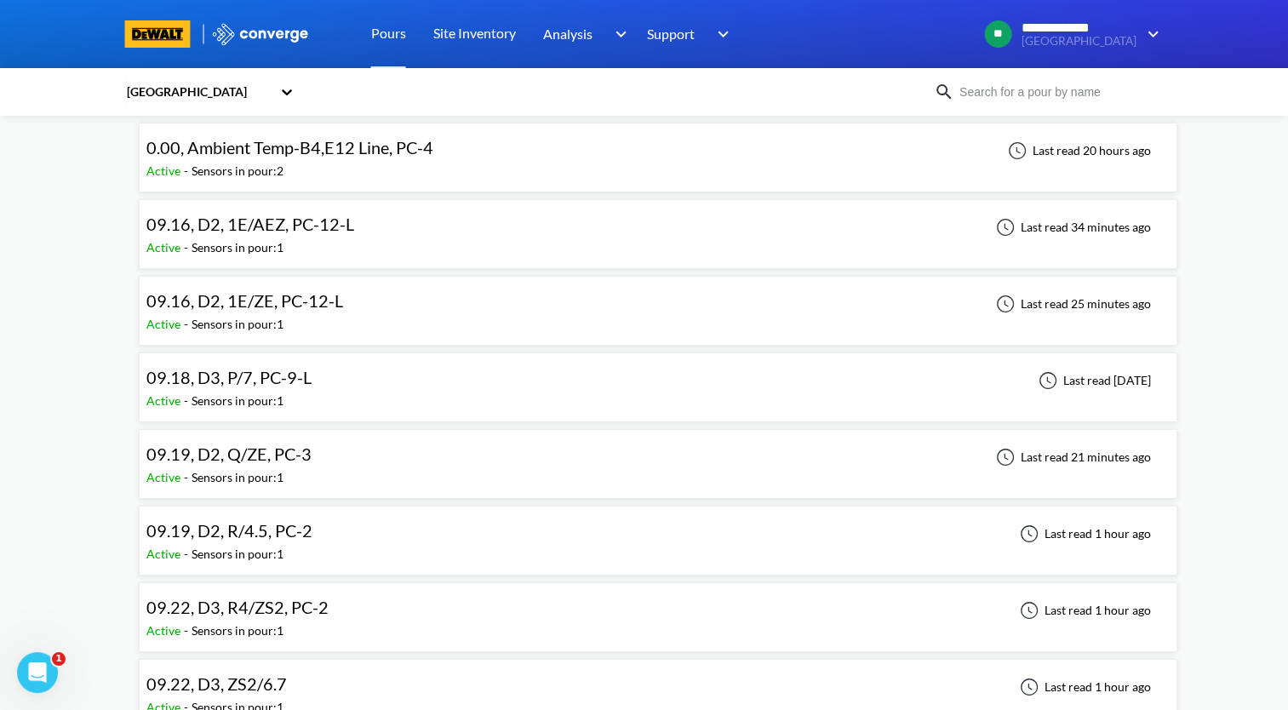
click at [317, 462] on div "09.19, D2, Q/ZE, PC-3 Active - Sensors in pour: 1 Last read 21 minutes ago" at bounding box center [657, 464] width 1023 height 54
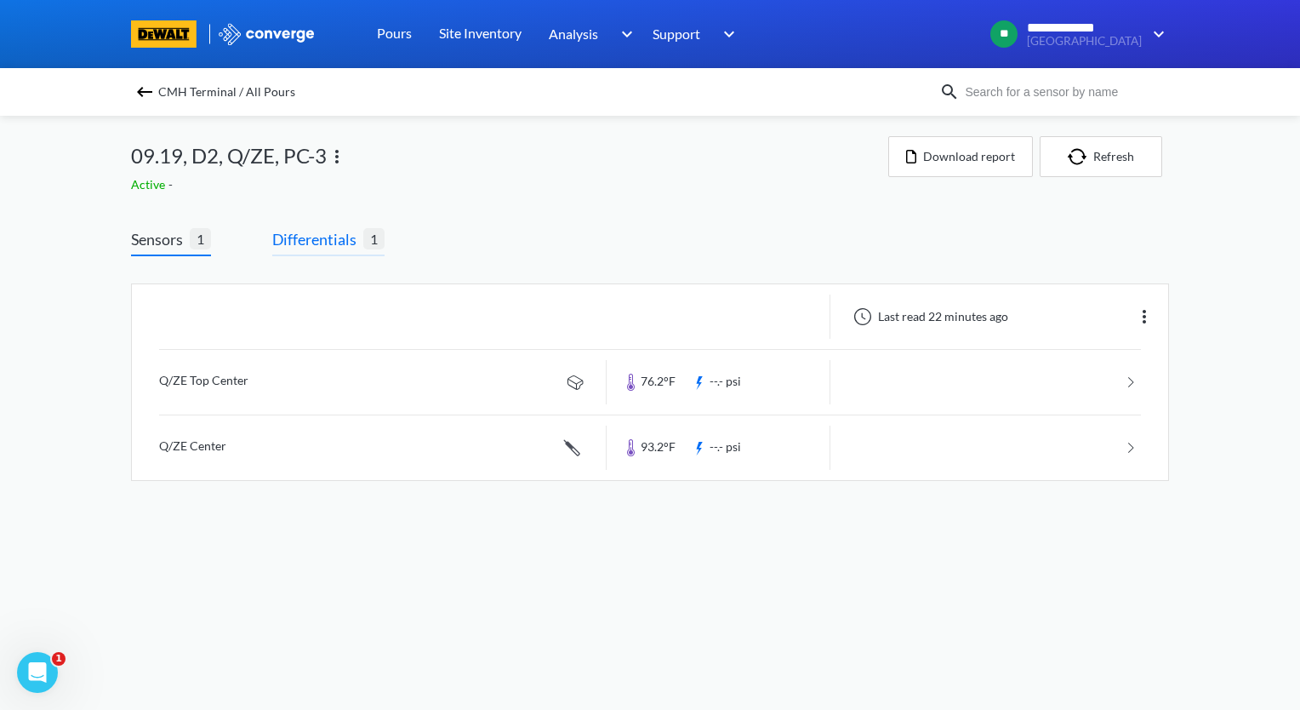
click at [314, 233] on span "Differentials" at bounding box center [317, 239] width 91 height 24
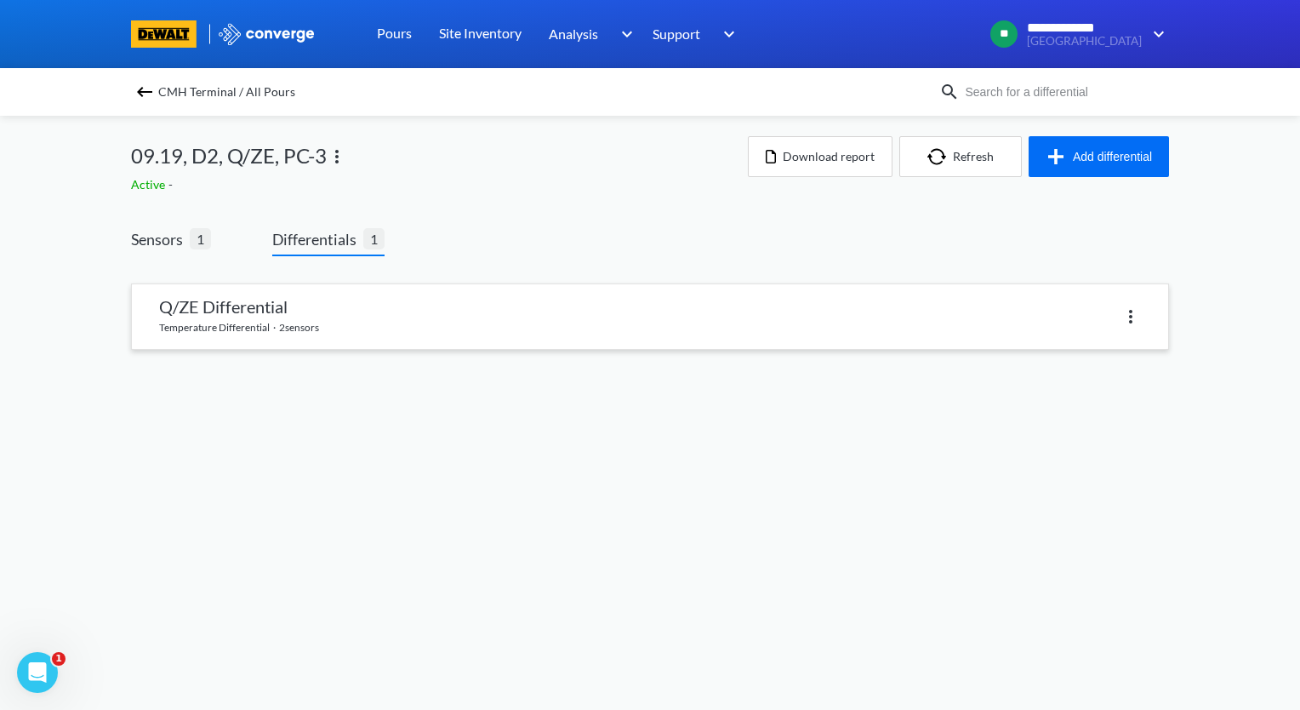
click at [323, 316] on link at bounding box center [650, 316] width 1036 height 65
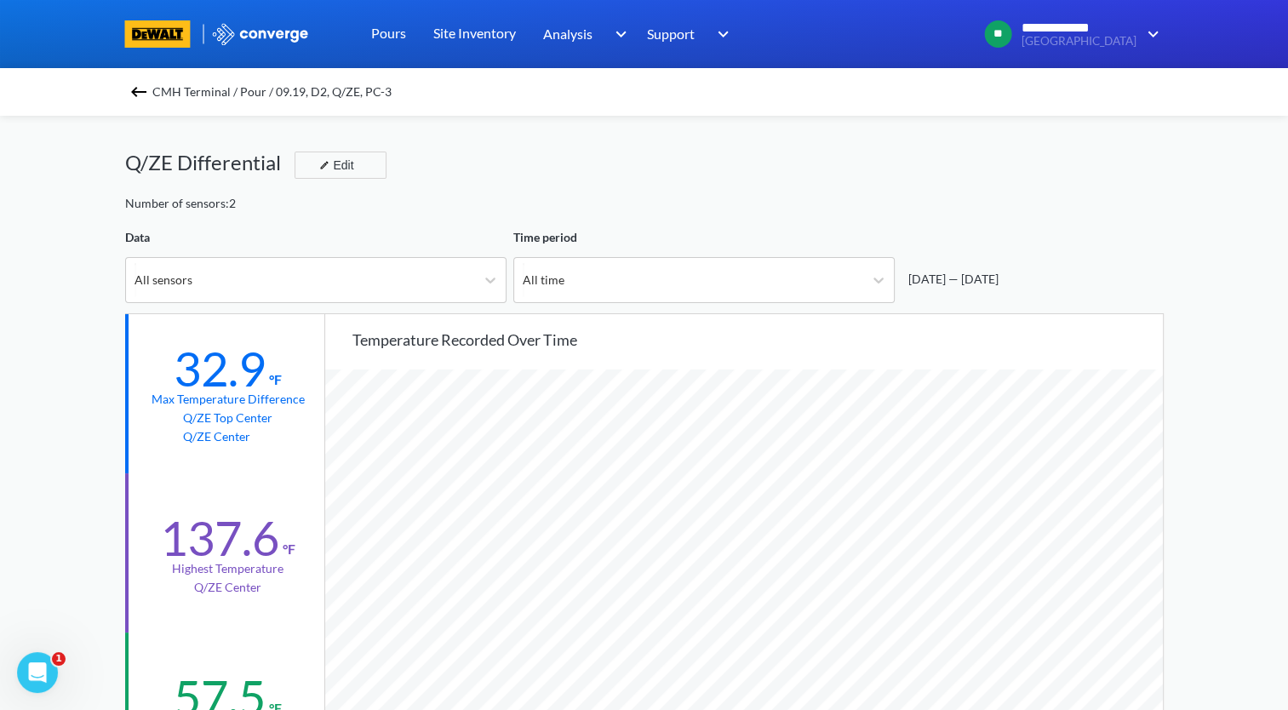
scroll to position [1425, 1287]
click at [877, 281] on icon at bounding box center [878, 279] width 17 height 17
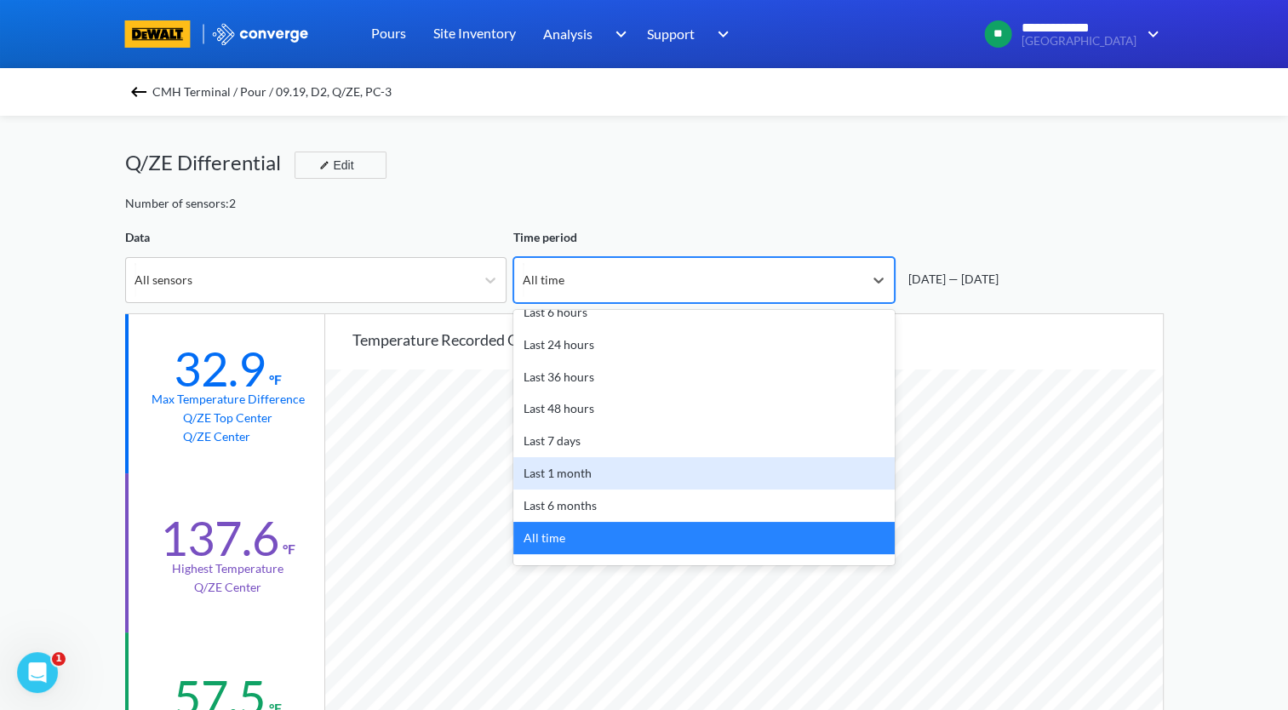
scroll to position [75, 0]
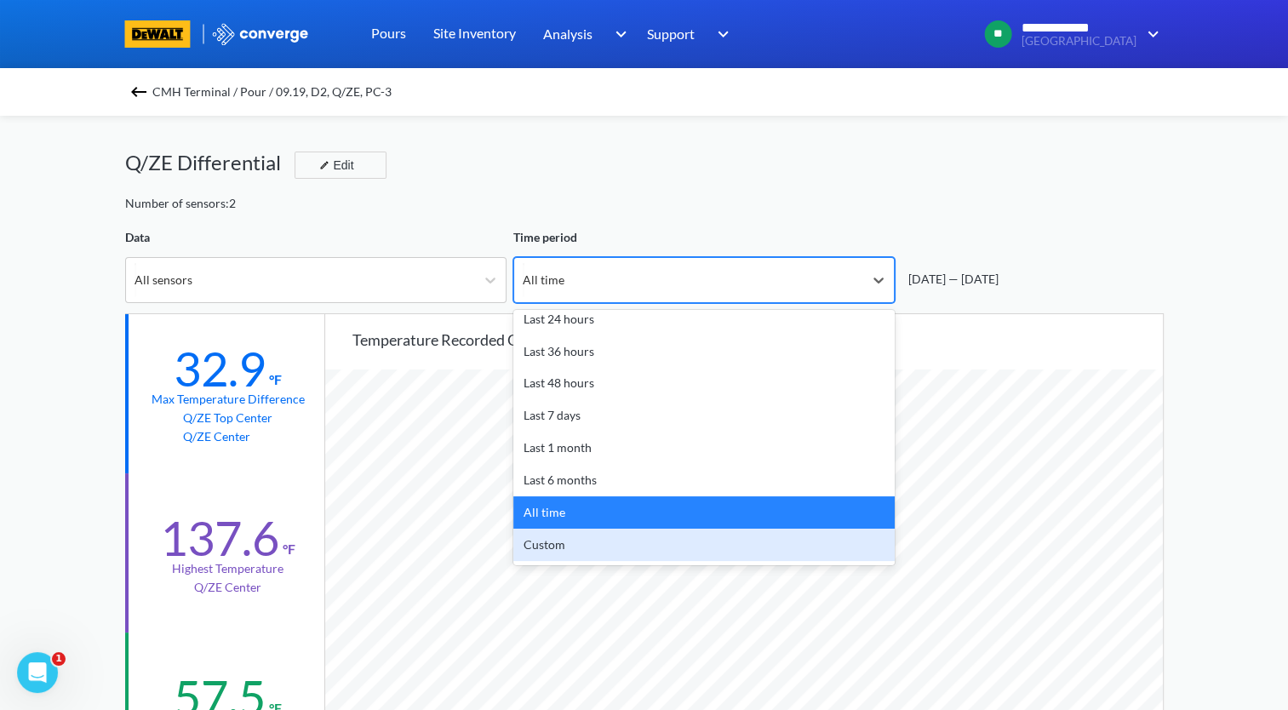
click at [620, 548] on div "Custom" at bounding box center [703, 544] width 381 height 32
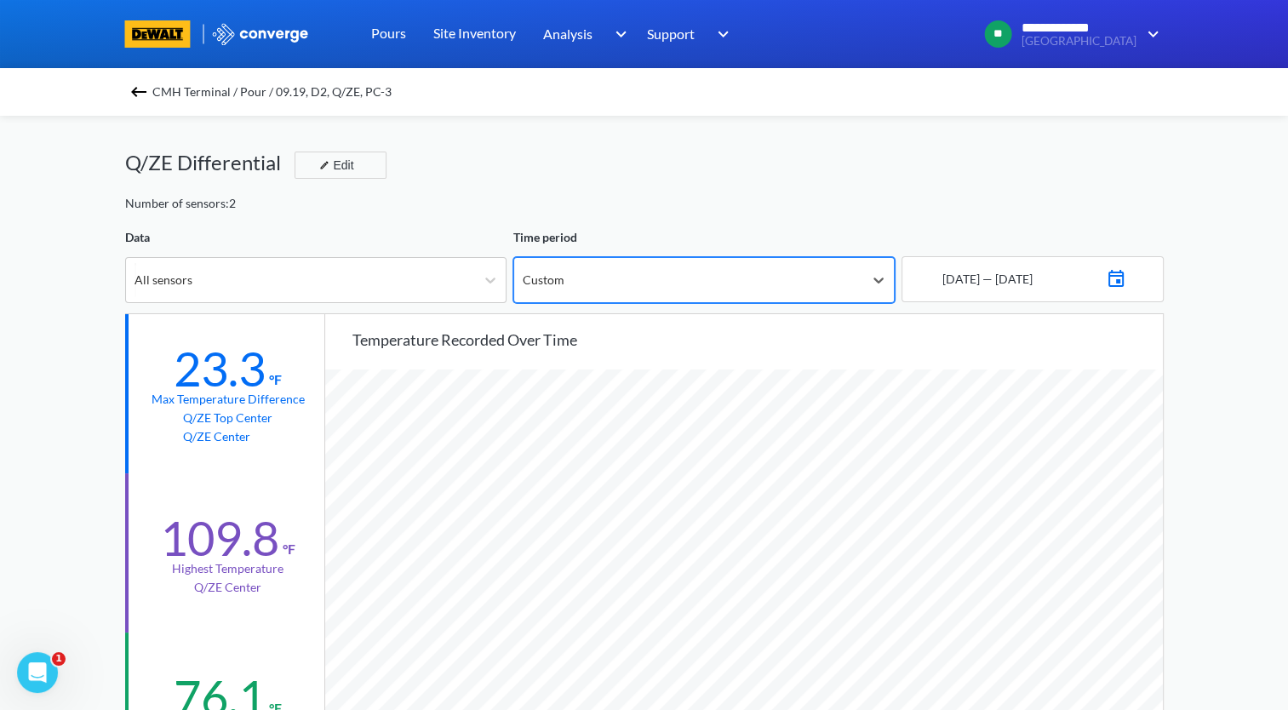
scroll to position [1425, 1287]
click at [1126, 288] on div at bounding box center [1115, 279] width 20 height 29
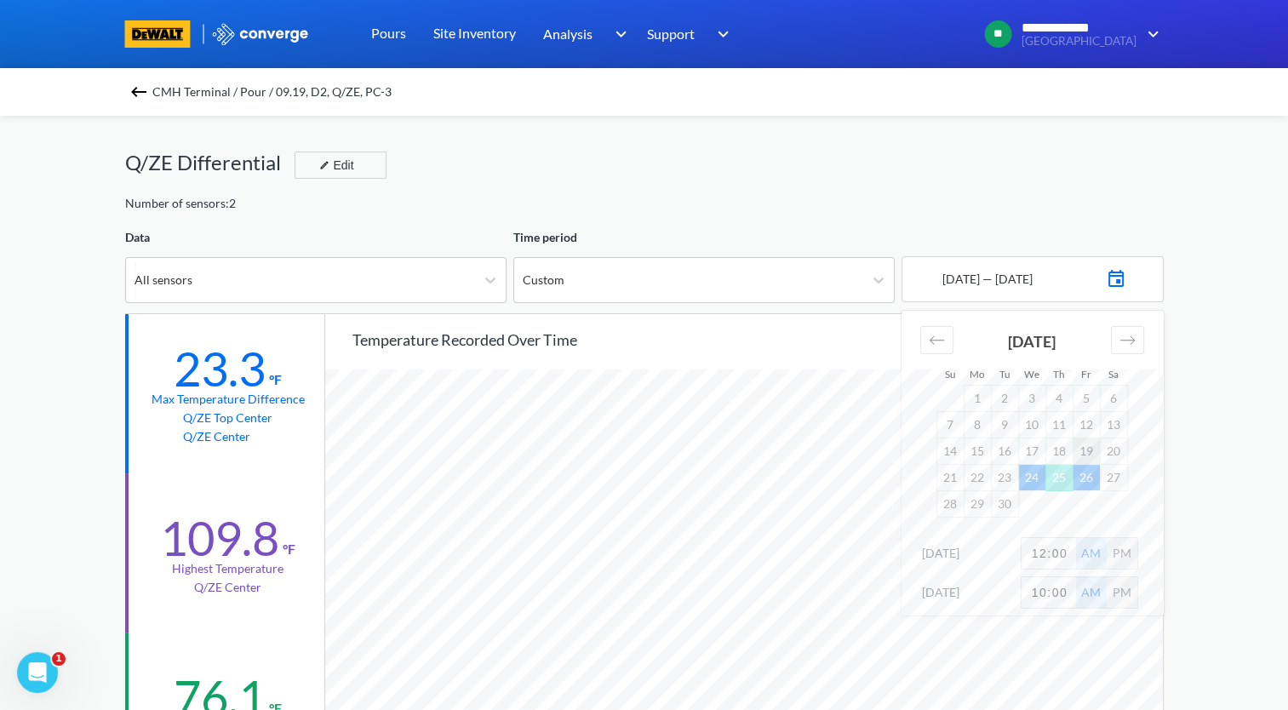
click at [1089, 453] on td "19" at bounding box center [1085, 450] width 27 height 26
drag, startPoint x: 1069, startPoint y: 551, endPoint x: 983, endPoint y: 557, distance: 86.2
click at [984, 557] on div "[DATE] 12:00 AM PM" at bounding box center [1032, 556] width 262 height 39
type input "2"
click at [1208, 540] on div "**********" at bounding box center [644, 713] width 1288 height 1426
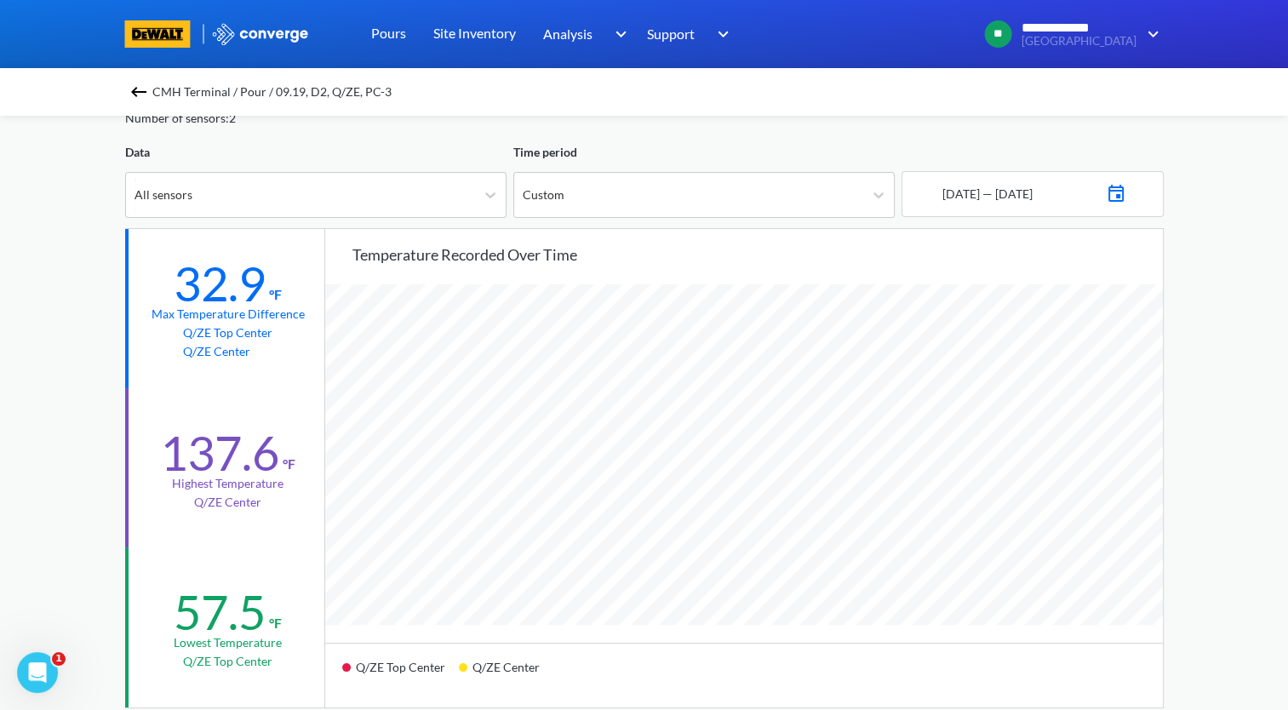
scroll to position [170, 0]
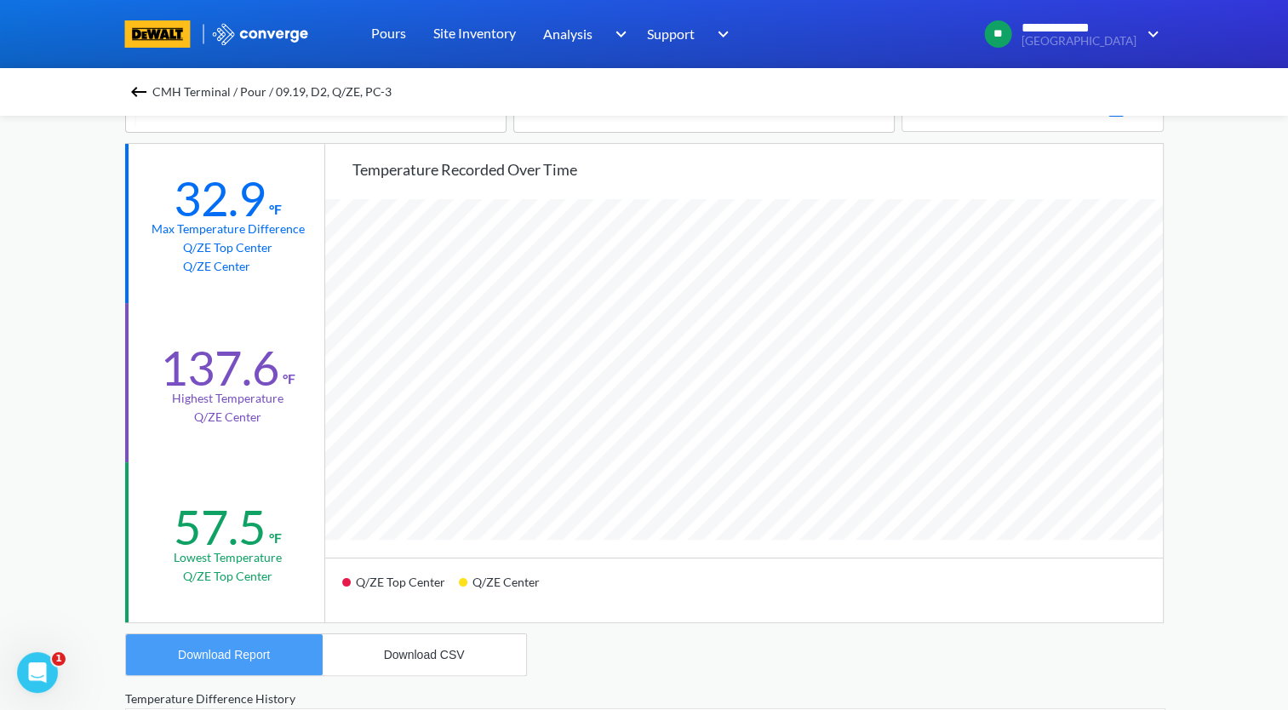
click at [294, 660] on button "Download Report" at bounding box center [224, 654] width 197 height 41
click at [146, 93] on img at bounding box center [138, 92] width 20 height 20
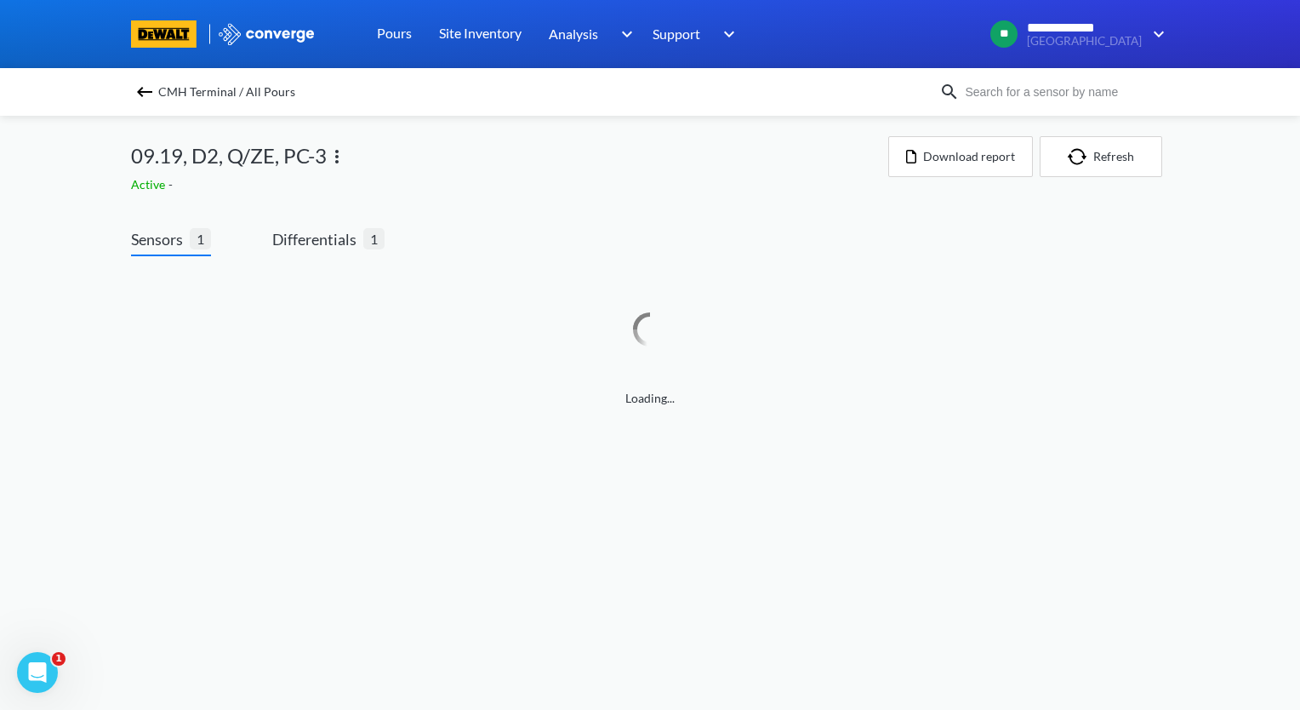
click at [340, 156] on img at bounding box center [337, 156] width 20 height 20
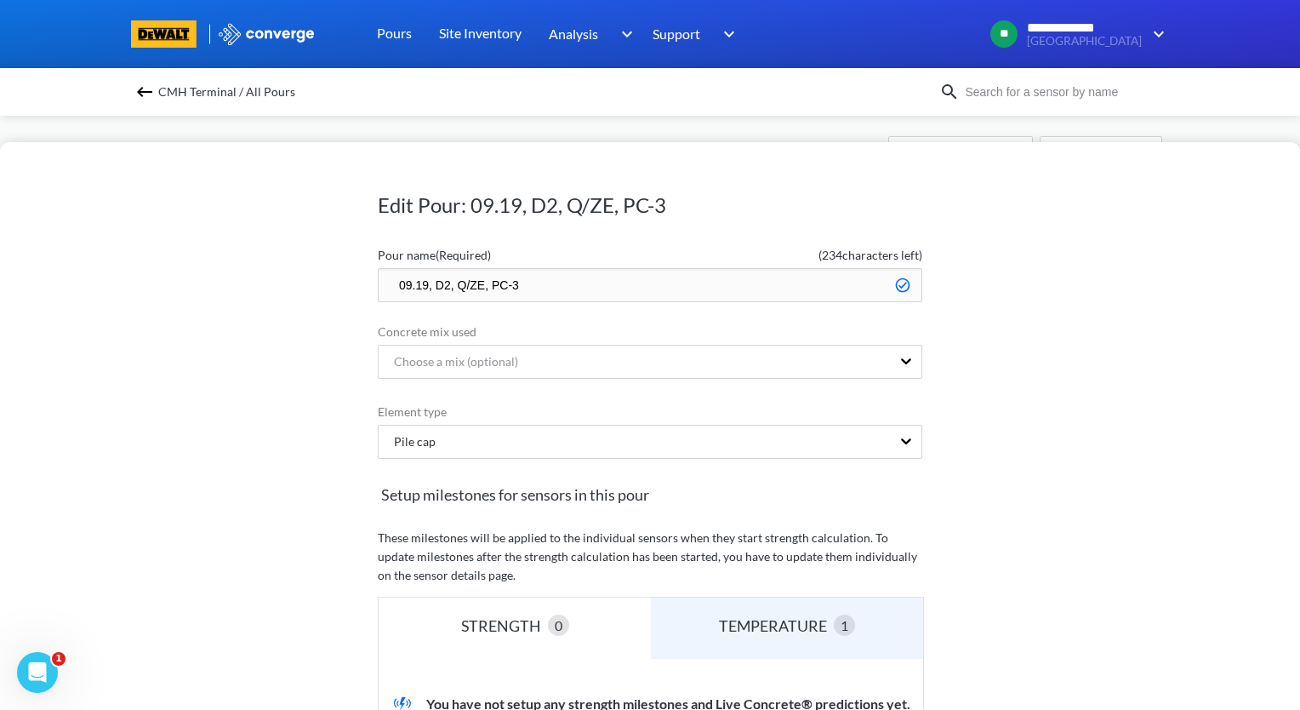
click at [389, 281] on input "09.19, D2, Q/ZE, PC-3" at bounding box center [650, 285] width 545 height 34
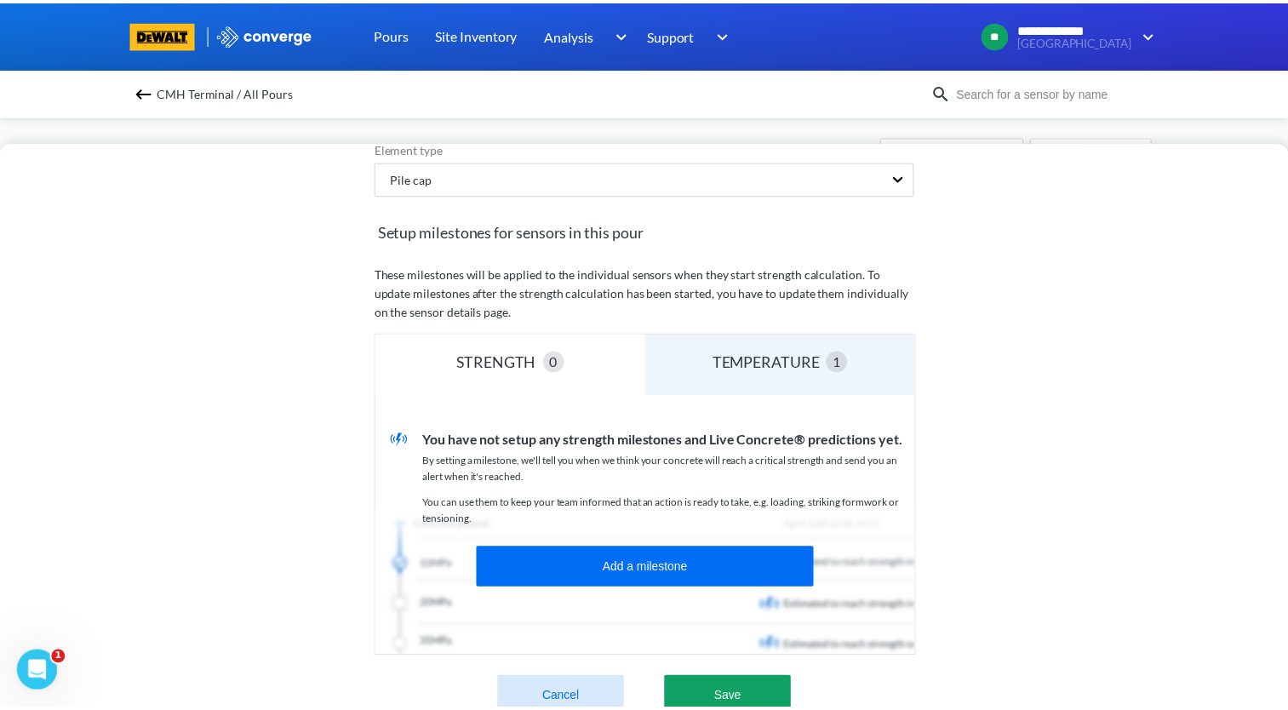
scroll to position [421, 0]
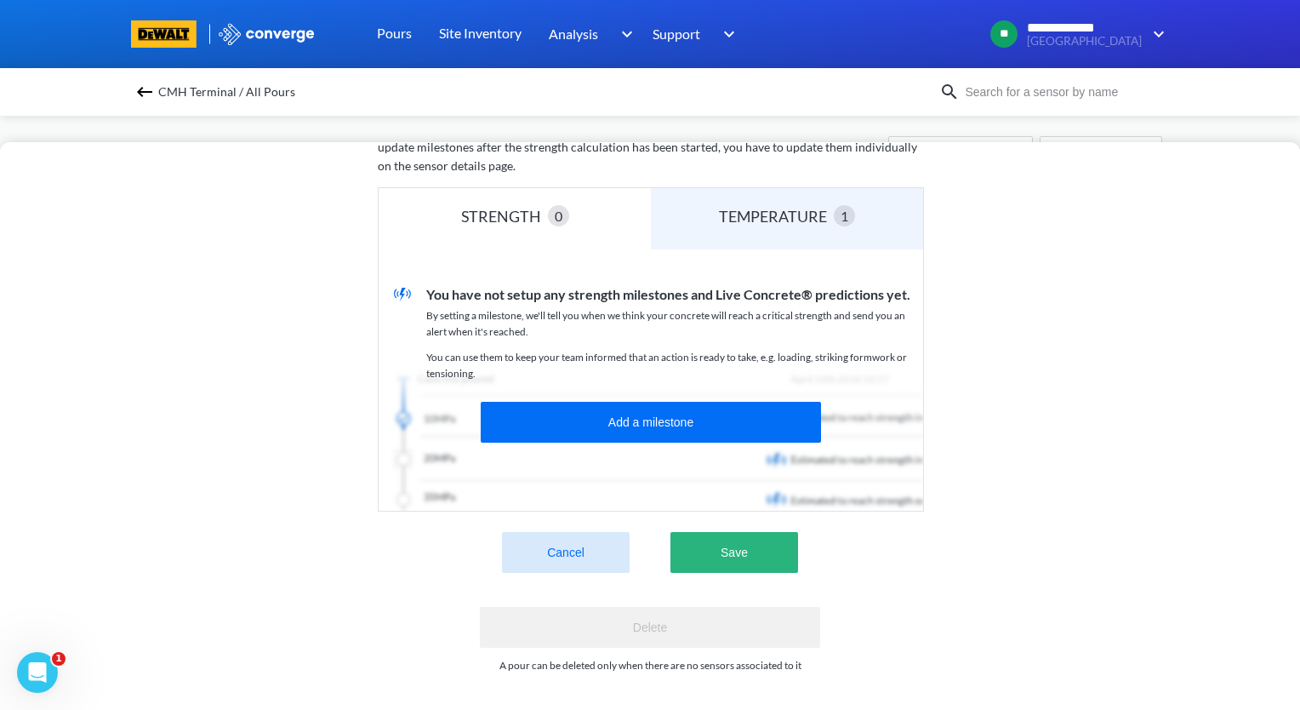
type input "zzz.09.19, D2, Q/ZE, PC-3"
click at [759, 546] on button "Save" at bounding box center [735, 552] width 128 height 41
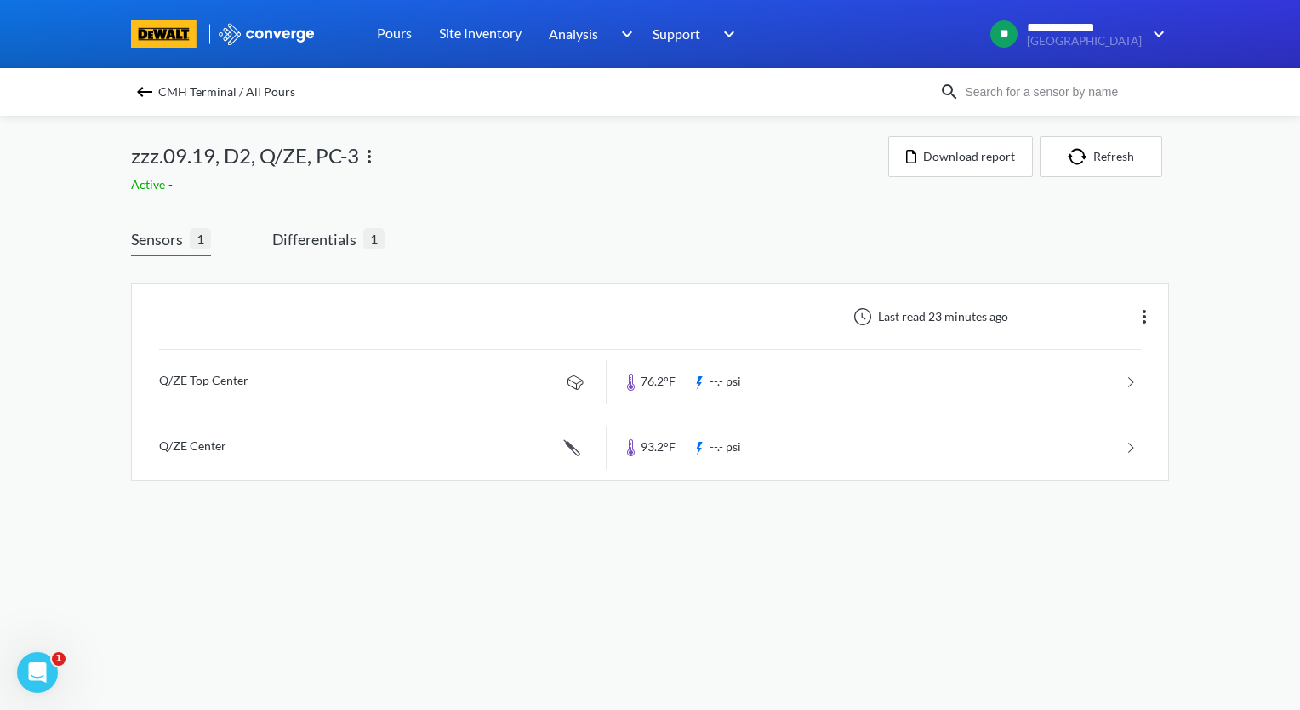
click at [140, 91] on img at bounding box center [144, 92] width 20 height 20
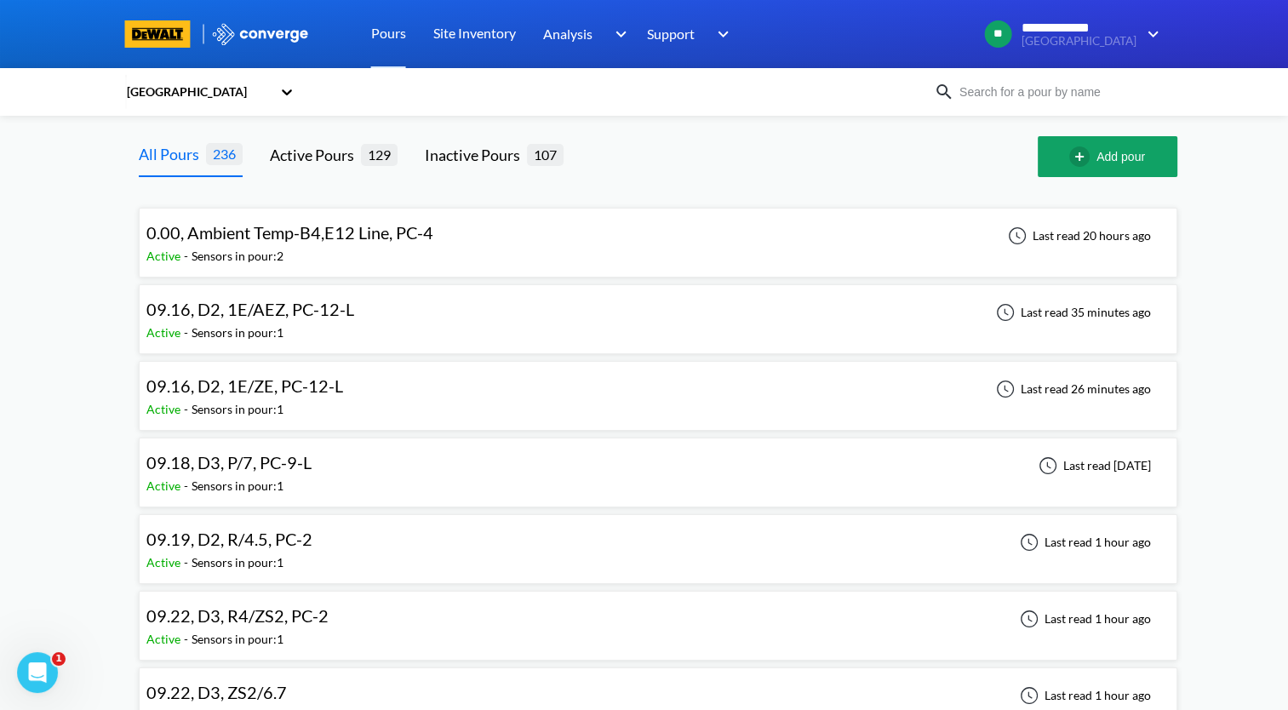
click at [400, 548] on div "09.19, D2, R/4.5, PC-2 Active - Sensors in pour: 1 Last read 1 hour ago" at bounding box center [657, 549] width 1023 height 54
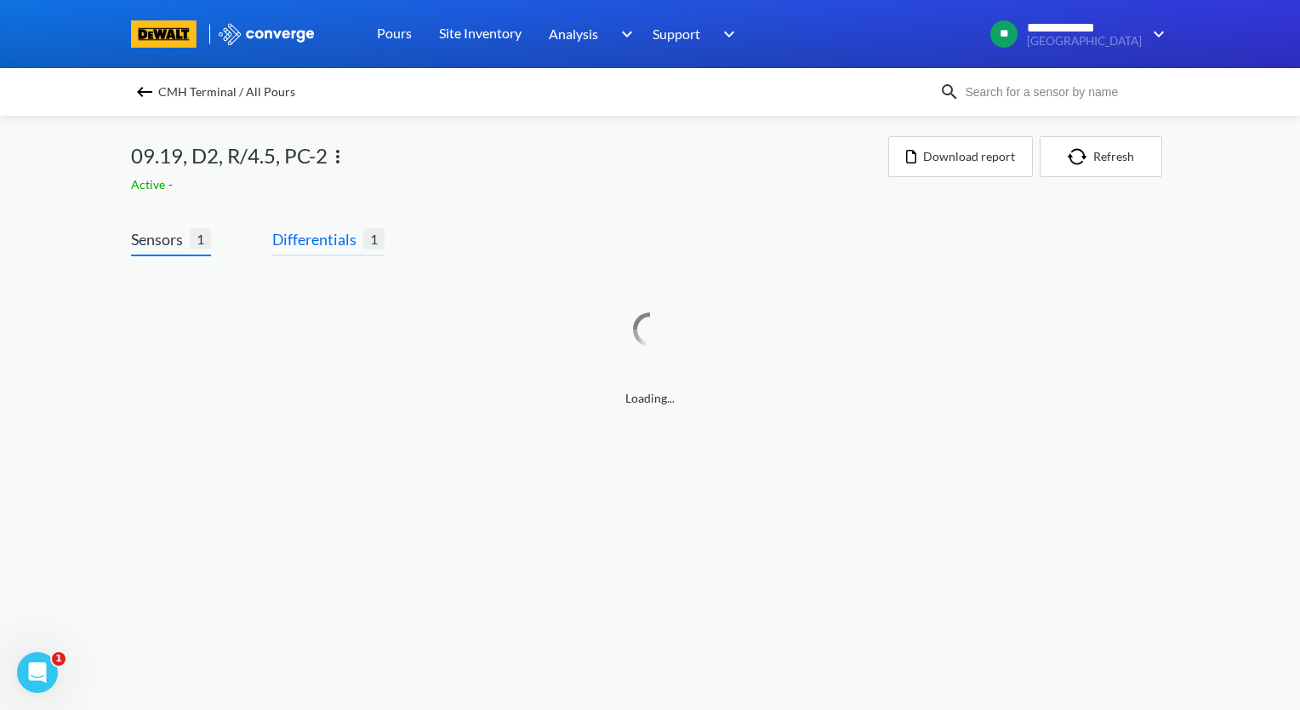
click at [334, 236] on span "Differentials" at bounding box center [317, 239] width 91 height 24
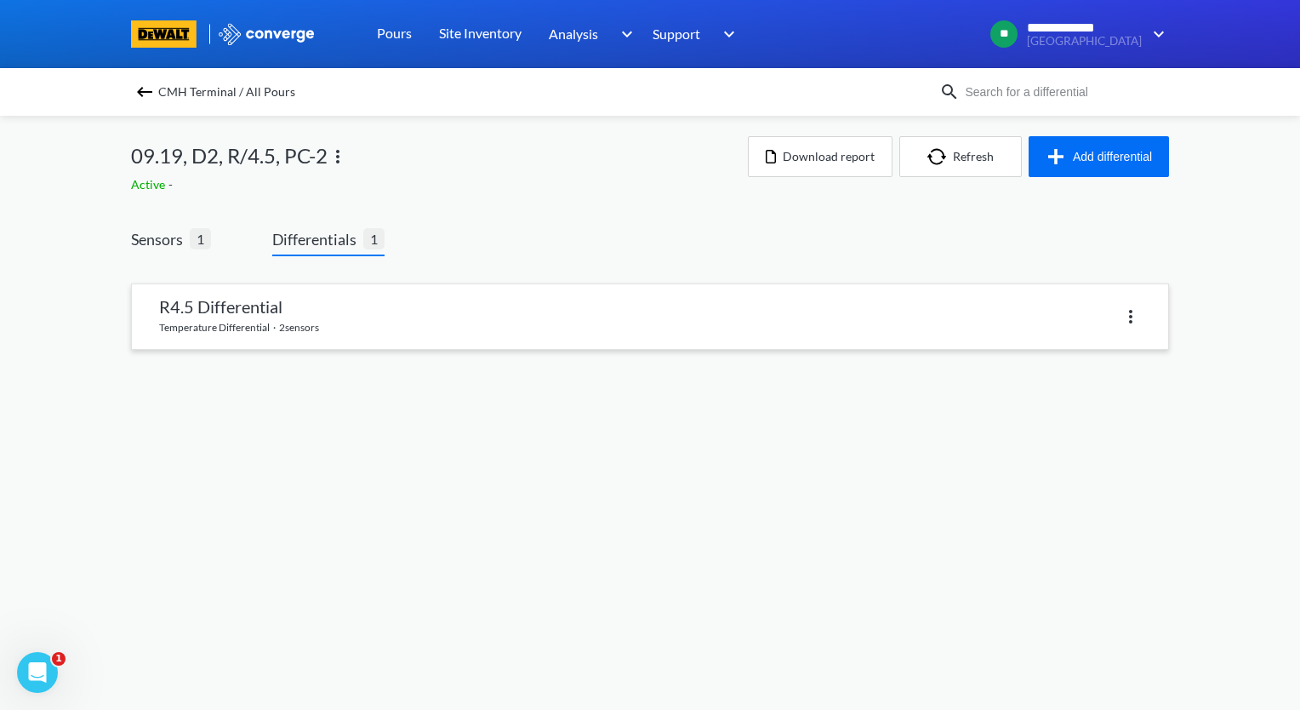
click at [357, 338] on link at bounding box center [650, 316] width 1036 height 65
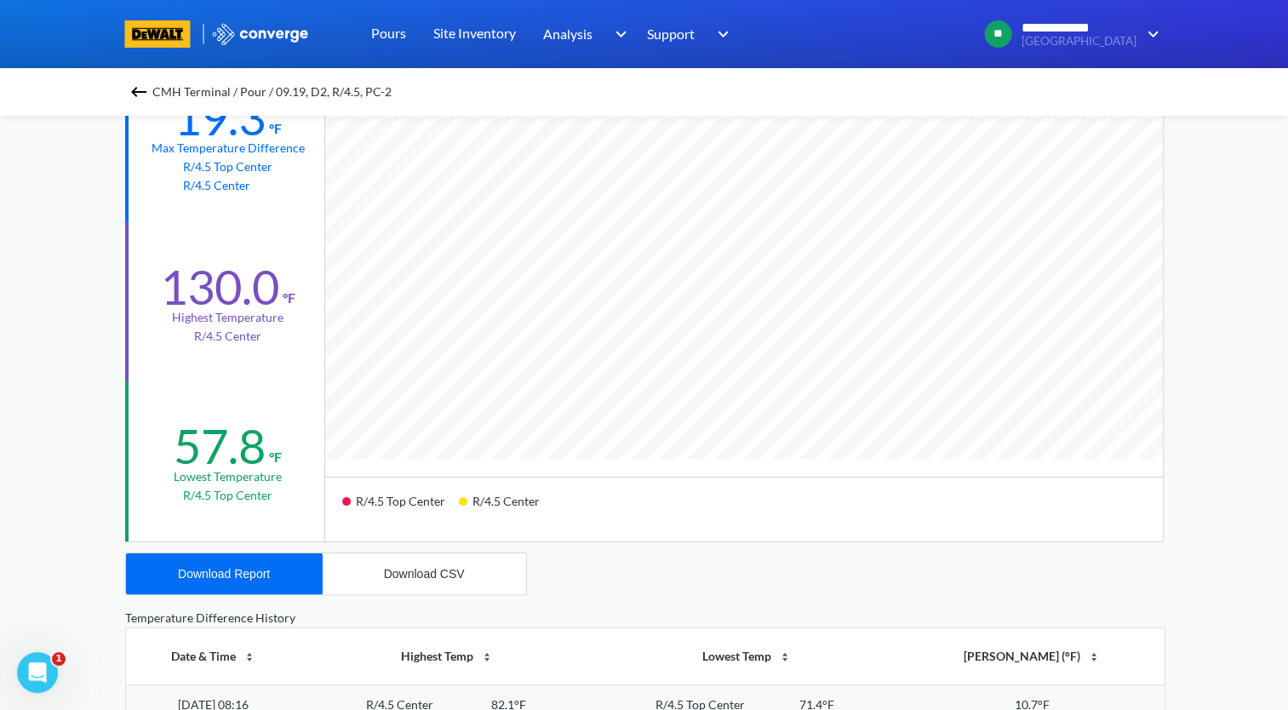
scroll to position [255, 0]
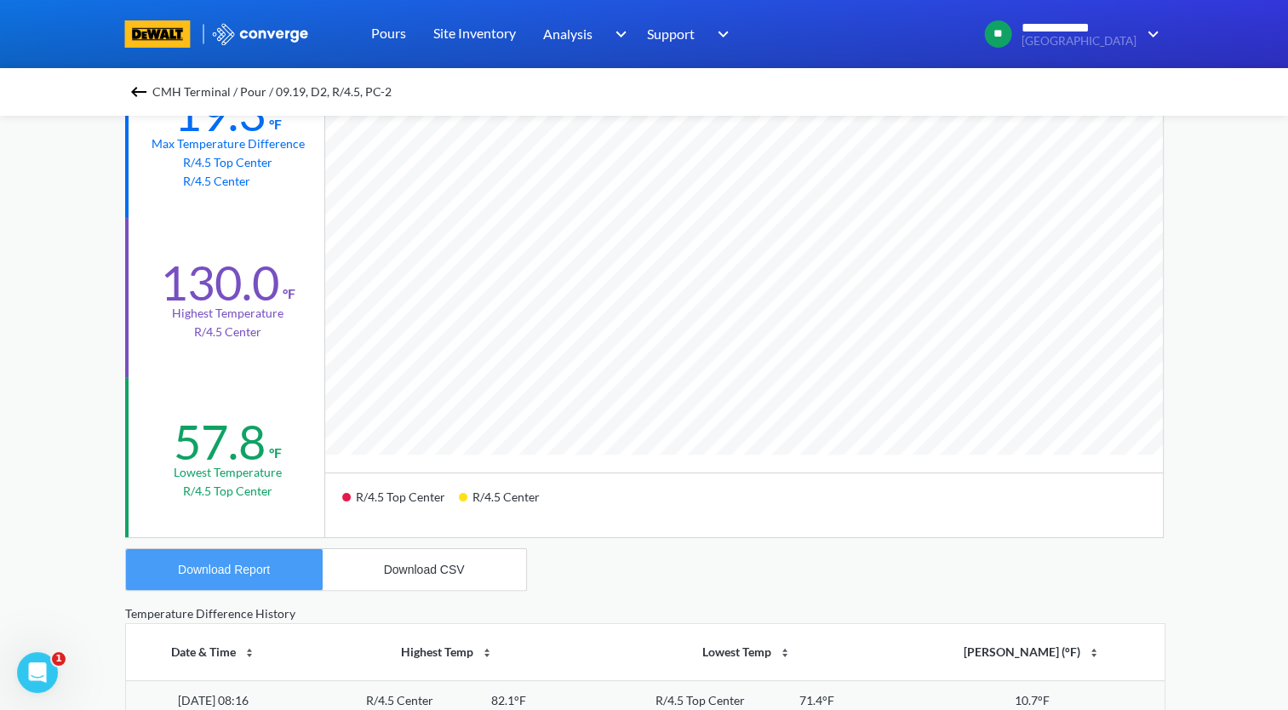
click at [250, 566] on div "Download Report" at bounding box center [224, 570] width 92 height 14
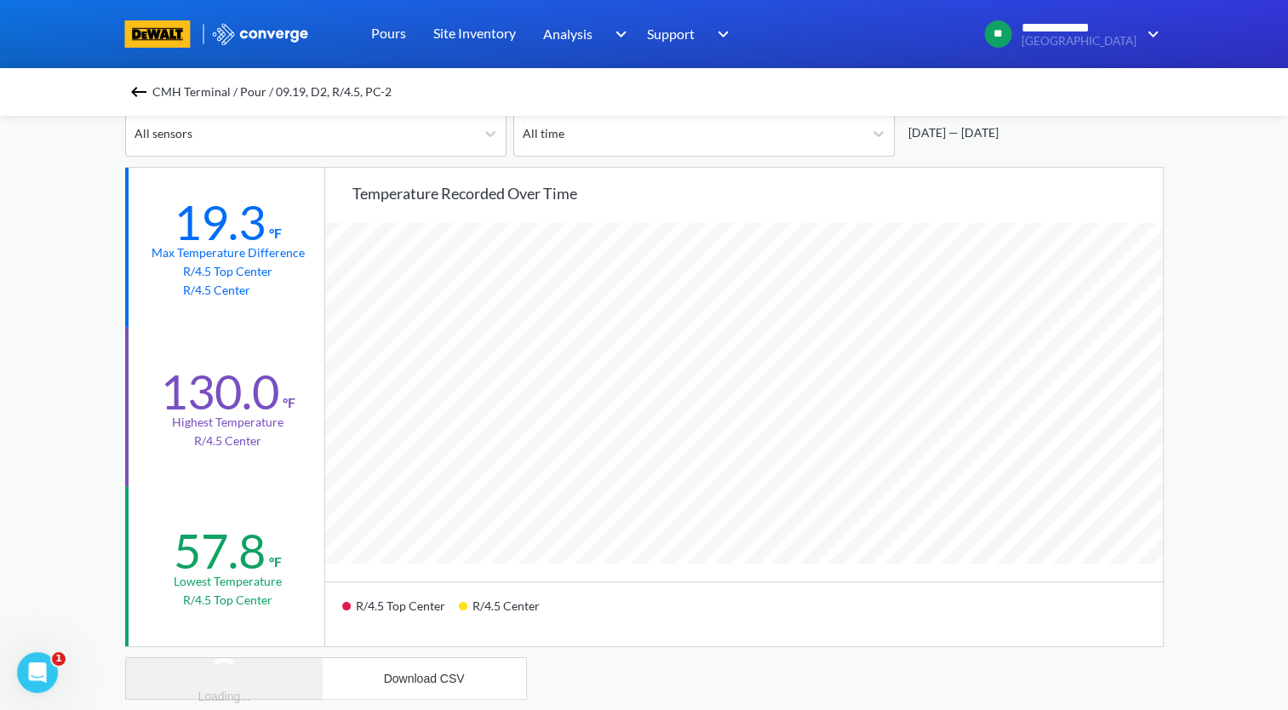
scroll to position [85, 0]
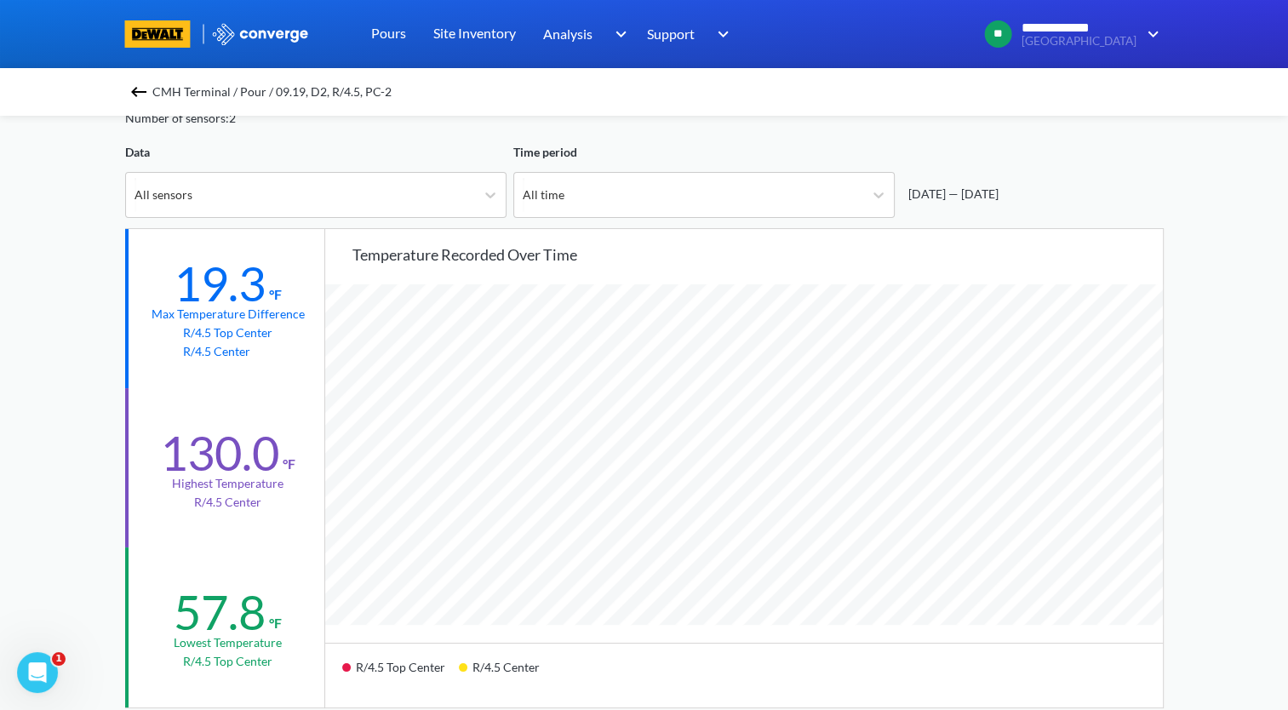
click at [47, 262] on div "**********" at bounding box center [644, 628] width 1288 height 1426
click at [149, 94] on img at bounding box center [138, 92] width 20 height 20
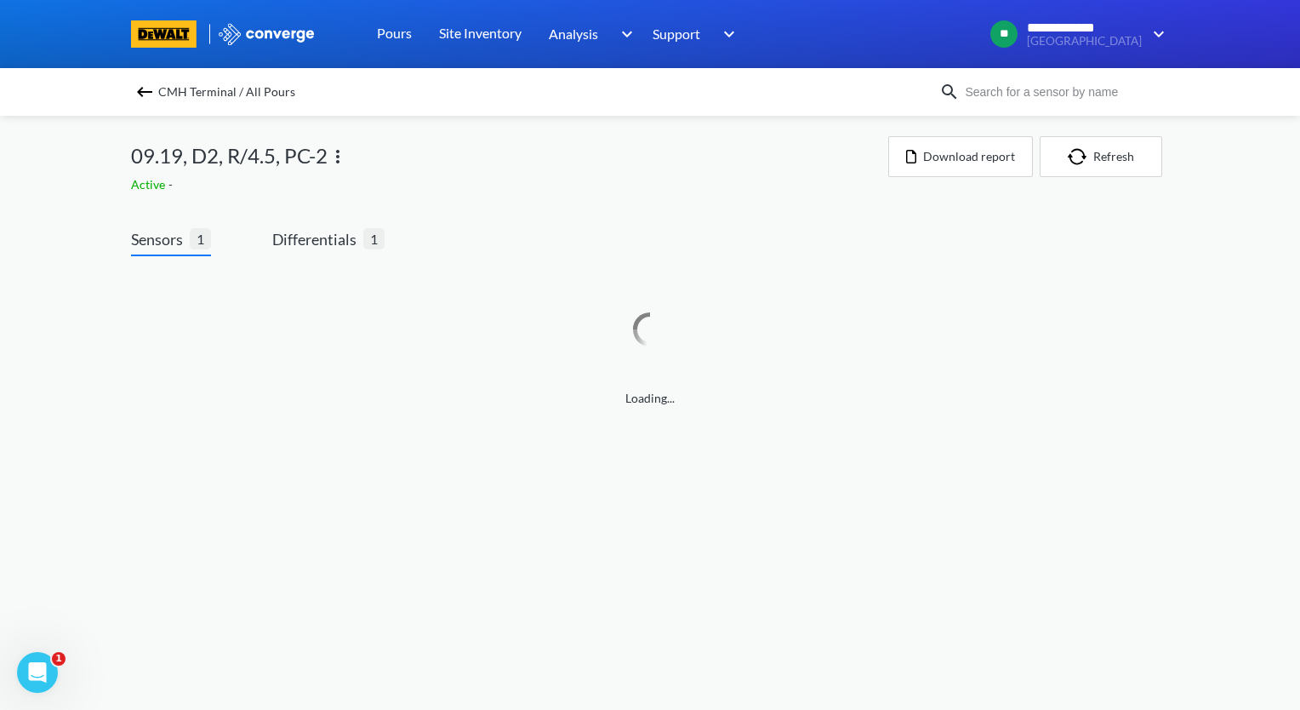
click at [340, 153] on img at bounding box center [338, 156] width 20 height 20
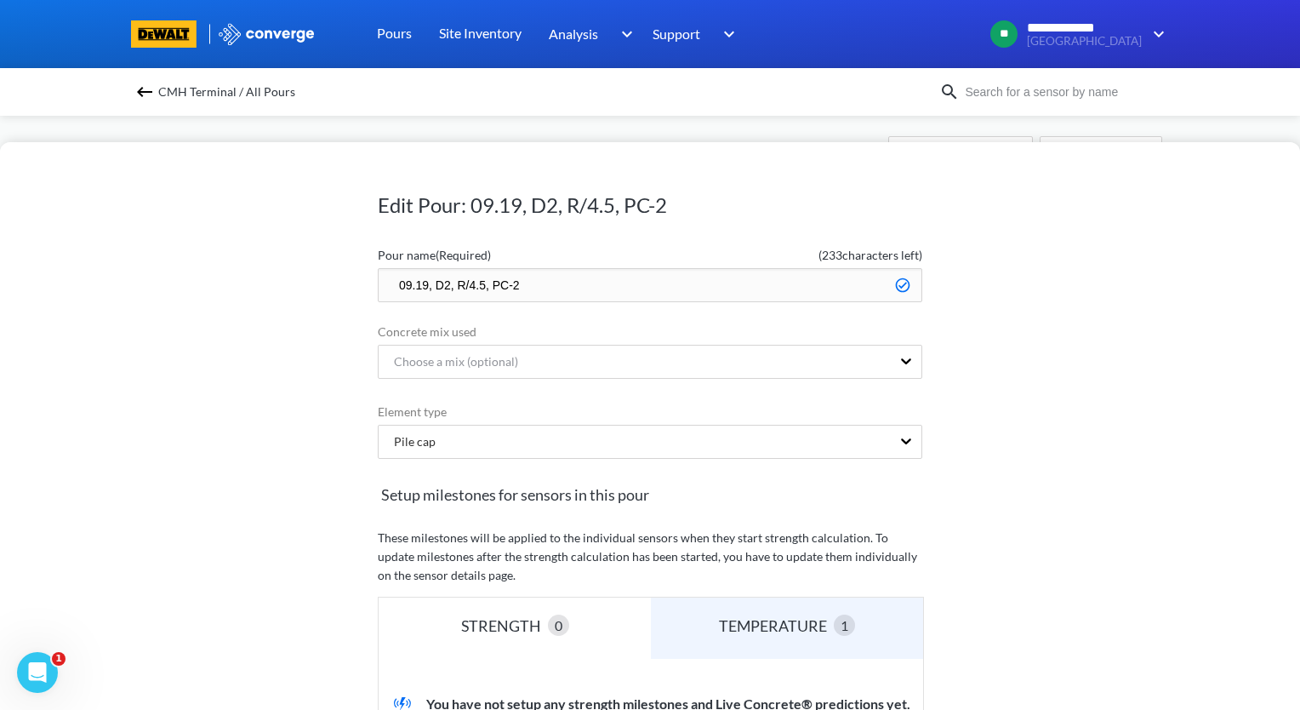
click at [391, 288] on input "09.19, D2, R/4.5, PC-2" at bounding box center [650, 285] width 545 height 34
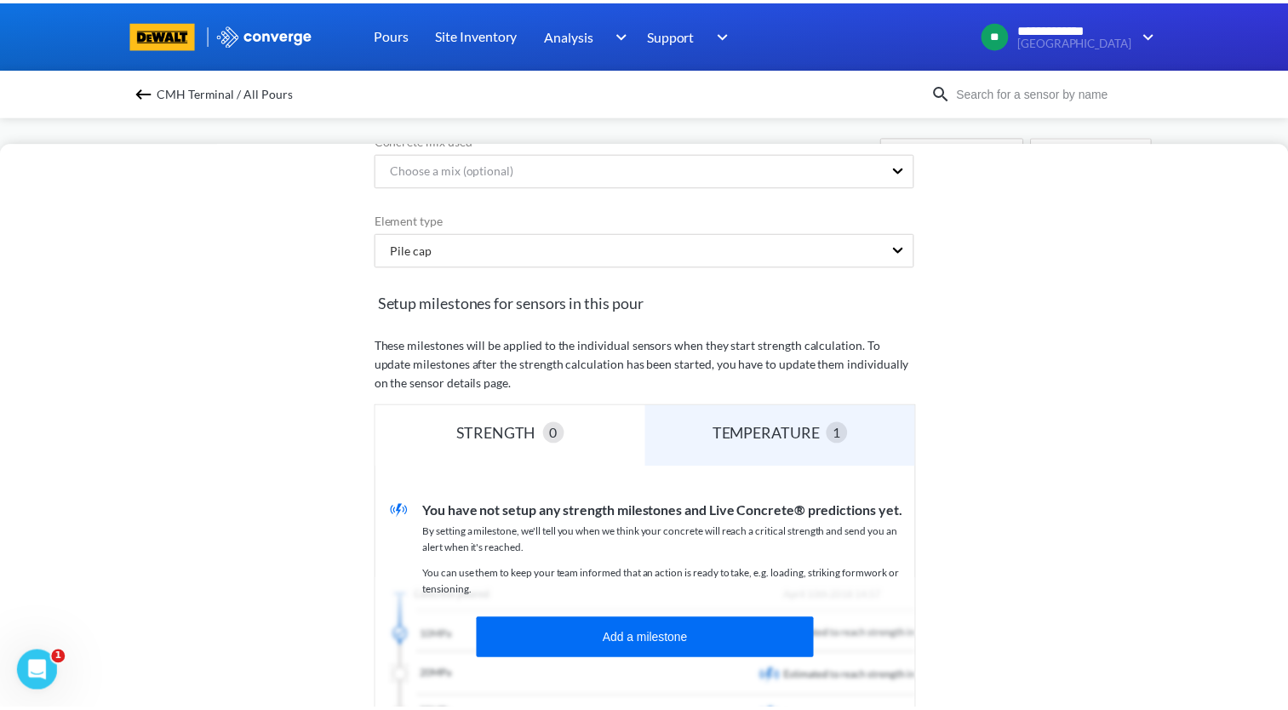
scroll to position [340, 0]
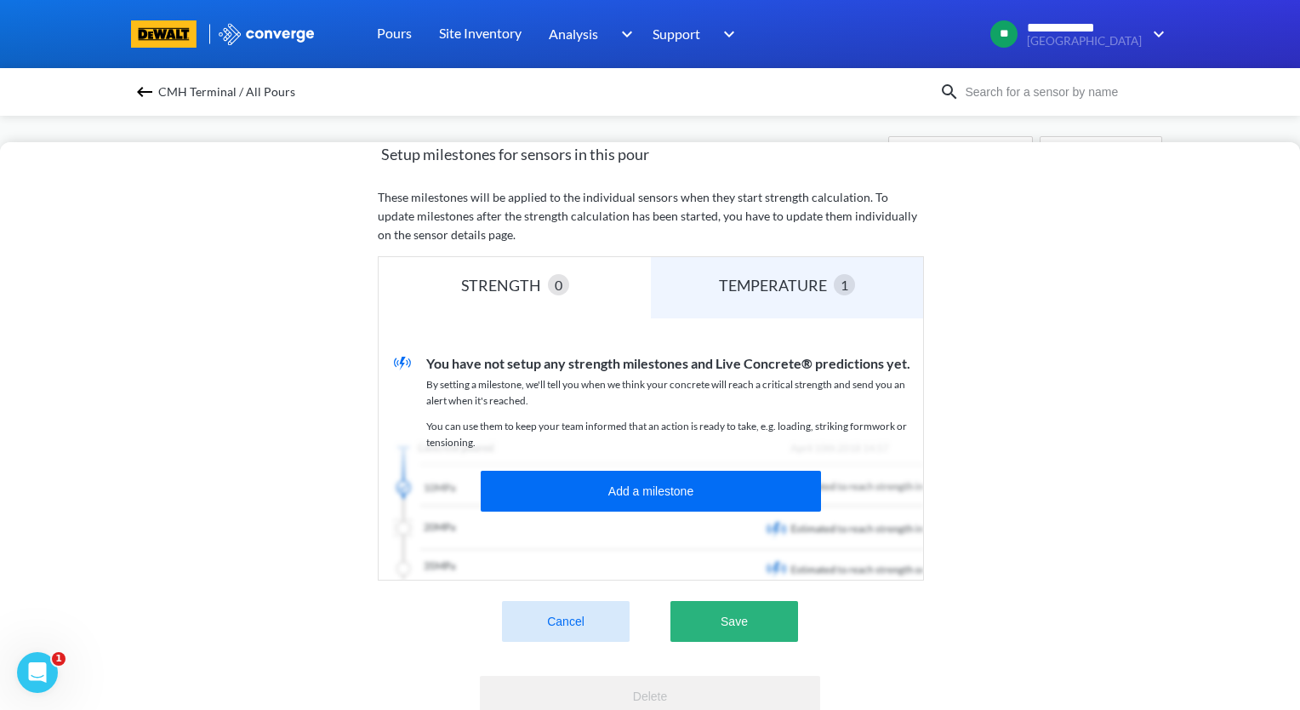
type input "zzz.09.19, D2, R/4.5, PC-2"
click at [762, 622] on button "Save" at bounding box center [735, 621] width 128 height 41
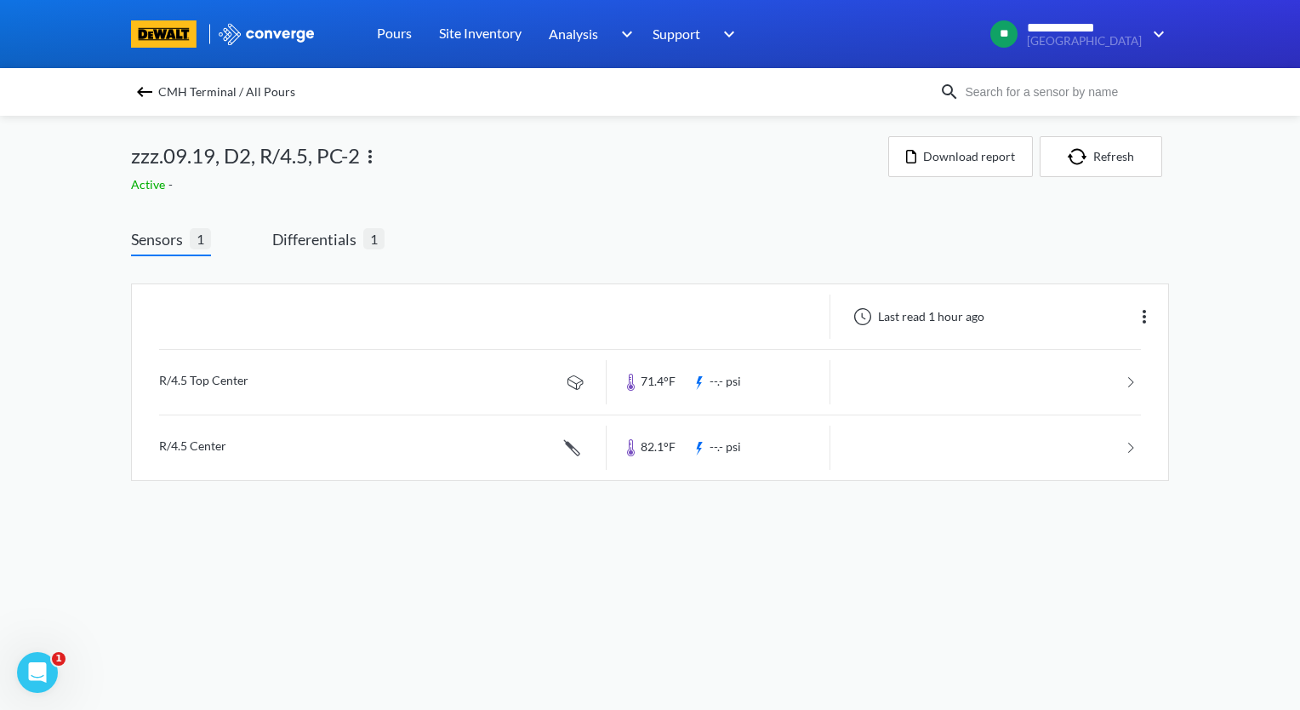
click at [143, 96] on img at bounding box center [144, 92] width 20 height 20
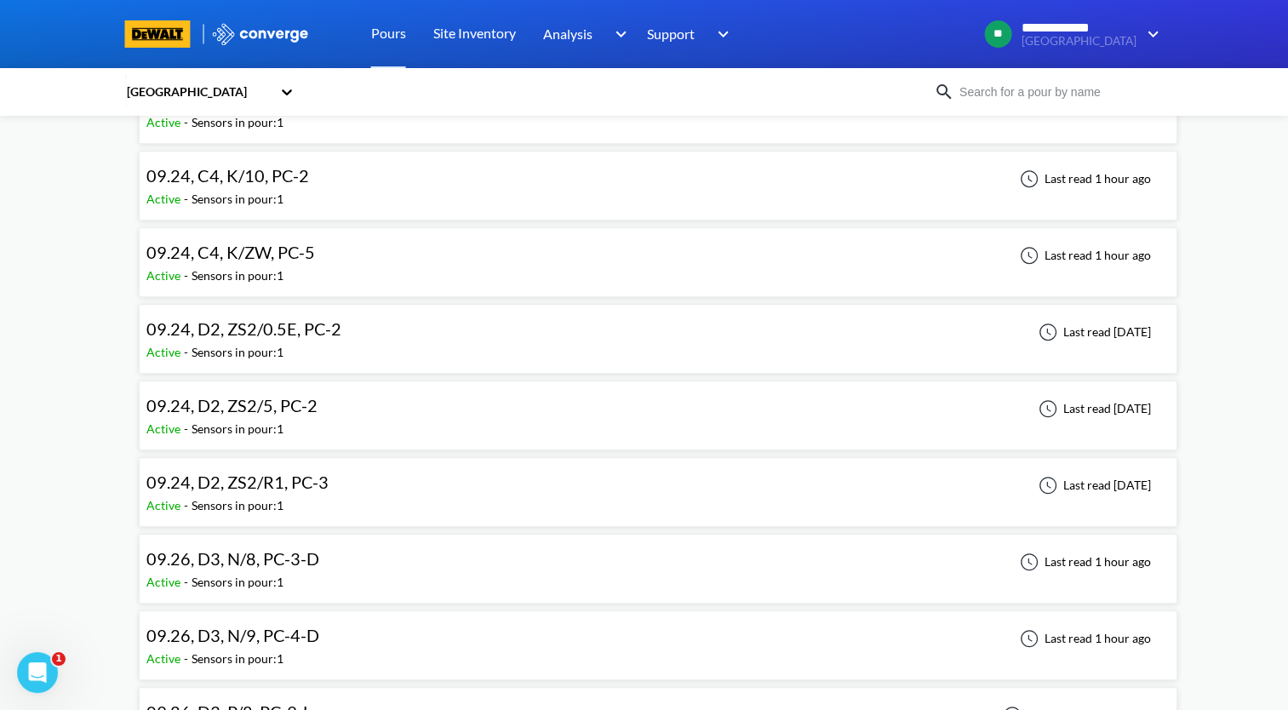
scroll to position [851, 0]
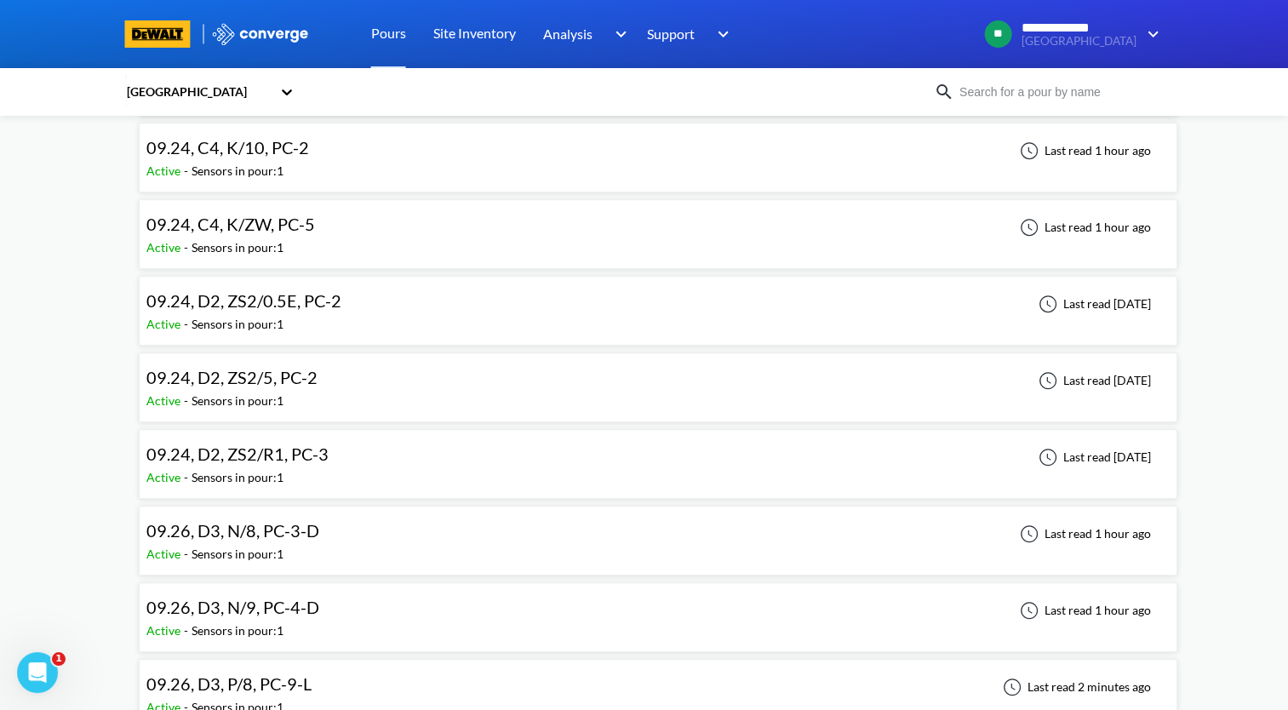
click at [1065, 95] on input at bounding box center [1057, 92] width 206 height 19
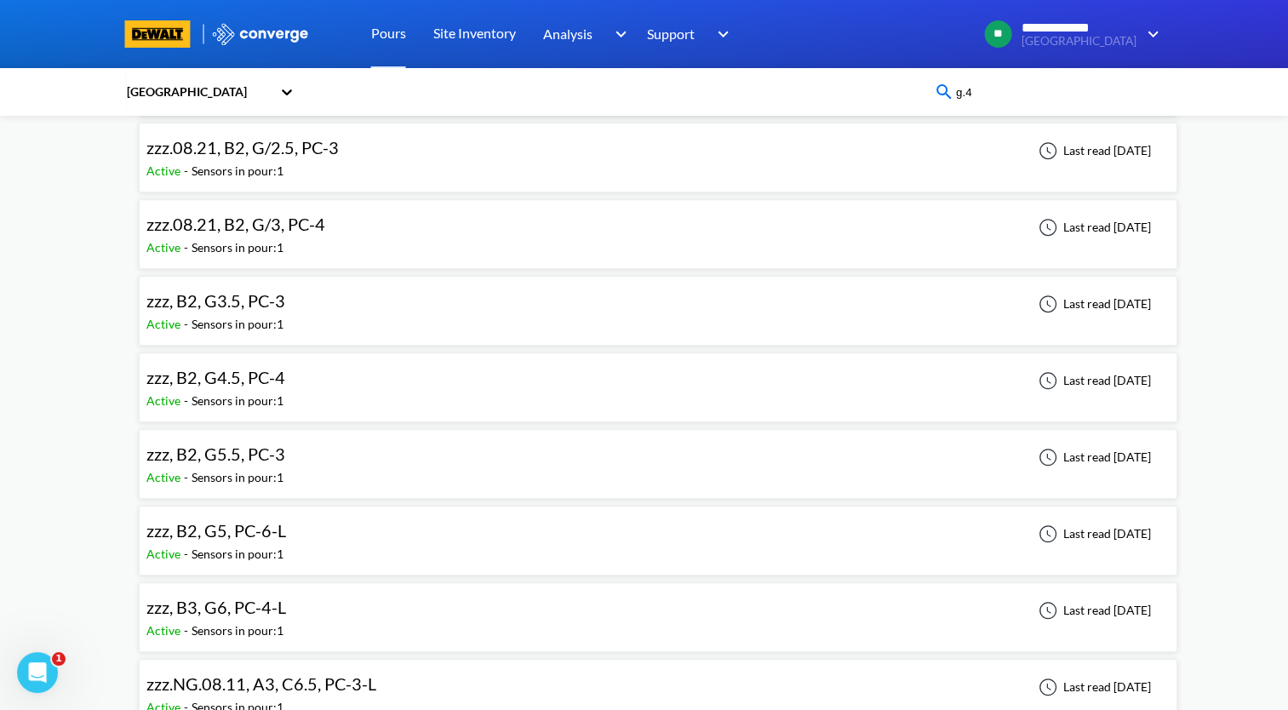
scroll to position [0, 0]
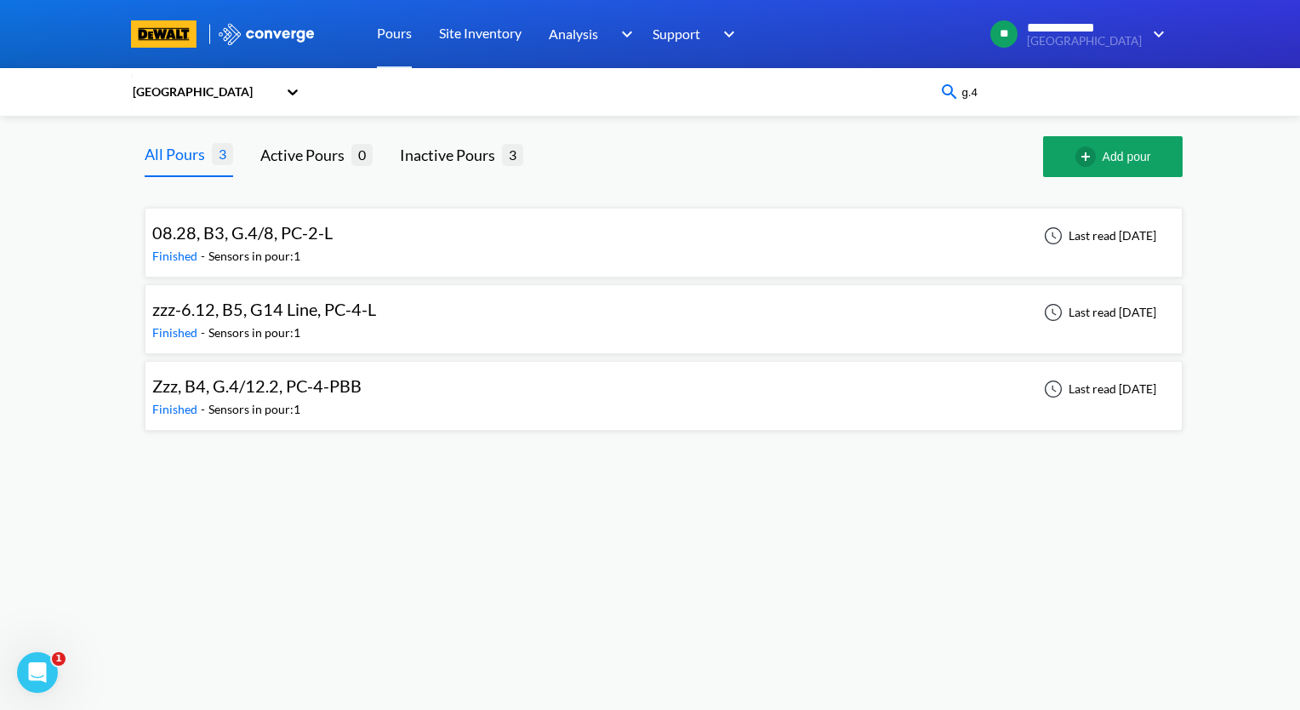
type input "g.4"
click at [450, 397] on div "Zzz, B4, G.4/12.2, PC-4-PBB Finished - Sensors in pour: 1 Last read [DATE]" at bounding box center [663, 395] width 1023 height 54
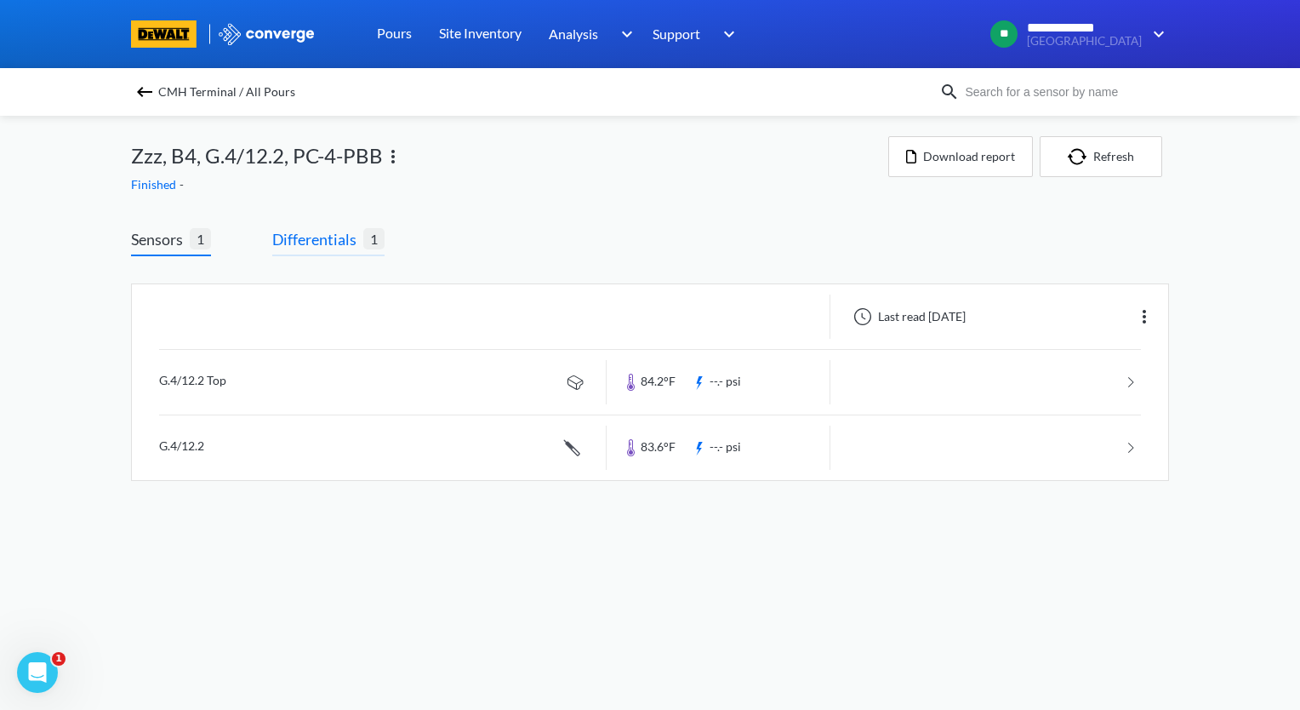
click at [323, 243] on span "Differentials" at bounding box center [317, 239] width 91 height 24
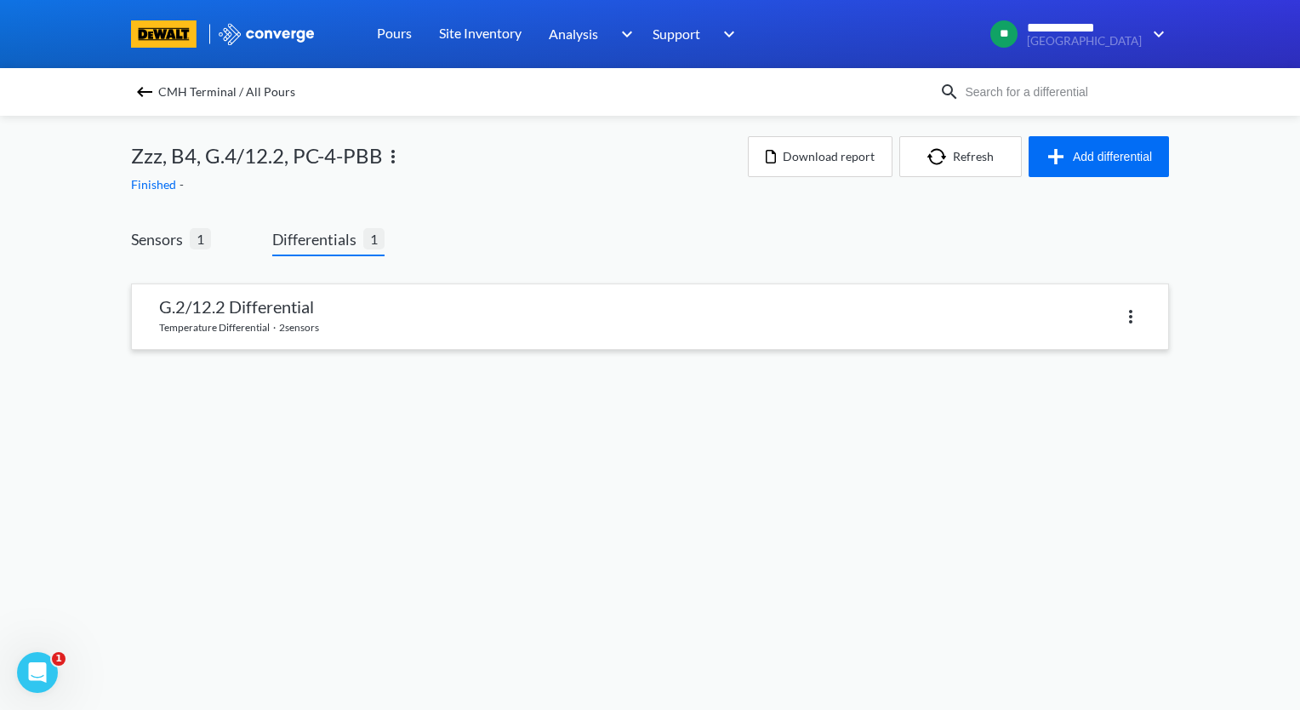
click at [345, 328] on link at bounding box center [650, 316] width 1036 height 65
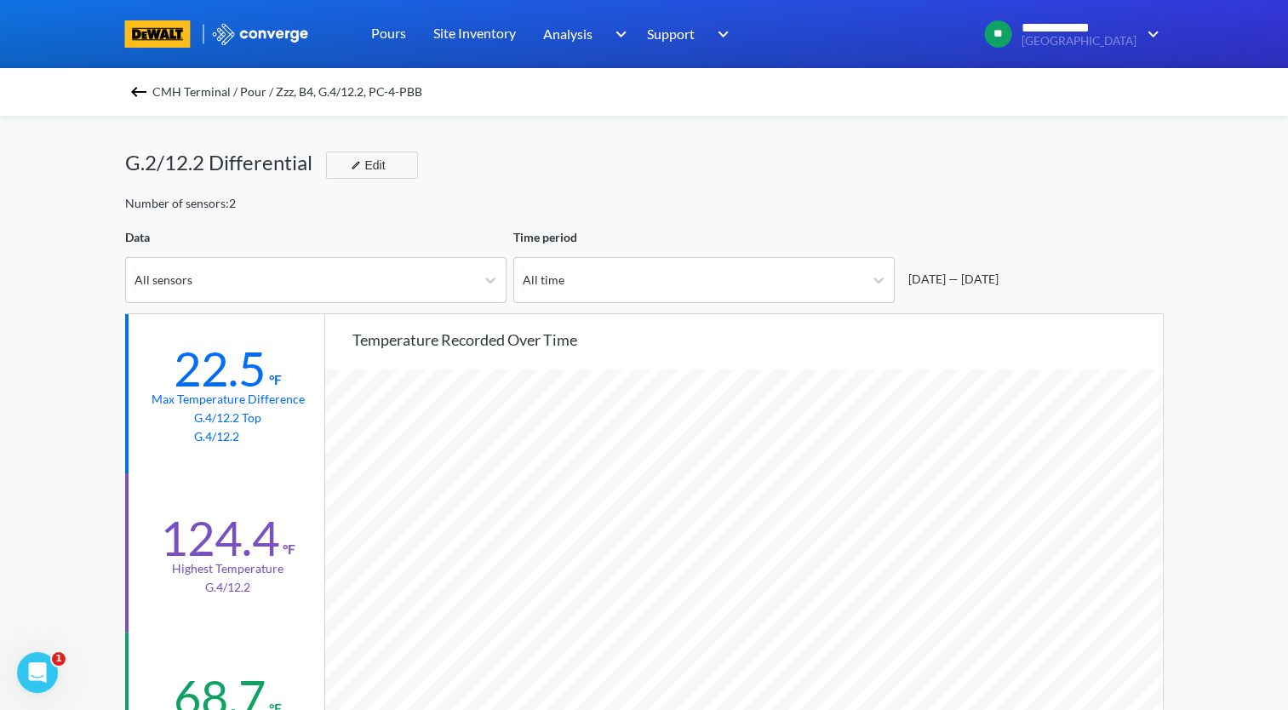
scroll to position [1425, 1287]
click at [880, 286] on icon at bounding box center [878, 279] width 17 height 17
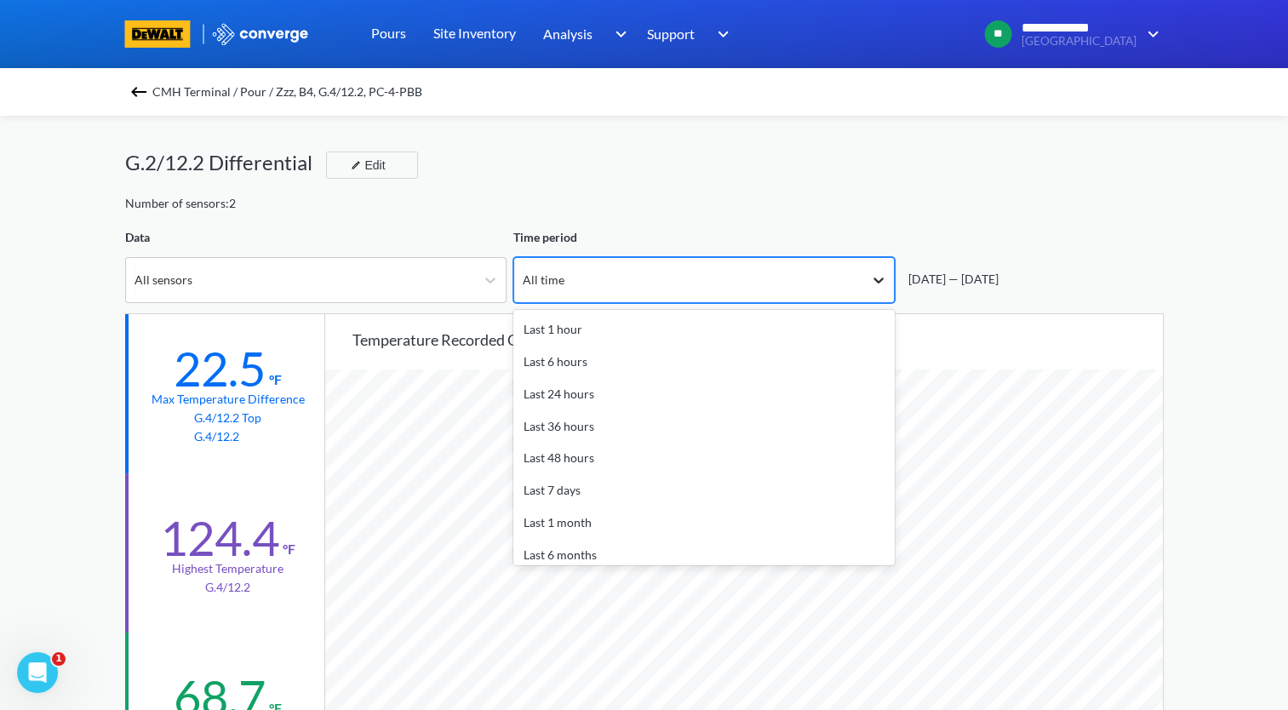
scroll to position [49, 0]
click at [880, 286] on icon at bounding box center [878, 279] width 17 height 17
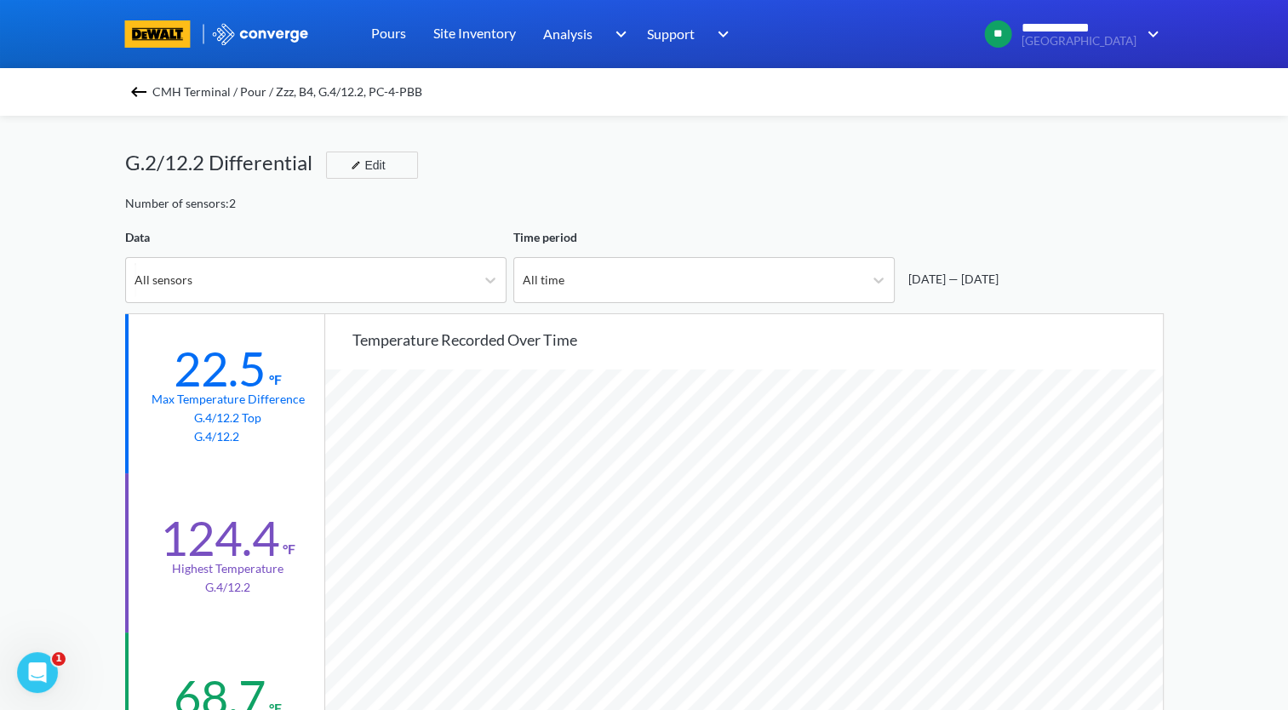
click at [139, 90] on img at bounding box center [138, 92] width 20 height 20
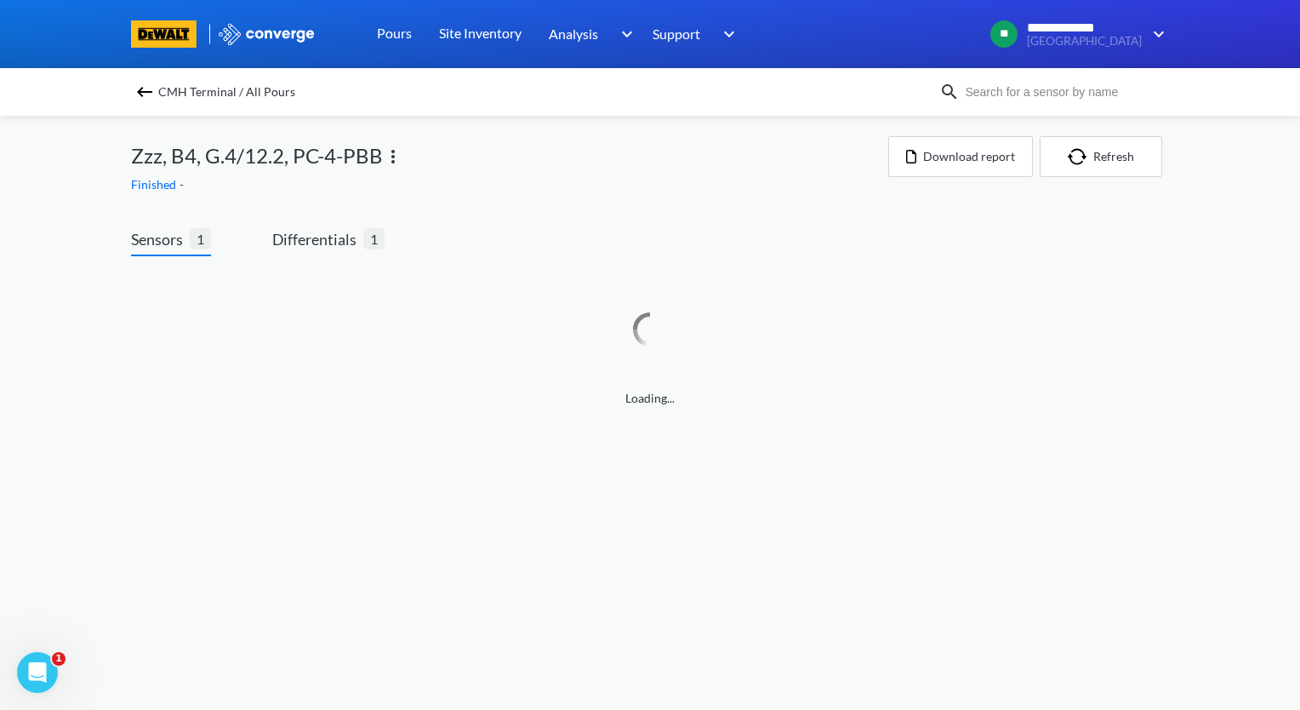
click at [143, 91] on img at bounding box center [144, 92] width 20 height 20
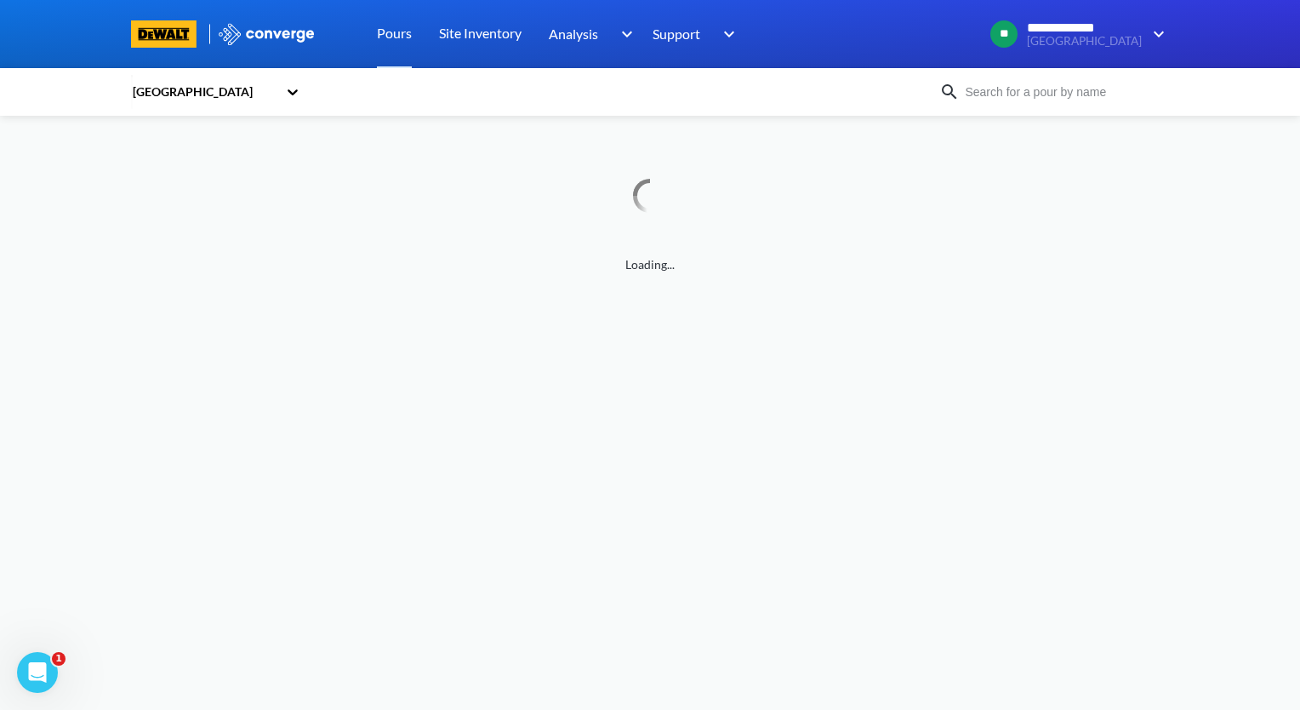
click at [1049, 97] on input at bounding box center [1063, 92] width 206 height 19
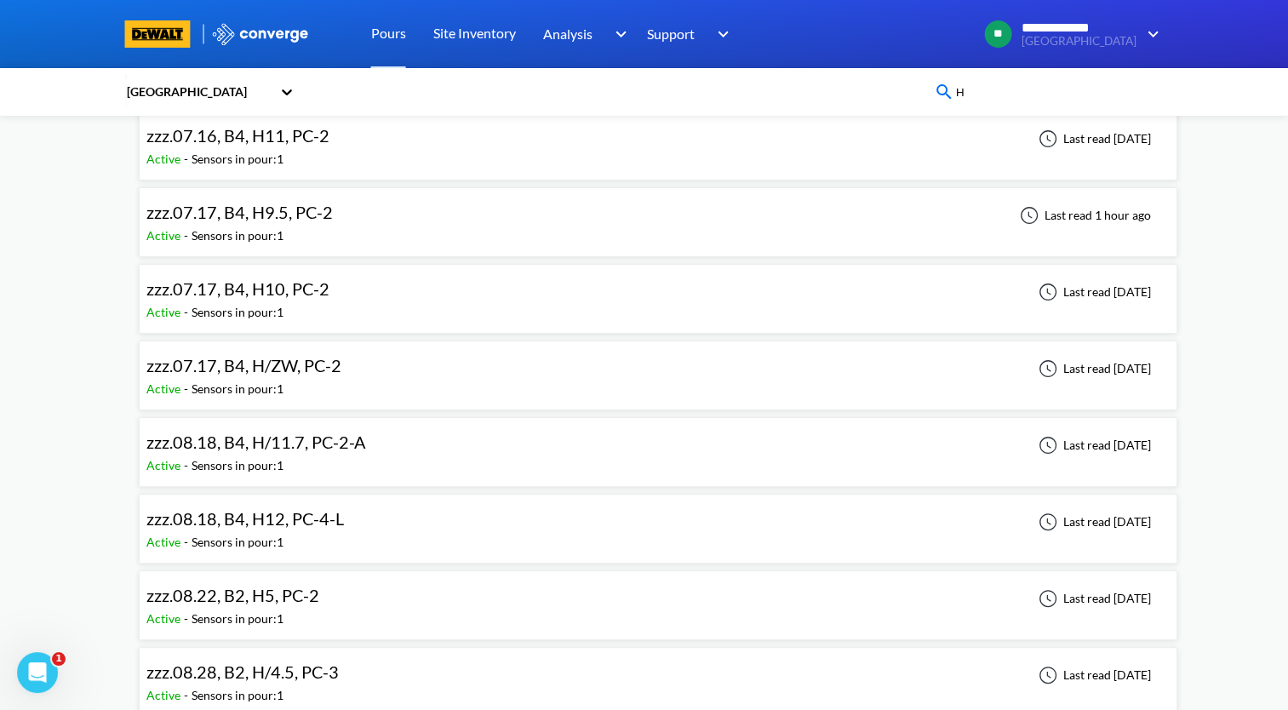
scroll to position [299, 0]
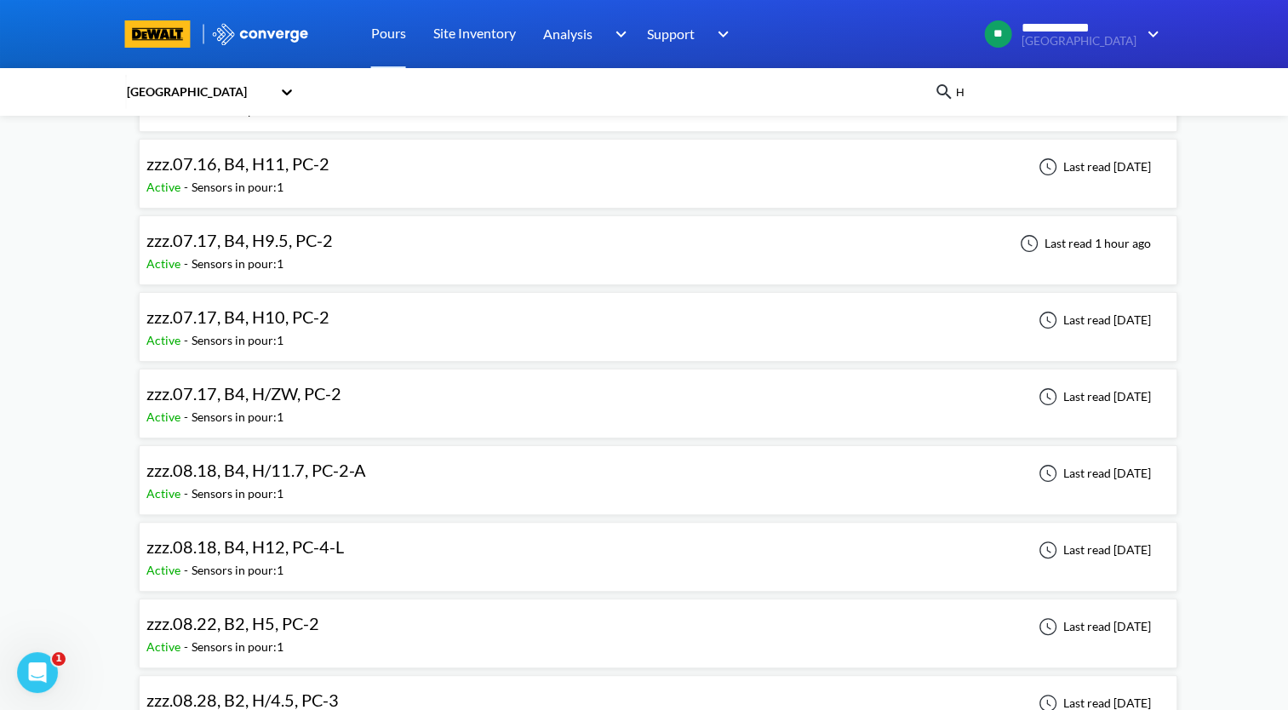
click at [93, 437] on div "**********" at bounding box center [644, 421] width 1288 height 1440
drag, startPoint x: 1016, startPoint y: 90, endPoint x: 895, endPoint y: 92, distance: 120.9
click at [897, 92] on div "CMH Terminal H" at bounding box center [644, 91] width 1038 height 39
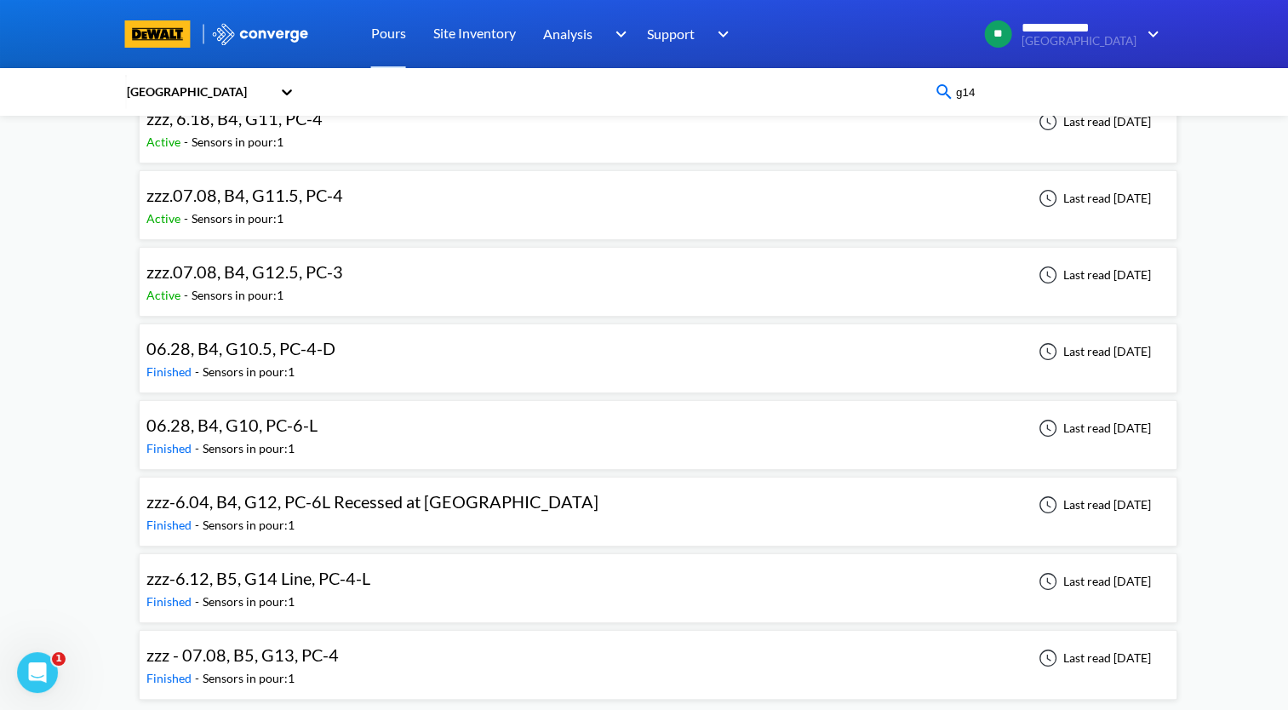
scroll to position [0, 0]
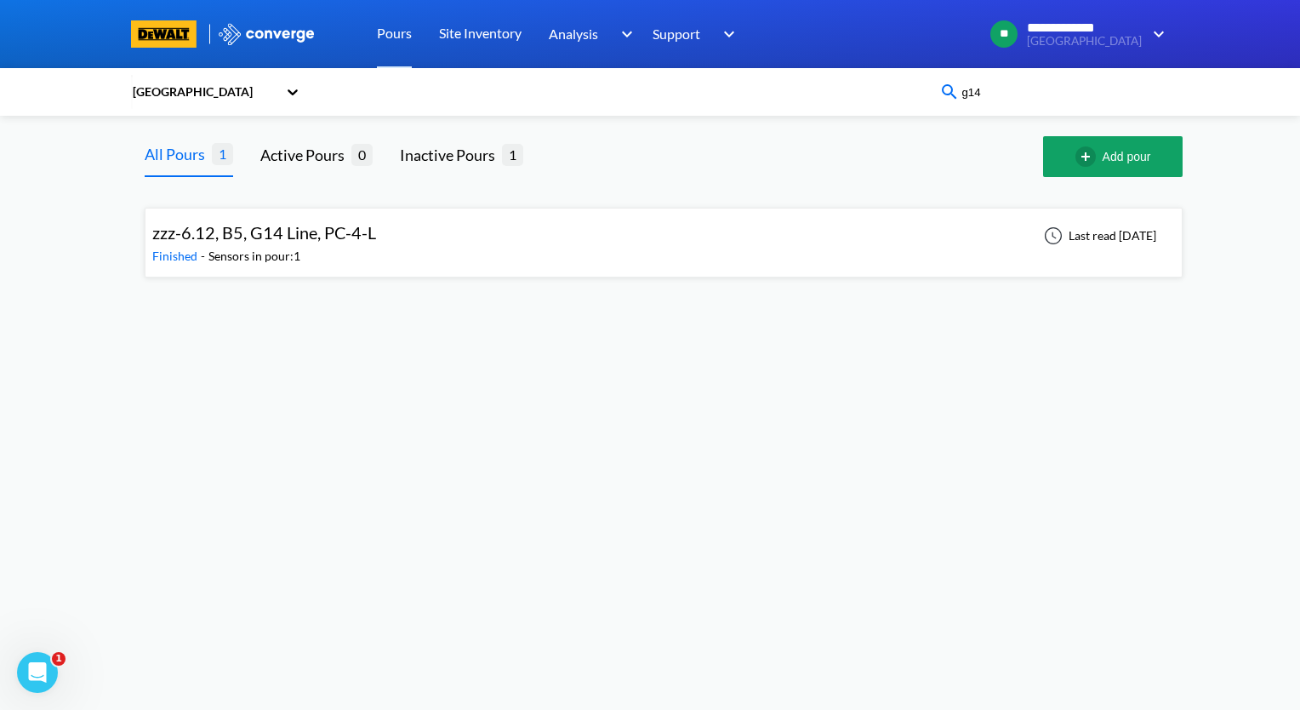
drag, startPoint x: 1025, startPoint y: 94, endPoint x: 859, endPoint y: 112, distance: 166.1
click at [859, 112] on div "CMH Terminal g14" at bounding box center [650, 92] width 1300 height 48
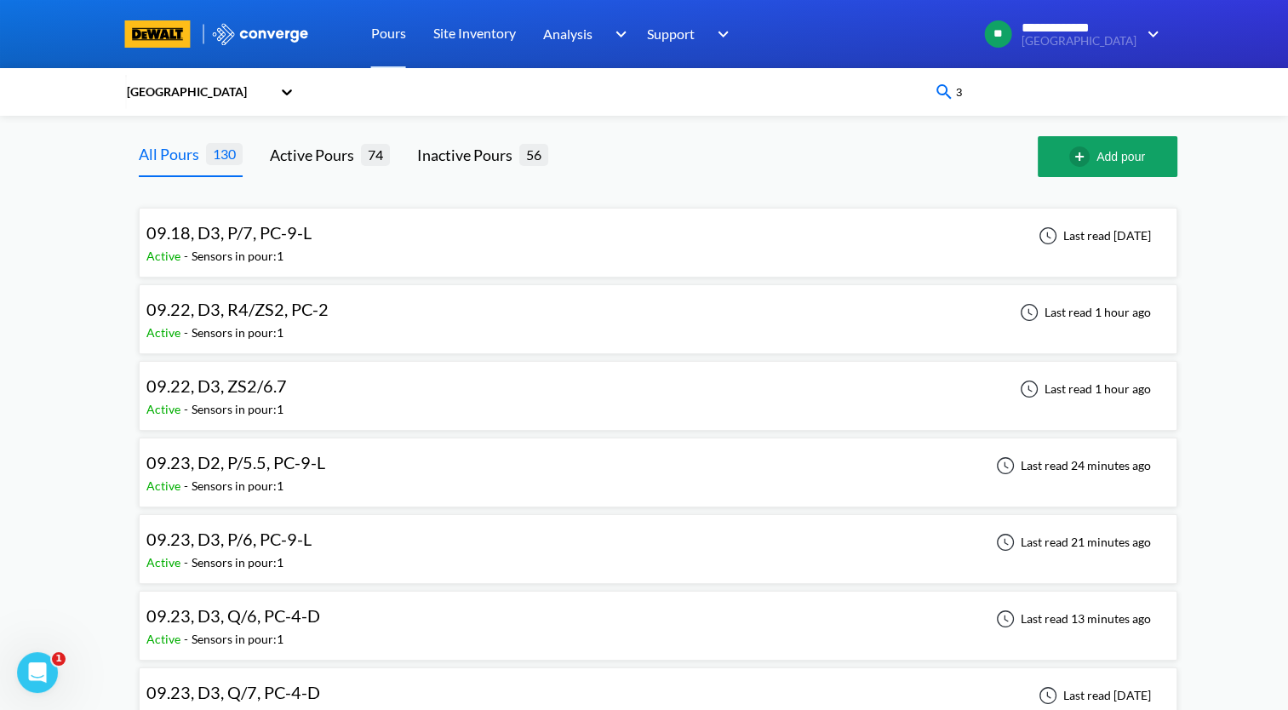
drag, startPoint x: 1006, startPoint y: 91, endPoint x: 920, endPoint y: 84, distance: 86.2
click at [920, 85] on div "CMH Terminal 3" at bounding box center [644, 91] width 1038 height 39
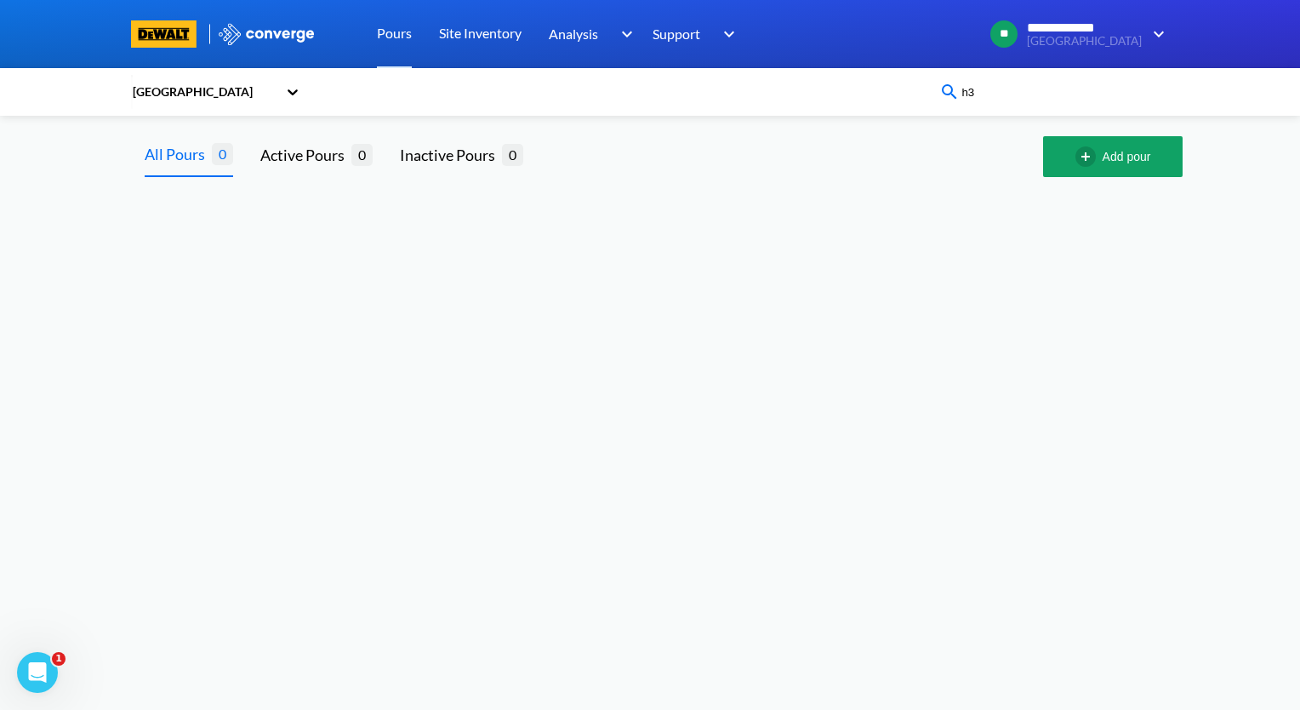
type input "h"
click at [1008, 89] on input "h/4.5" at bounding box center [1063, 92] width 206 height 19
type input "h5"
drag, startPoint x: 1004, startPoint y: 89, endPoint x: 899, endPoint y: 101, distance: 106.3
click at [899, 101] on div "CMH Terminal h5" at bounding box center [650, 91] width 1038 height 39
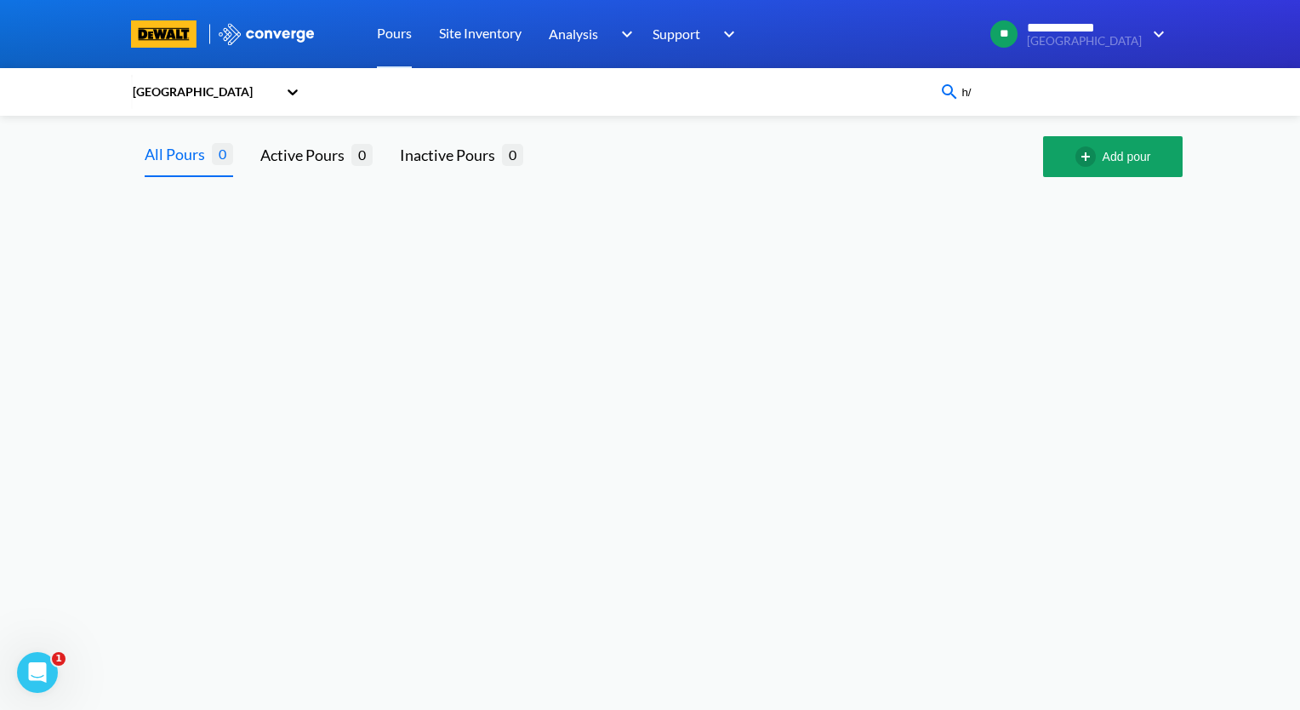
type input "h"
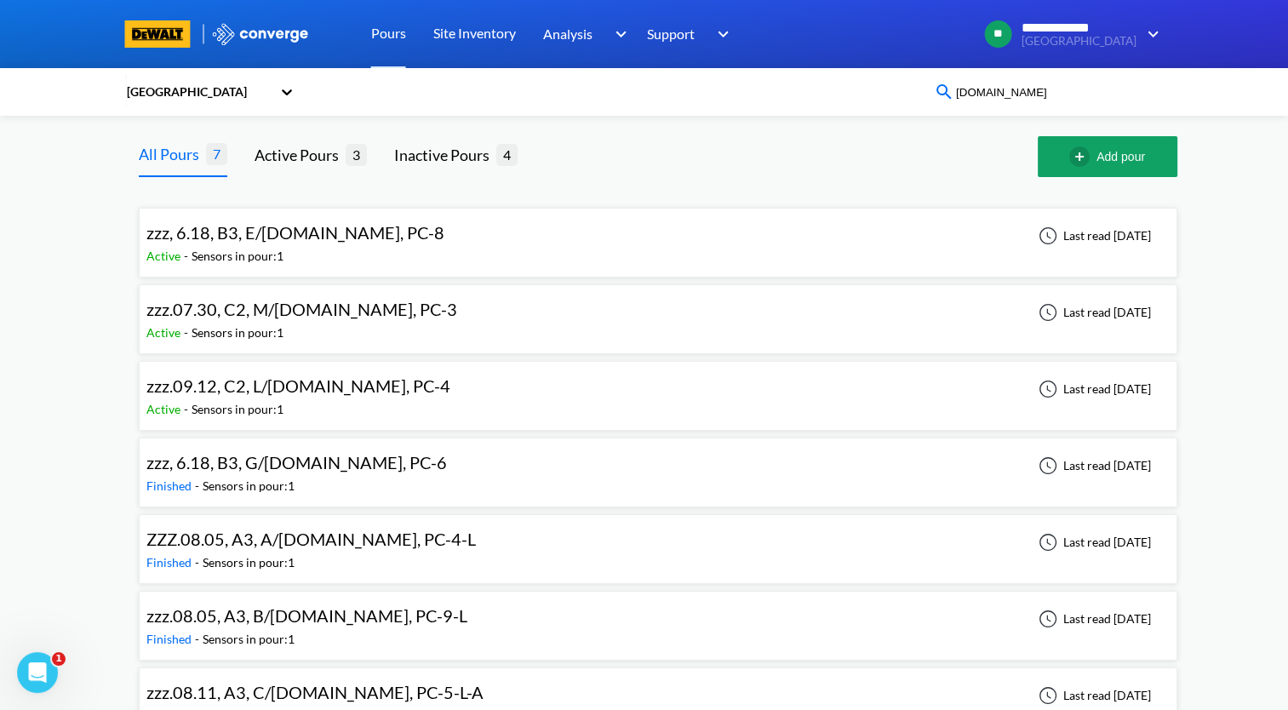
drag, startPoint x: 1078, startPoint y: 86, endPoint x: 853, endPoint y: 119, distance: 227.9
click at [853, 119] on div "CMH Terminal [DOMAIN_NAME] All Pours 7 Active Pours 3 Inactive Pours 4 Add pour…" at bounding box center [644, 433] width 1038 height 635
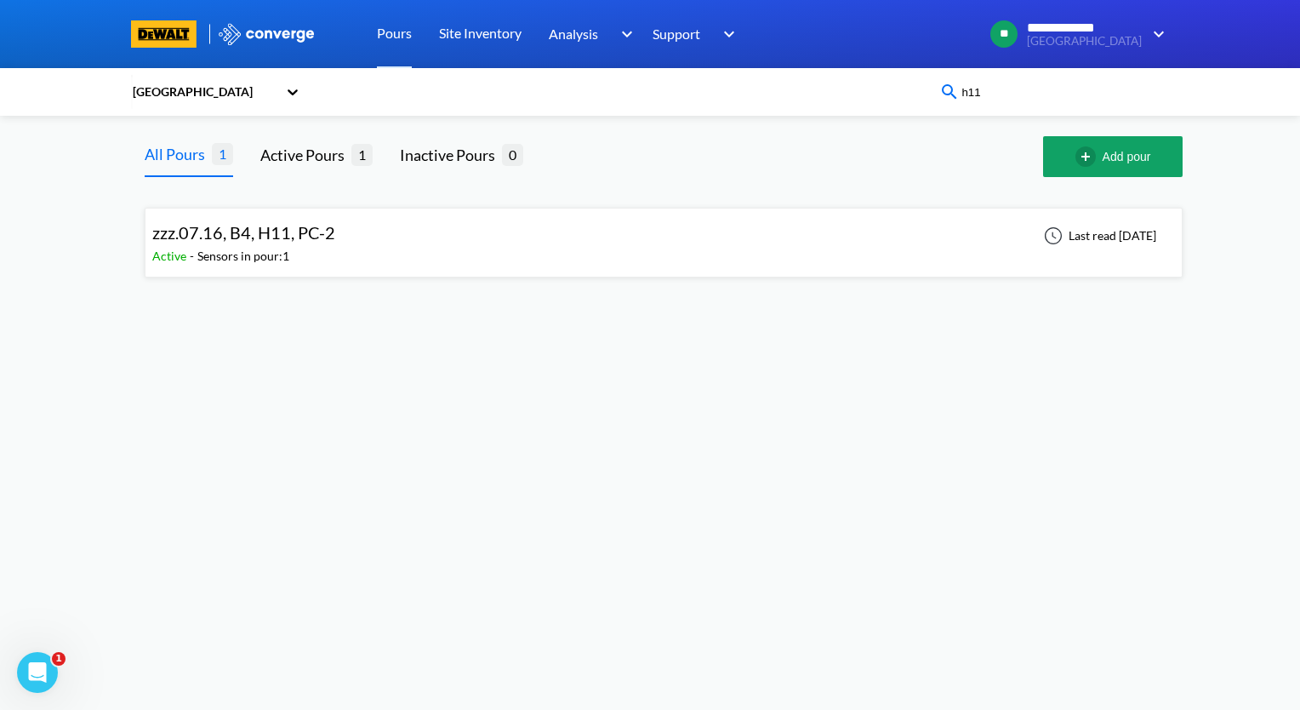
drag, startPoint x: 1049, startPoint y: 88, endPoint x: 922, endPoint y: 101, distance: 127.5
click at [922, 101] on div "CMH Terminal h11" at bounding box center [650, 91] width 1038 height 39
drag, startPoint x: 1017, startPoint y: 89, endPoint x: 934, endPoint y: 107, distance: 85.3
click at [934, 107] on div "CMH Terminal h12" at bounding box center [650, 91] width 1038 height 39
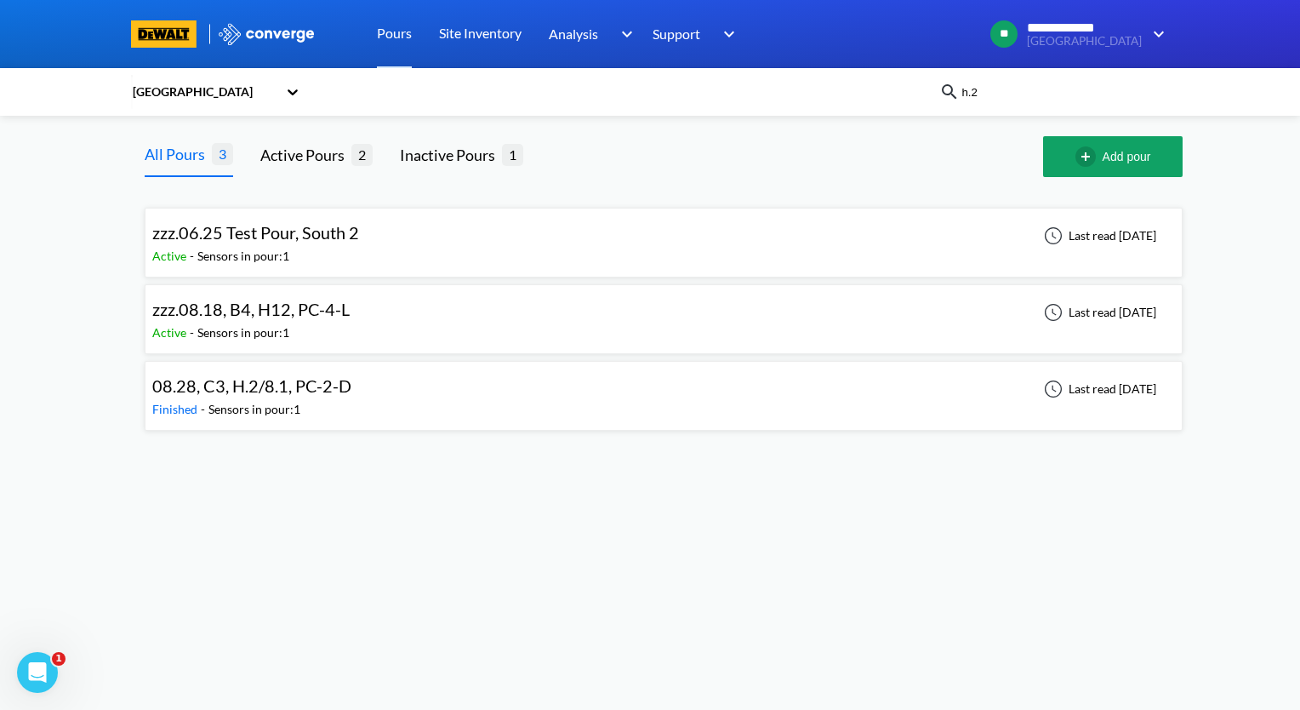
click at [1018, 97] on input "h.2" at bounding box center [1063, 92] width 206 height 19
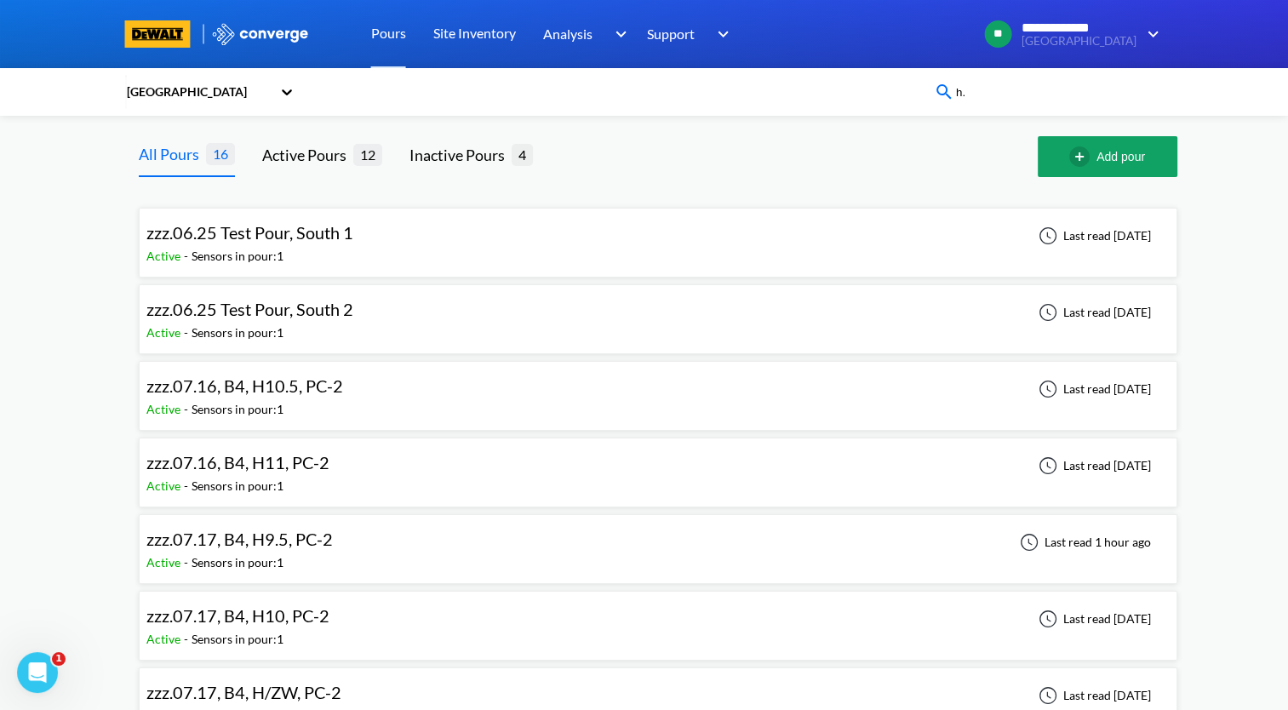
type input "h"
